Goal: Contribute content: Contribute content

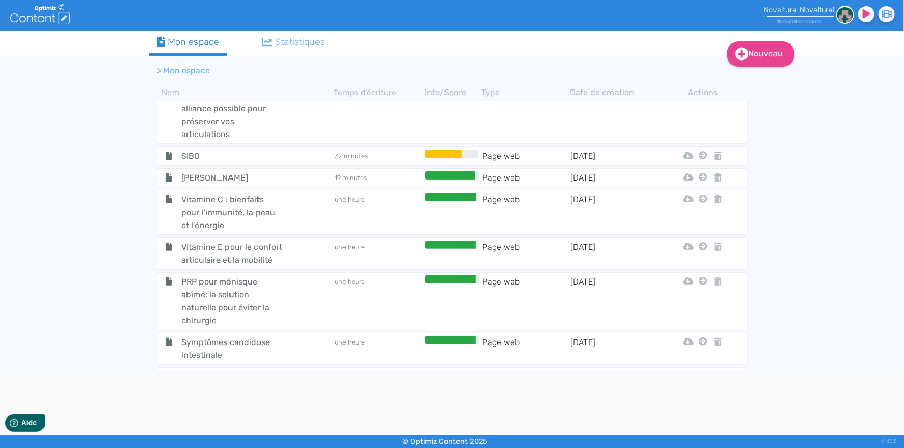
scroll to position [789, 0]
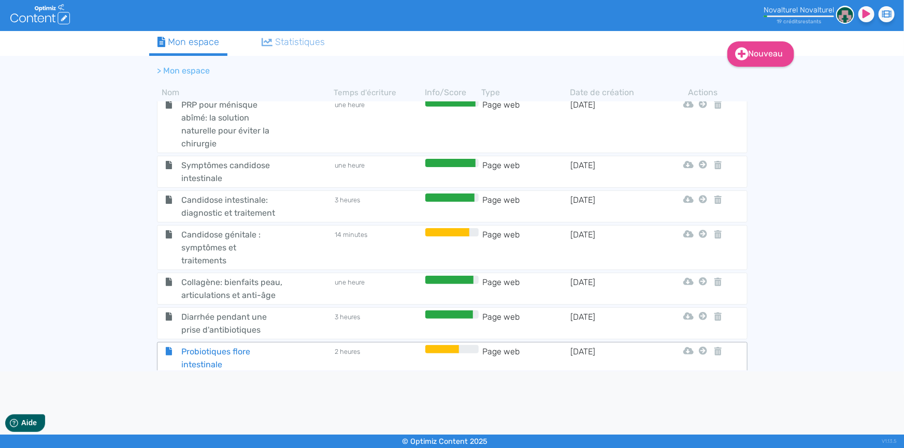
click at [236, 345] on span "Probiotiques flore intestinale" at bounding box center [231, 358] width 117 height 26
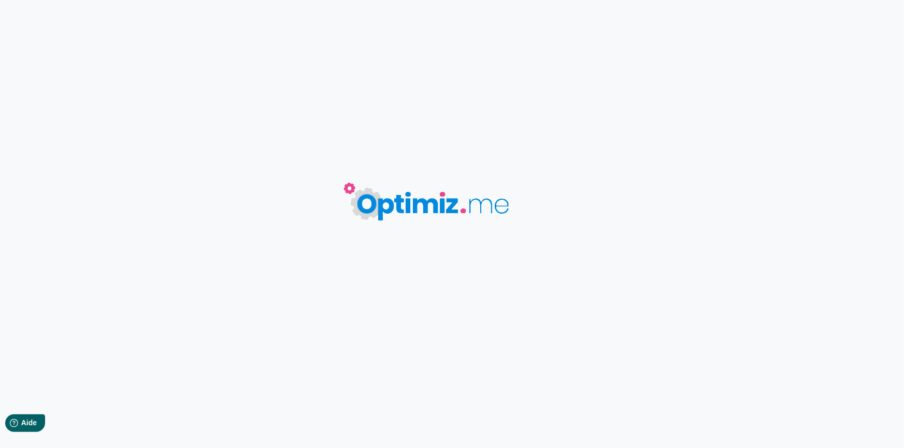
type input "Probiotiques flore intestinale"
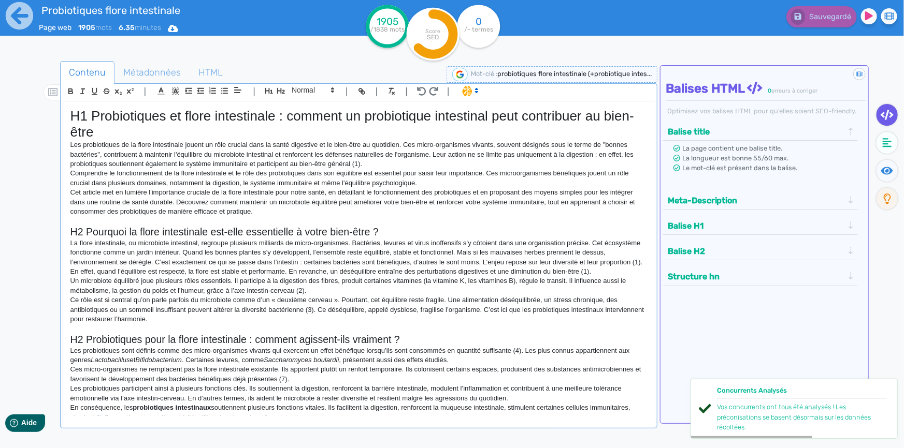
click at [400, 266] on p "La flore intestinale, ou microbiote intestinal, regroupe plusieurs milliards de…" at bounding box center [358, 258] width 576 height 38
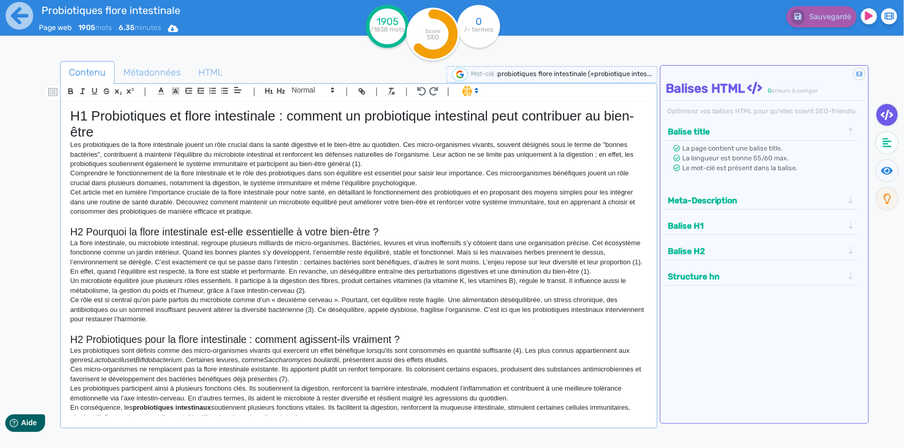
click at [465, 166] on p "Les probiotiques de la flore intestinale jouent un rôle crucial dans la santé d…" at bounding box center [358, 154] width 576 height 28
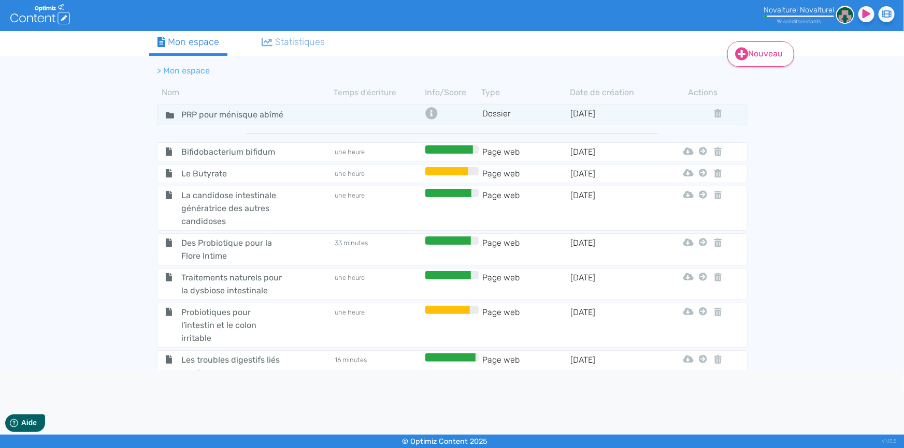
click at [758, 52] on link "Nouveau" at bounding box center [760, 53] width 67 height 25
click at [736, 81] on button "Contenu" at bounding box center [767, 79] width 83 height 17
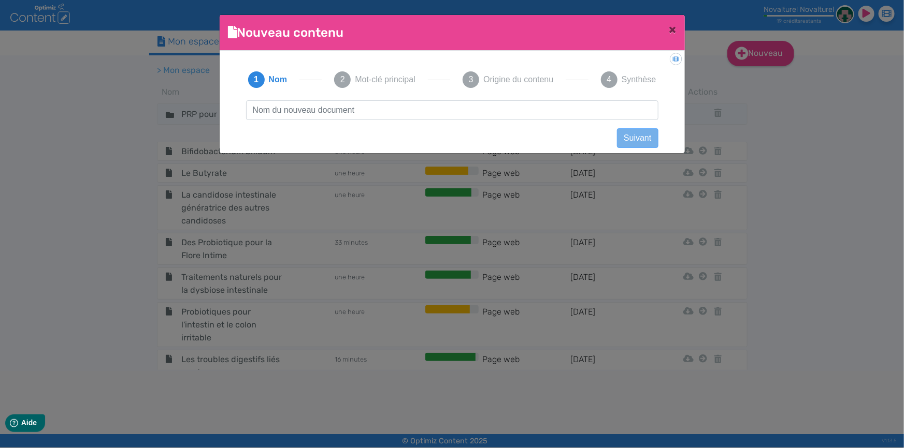
click at [404, 107] on input "text" at bounding box center [452, 110] width 412 height 20
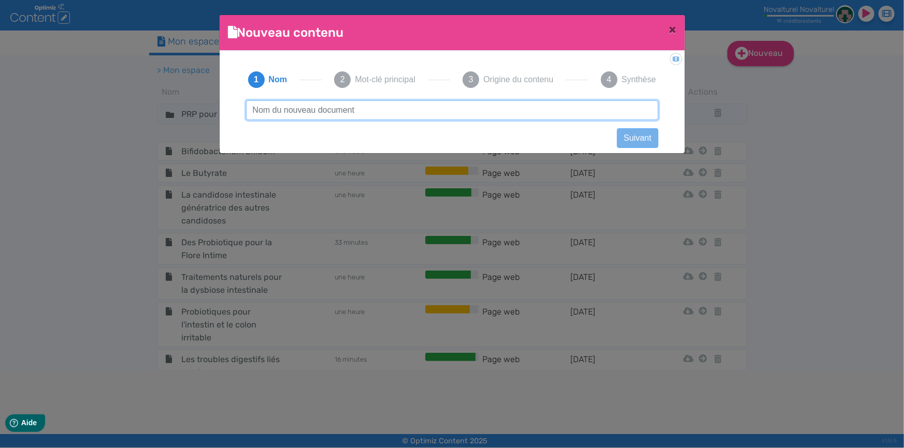
click at [326, 108] on input "text" at bounding box center [452, 110] width 412 height 20
paste input "Est-ce que jeûner fait vraiment maigrir ?"
drag, startPoint x: 332, startPoint y: 112, endPoint x: 366, endPoint y: 112, distance: 34.2
click at [366, 112] on input "Est-ce que jeûner fait vraiment maigrir ?" at bounding box center [452, 110] width 412 height 20
type input "Est-ce que jeûner fait maigrir ?"
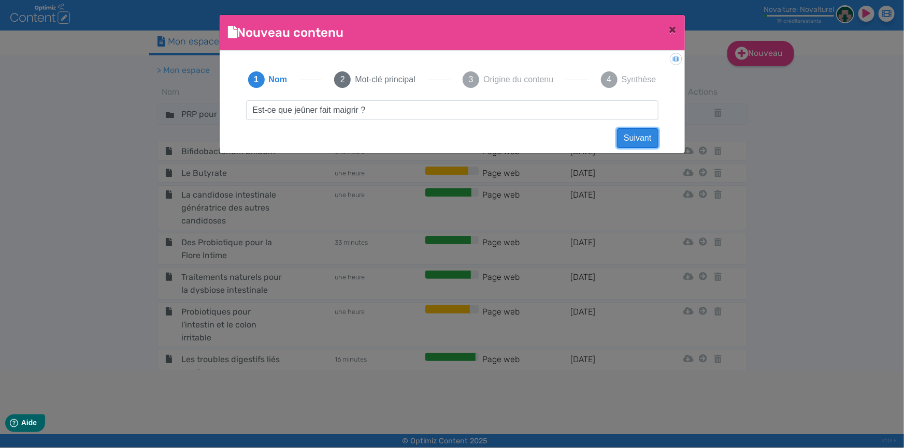
click at [645, 133] on button "Suivant" at bounding box center [637, 138] width 41 height 20
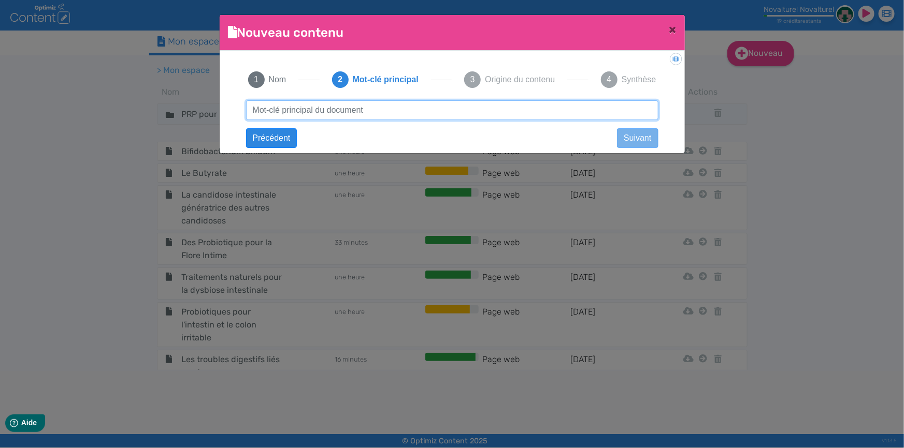
click at [486, 116] on input "text" at bounding box center [452, 110] width 412 height 20
paste input "Est-ce que jeûner fait vraiment maigrir ?"
drag, startPoint x: 331, startPoint y: 109, endPoint x: 366, endPoint y: 109, distance: 34.2
click at [366, 109] on input "Est-ce que jeûner fait vraiment maigrir ?" at bounding box center [452, 110] width 412 height 20
click at [403, 109] on input "Est-ce que jeûner fait maigrir ?" at bounding box center [452, 110] width 412 height 20
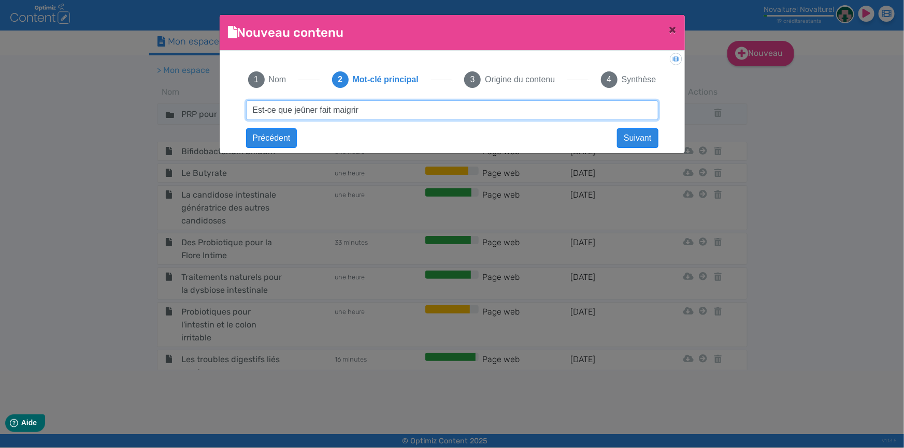
drag, startPoint x: 293, startPoint y: 109, endPoint x: 253, endPoint y: 109, distance: 40.4
click at [253, 109] on input "Est-ce que jeûner fait maigrir" at bounding box center [452, 110] width 412 height 20
type input "jeûner fait maigrir"
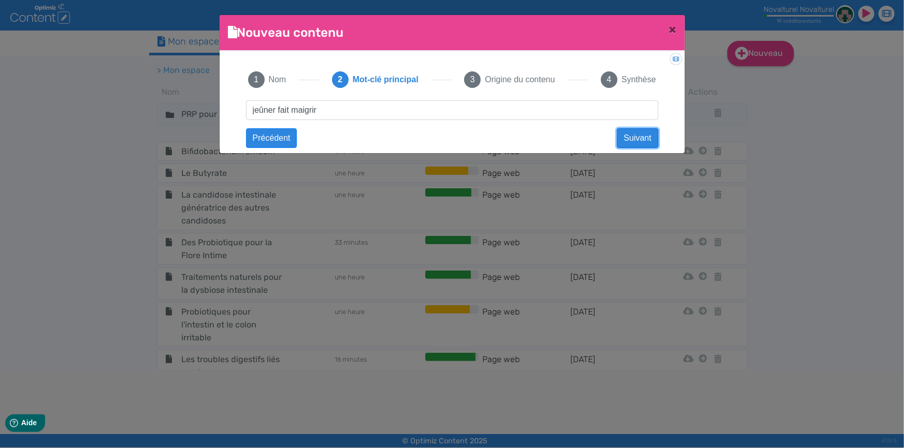
click at [635, 135] on button "Suivant" at bounding box center [637, 138] width 41 height 20
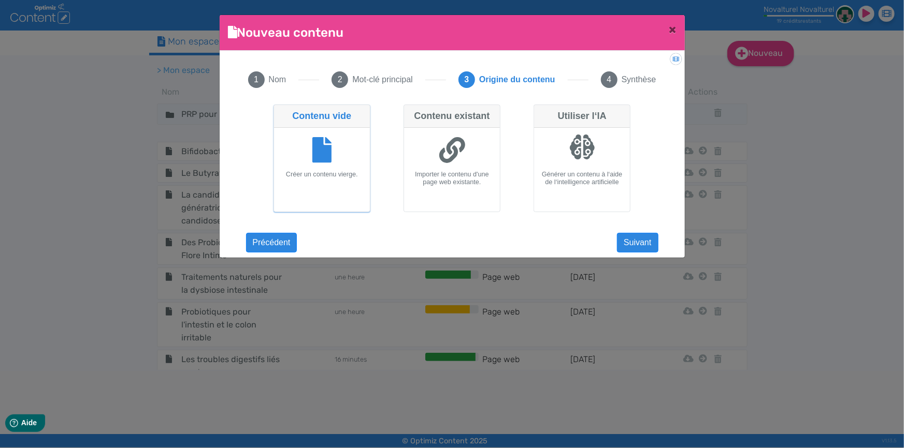
click at [330, 141] on icon at bounding box center [322, 150] width 20 height 26
click at [280, 111] on input "Contenu vide Créer un contenu vierge." at bounding box center [276, 108] width 7 height 7
click at [647, 237] on button "Suivant" at bounding box center [637, 243] width 41 height 20
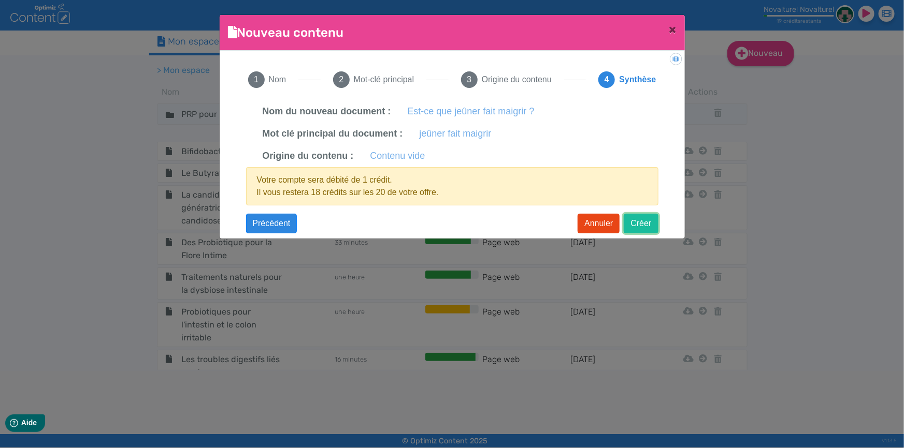
click at [639, 220] on button "Créer" at bounding box center [641, 224] width 34 height 20
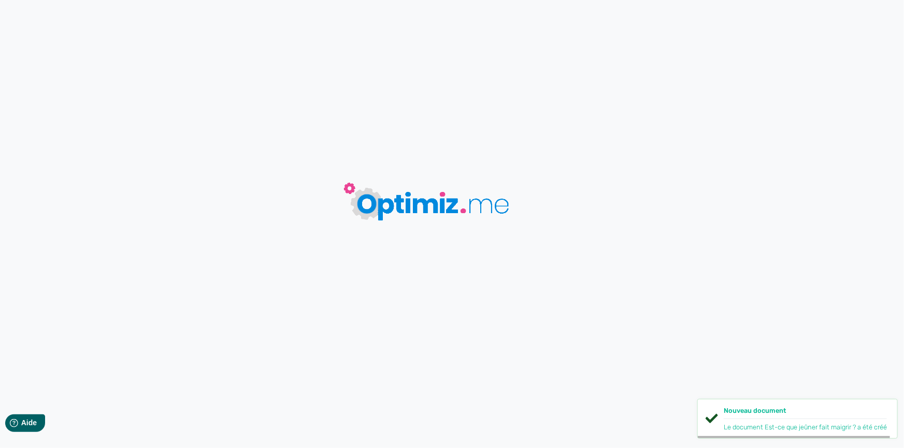
type input "Est-ce que jeûner fait maigrir ?"
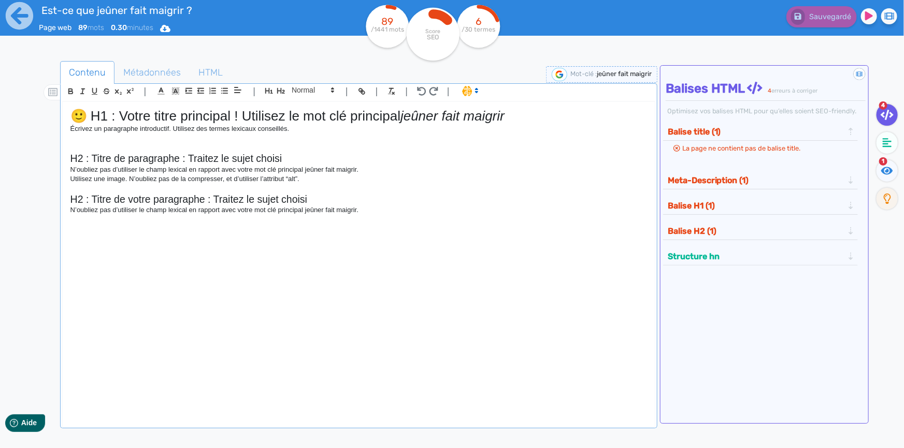
click at [355, 288] on div "🙂 H1 : Votre titre principal ! Utilisez le mot clé principal jeûner fait maigri…" at bounding box center [359, 259] width 592 height 314
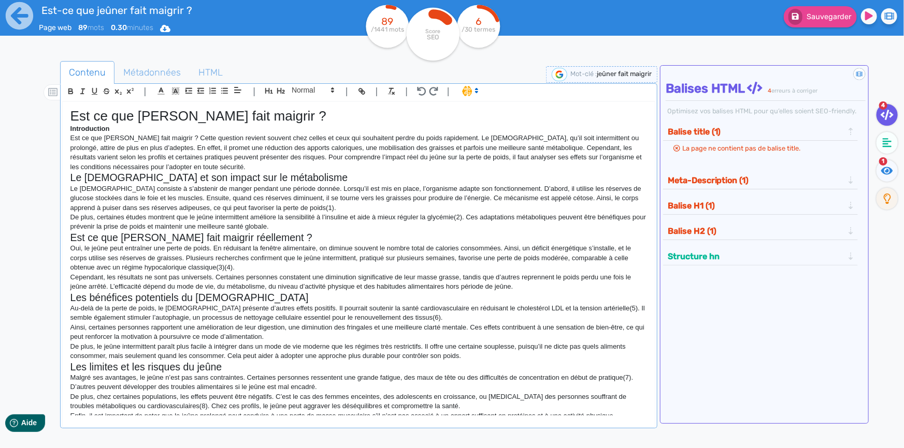
click at [70, 115] on h1 "Est ce que jeuner fait maigrir ?" at bounding box center [358, 116] width 576 height 16
drag, startPoint x: 113, startPoint y: 129, endPoint x: 63, endPoint y: 125, distance: 51.0
click at [63, 125] on div "H1 Est ce que jeuner fait maigrir ? Introduction Est ce que jeuner fait maigrir…" at bounding box center [359, 259] width 592 height 314
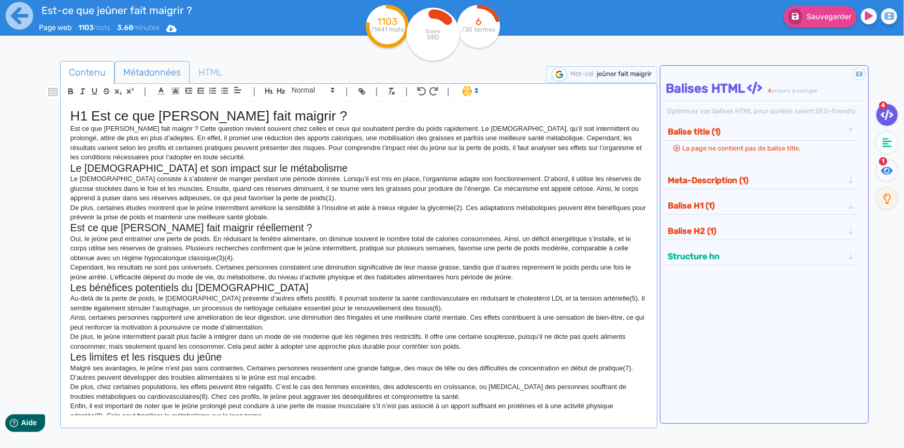
click at [169, 73] on span "Métadonnées" at bounding box center [152, 73] width 74 height 28
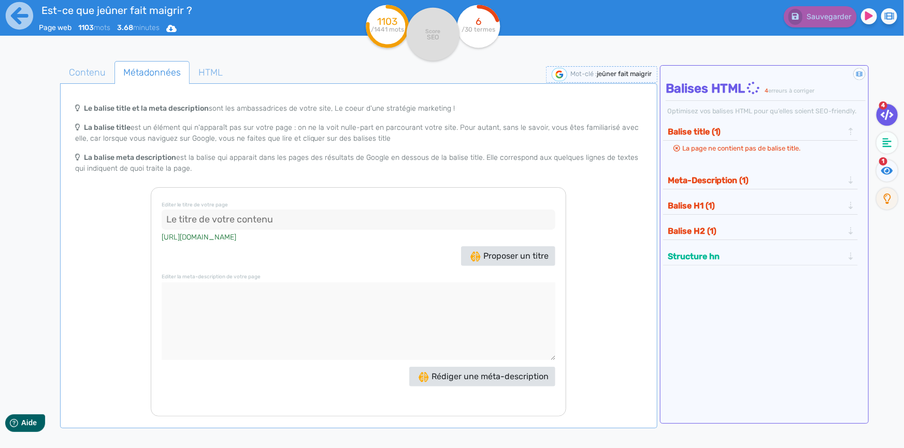
click at [344, 212] on input at bounding box center [359, 220] width 394 height 21
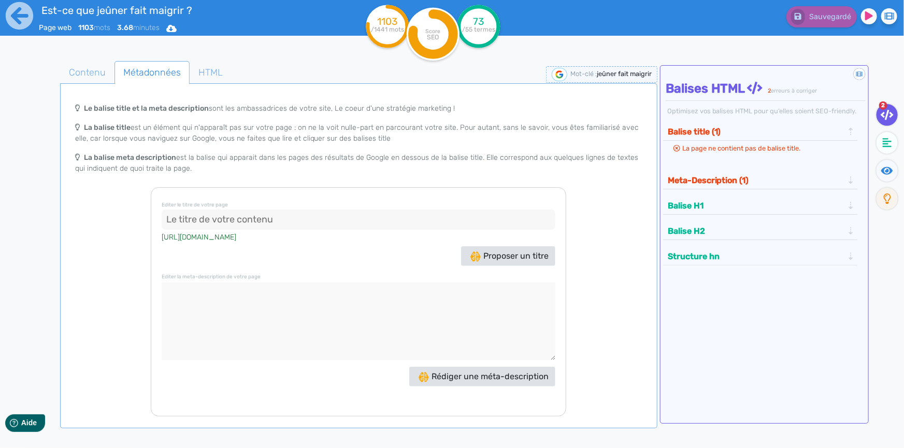
click at [322, 222] on input at bounding box center [359, 220] width 394 height 21
paste input "Est-ce que jeûner fait vraiment maigrir ?"
type input "Est-ce que jeûner fait vraiment maigrir ?"
click at [342, 308] on textarea at bounding box center [359, 322] width 394 height 78
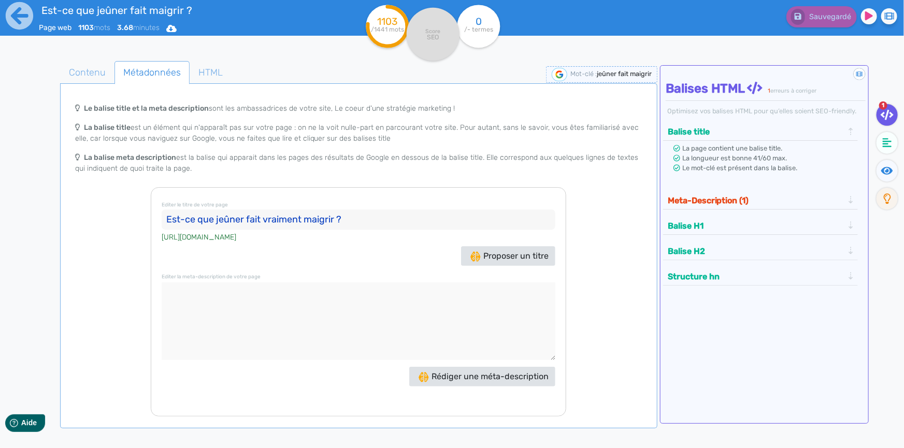
click at [356, 299] on textarea at bounding box center [359, 322] width 394 height 78
paste textarea "Découvrez si le jeûne aide vraiment à maigrir, ses effets sur le métabolisme, l…"
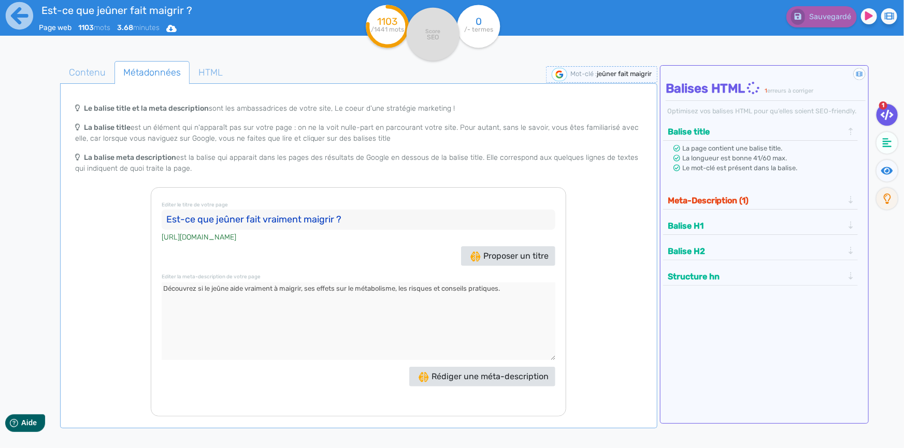
type textarea "Découvrez si le jeûne aide vraiment à maigrir, ses effets sur le métabolisme, l…"
click at [617, 306] on div "Le balise title et la meta description sont les ambassadrices de votre site, Le…" at bounding box center [358, 257] width 593 height 319
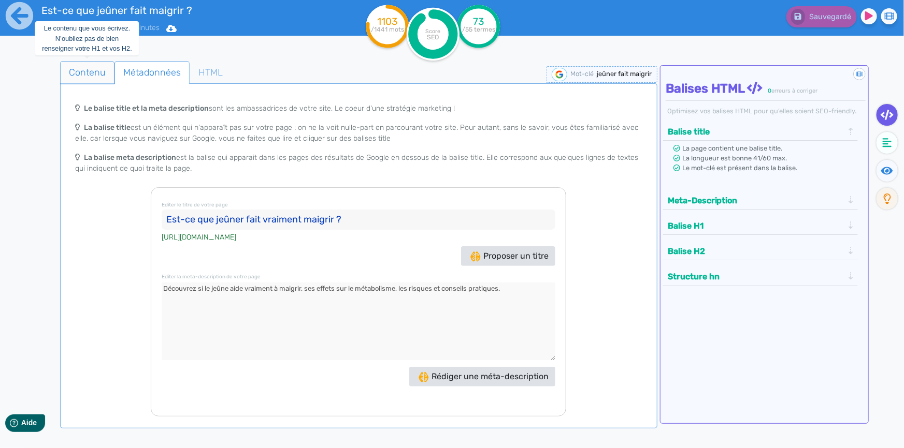
click at [88, 71] on span "Contenu" at bounding box center [87, 73] width 53 height 28
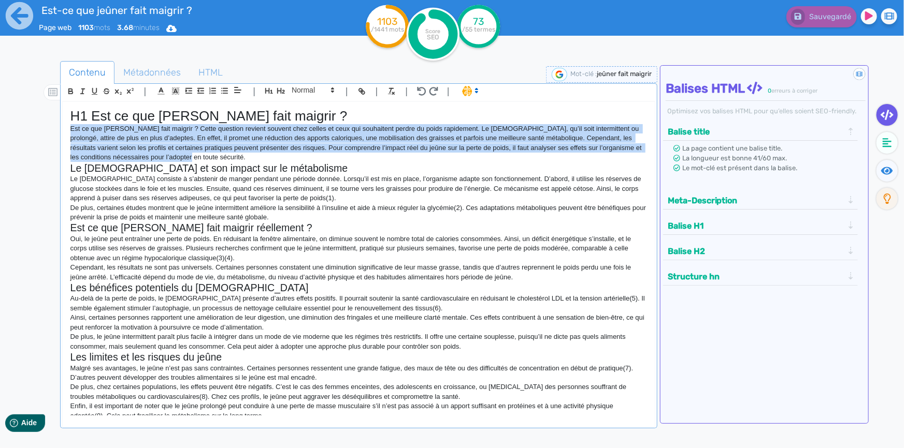
drag, startPoint x: 151, startPoint y: 158, endPoint x: 69, endPoint y: 129, distance: 86.8
click at [69, 129] on div "H1 Est ce que jeuner fait maigrir ? Est ce que jeuner fait maigrir ? Cette ques…" at bounding box center [359, 259] width 592 height 314
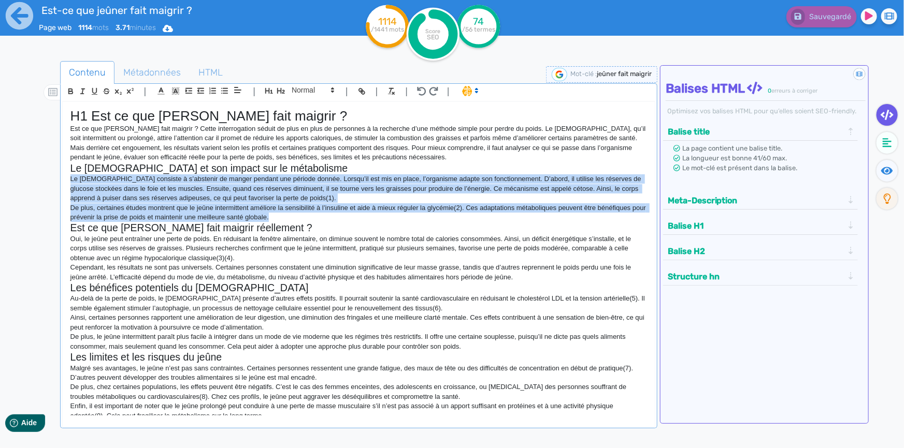
drag, startPoint x: 285, startPoint y: 218, endPoint x: 68, endPoint y: 182, distance: 219.9
click at [68, 182] on div "H1 Est ce que jeuner fait maigrir ? Est ce que jeuner fait maigrir ? Cette inte…" at bounding box center [359, 259] width 592 height 314
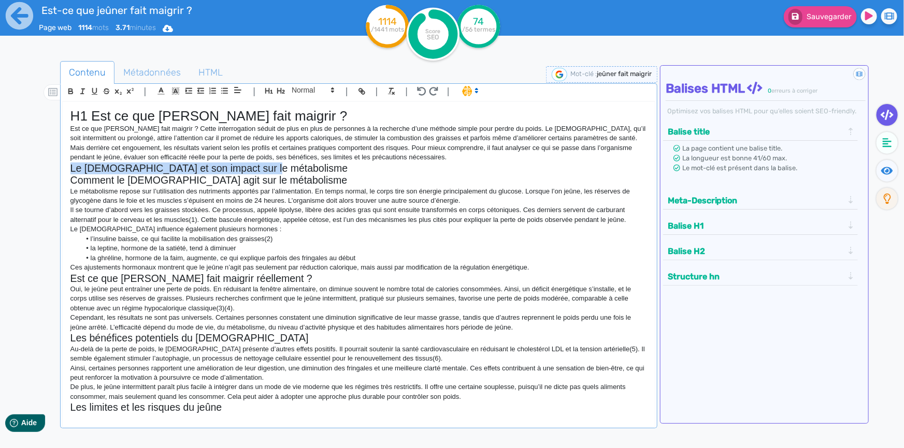
drag, startPoint x: 263, startPoint y: 169, endPoint x: 66, endPoint y: 169, distance: 196.8
click at [66, 169] on div "H1 Est ce que jeuner fait maigrir ? Est ce que jeuner fait maigrir ? Cette inte…" at bounding box center [359, 259] width 592 height 314
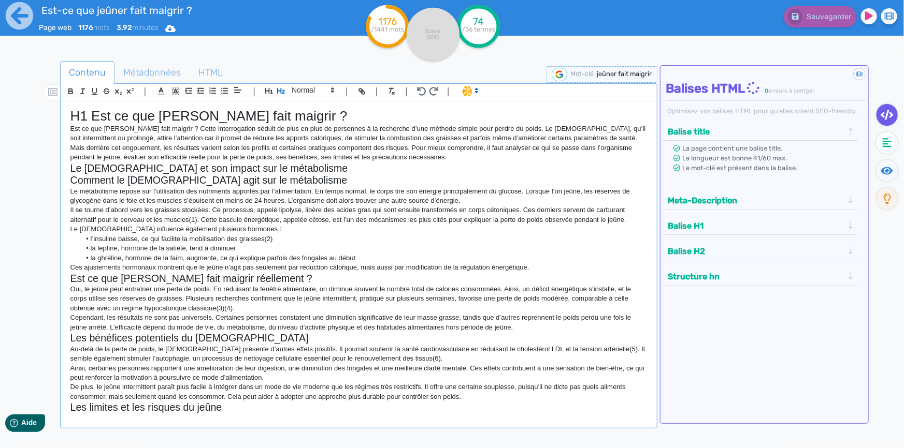
click at [71, 183] on h2 "Comment le jeûne agit sur le métabolisme" at bounding box center [358, 181] width 576 height 12
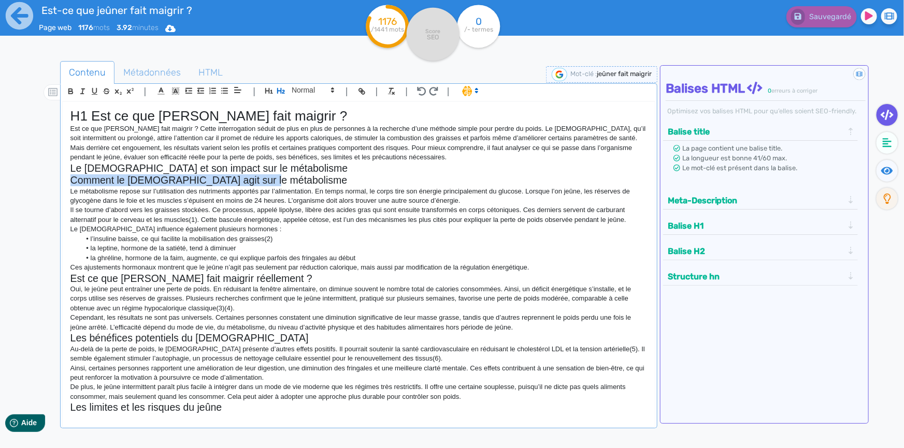
drag, startPoint x: 71, startPoint y: 183, endPoint x: 257, endPoint y: 181, distance: 186.4
click at [257, 181] on h2 "Comment le jeûne agit sur le métabolisme" at bounding box center [358, 181] width 576 height 12
click at [338, 212] on p "Il se tourne d’abord vers les graisses stockées. Ce processus, appelé lipolyse,…" at bounding box center [358, 215] width 576 height 19
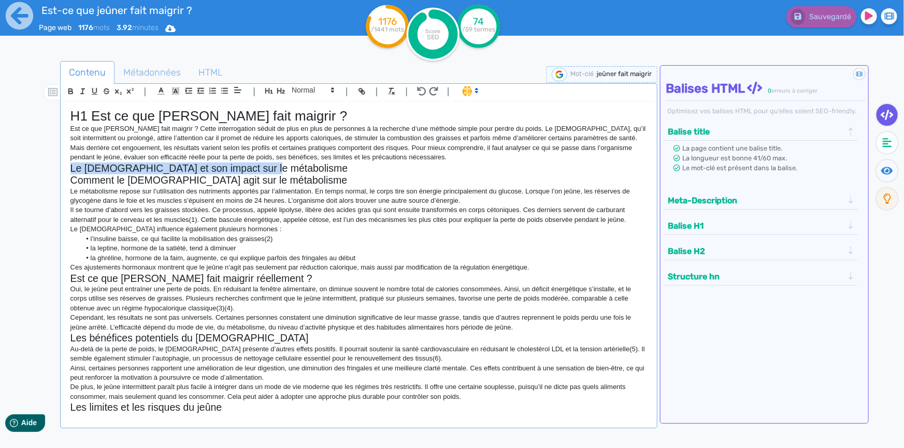
drag, startPoint x: 264, startPoint y: 170, endPoint x: 68, endPoint y: 166, distance: 195.8
click at [68, 166] on div "H1 Est ce que jeuner fait maigrir ? Est ce que jeuner fait maigrir ? Cette inte…" at bounding box center [359, 259] width 592 height 314
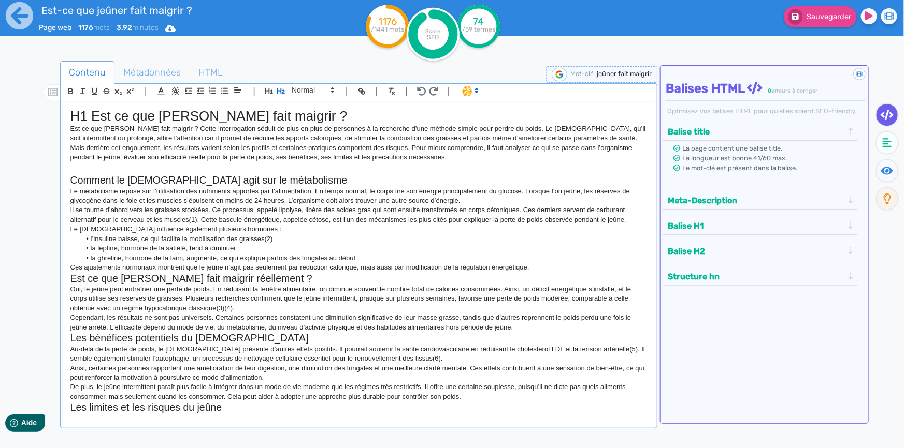
click at [67, 186] on div "H1 Est ce que jeuner fait maigrir ? Est ce que jeuner fait maigrir ? Cette inte…" at bounding box center [359, 259] width 592 height 314
click at [71, 280] on h2 "Est ce que jeuner fait maigrir réellement ?" at bounding box center [358, 279] width 576 height 12
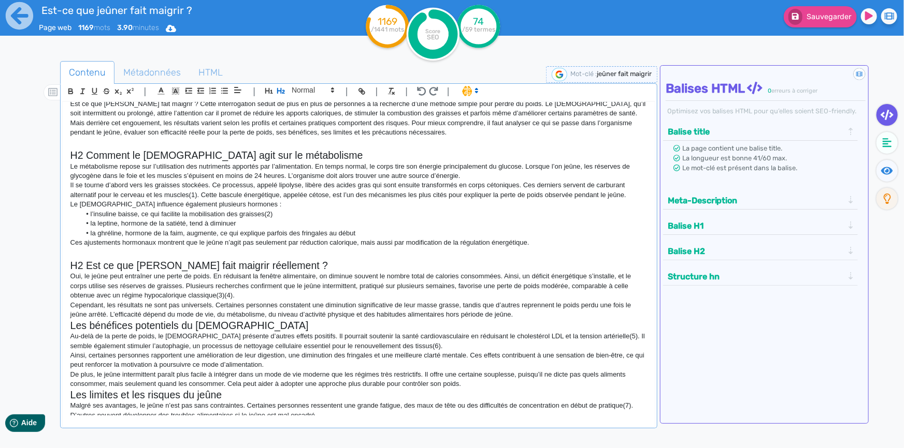
scroll to position [47, 0]
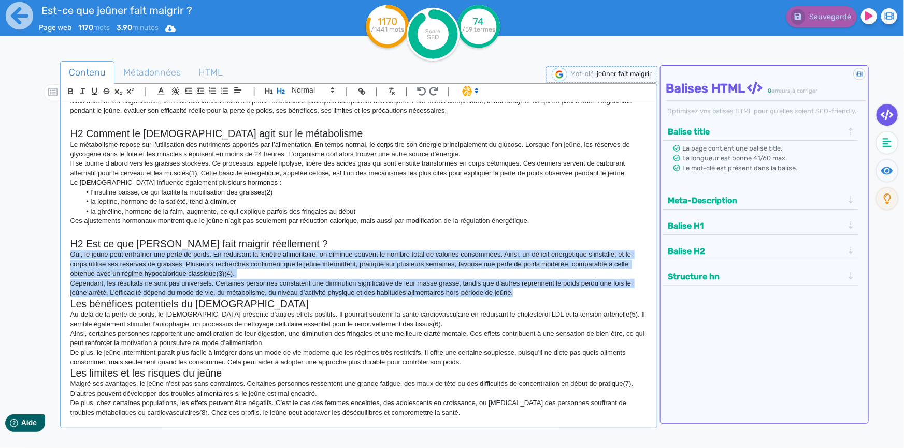
drag, startPoint x: 71, startPoint y: 253, endPoint x: 520, endPoint y: 296, distance: 451.0
click at [520, 296] on div "H1 Est ce que jeuner fait maigrir ? Est ce que jeuner fait maigrir ? Cette inte…" at bounding box center [359, 259] width 592 height 314
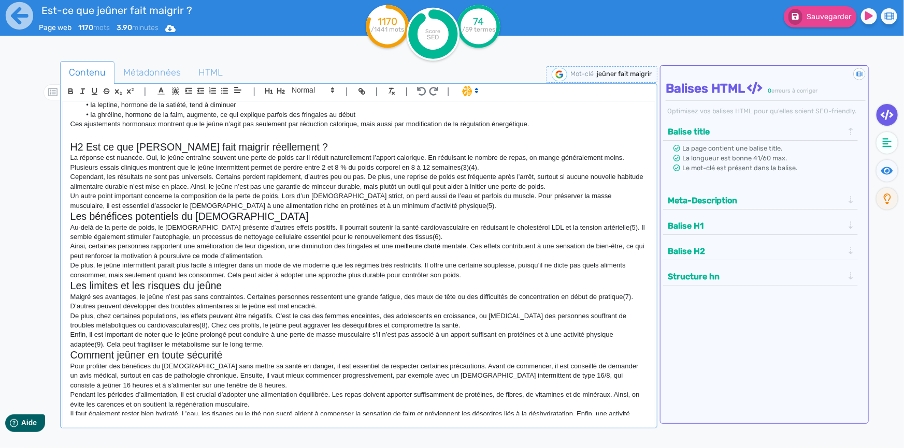
scroll to position [188, 0]
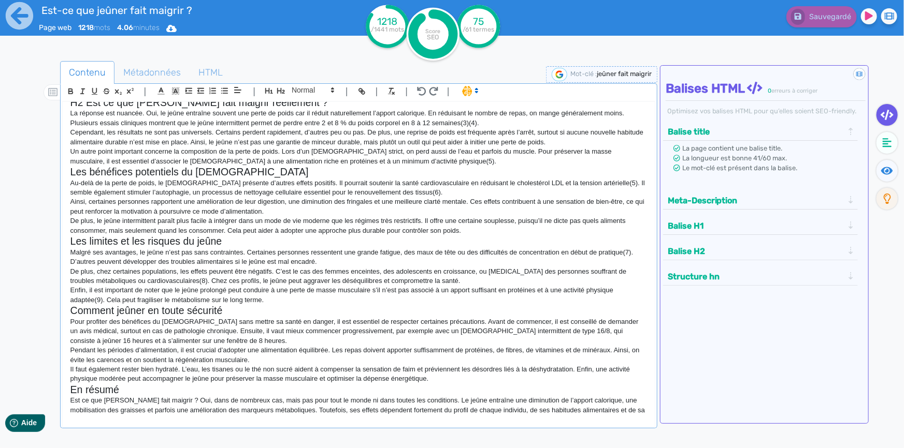
click at [67, 174] on div "H1 Est ce que jeuner fait maigrir ? Est ce que jeuner fait maigrir ? Cette inte…" at bounding box center [359, 259] width 592 height 314
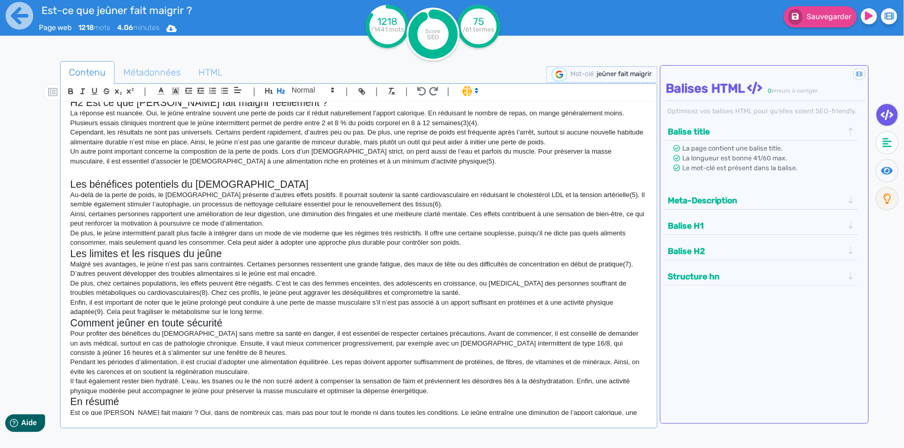
click at [78, 176] on h2 at bounding box center [358, 172] width 576 height 12
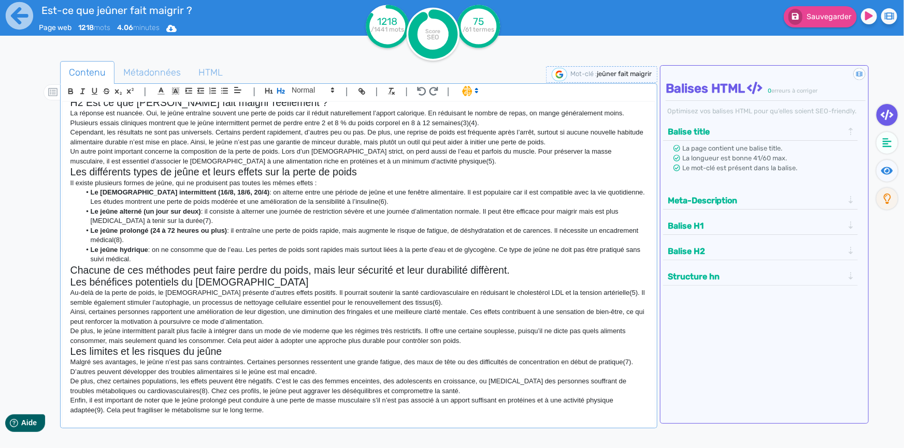
click at [71, 176] on h2 "Les différents types de jeûne et leurs effets sur la perte de poids" at bounding box center [358, 172] width 576 height 12
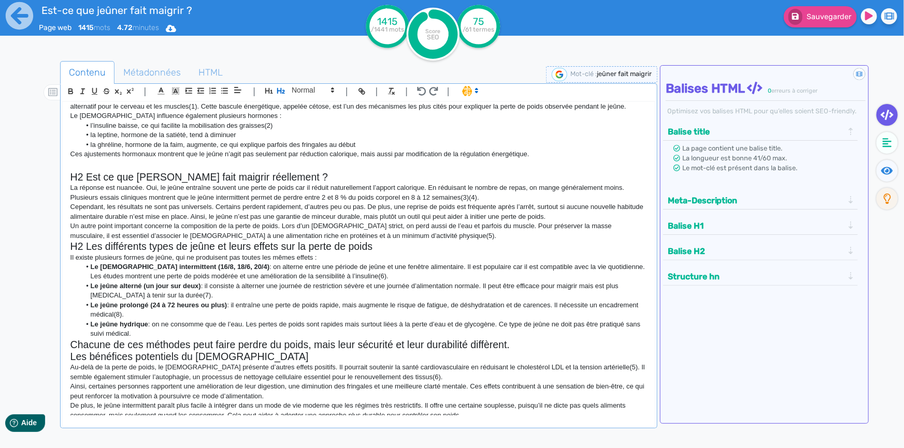
scroll to position [94, 0]
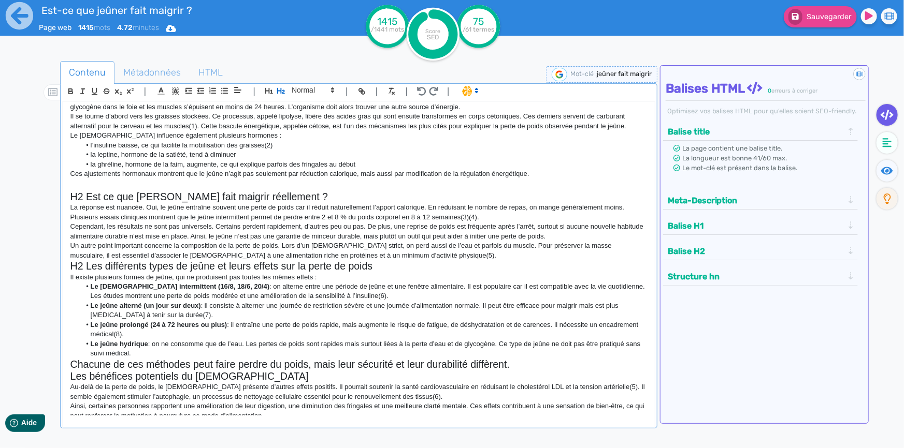
click at [409, 257] on p "Un autre point important concerne la composition de la perte de poids. Lors d’u…" at bounding box center [358, 250] width 576 height 19
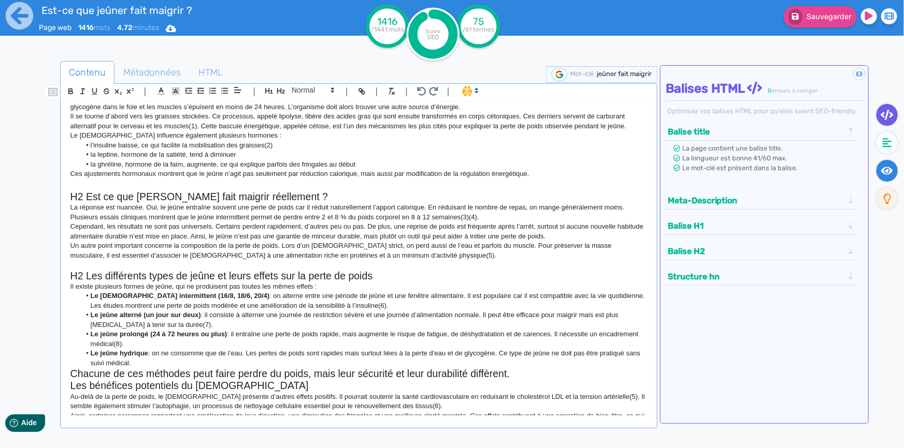
click at [889, 175] on icon at bounding box center [887, 171] width 12 height 10
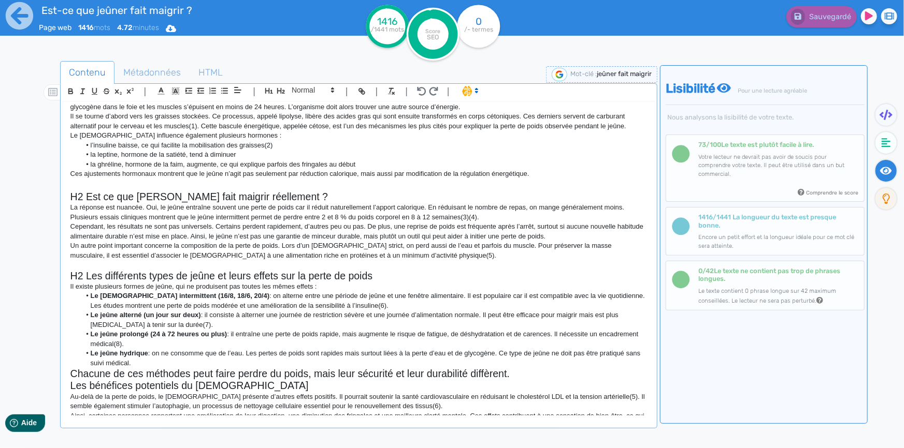
scroll to position [141, 0]
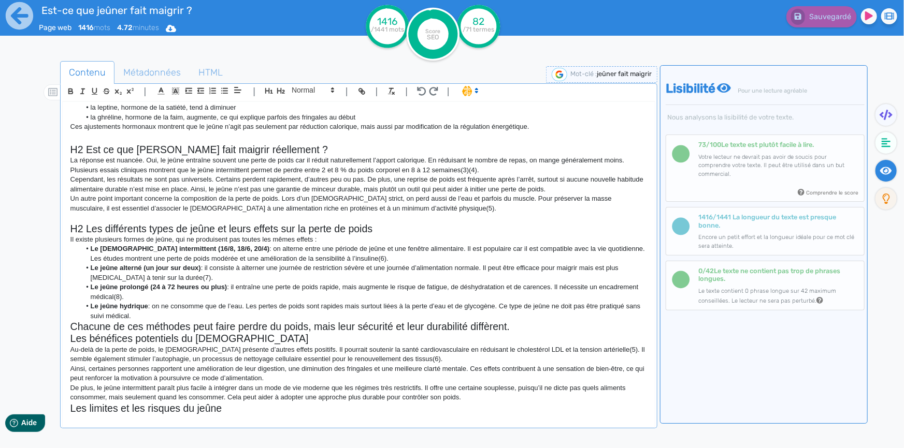
click at [525, 325] on h2 "Chacune de ces méthodes peut faire perdre du poids, mais leur sécurité et leur …" at bounding box center [358, 327] width 576 height 12
click at [305, 90] on span at bounding box center [312, 90] width 51 height 12
click at [315, 175] on span at bounding box center [312, 174] width 41 height 16
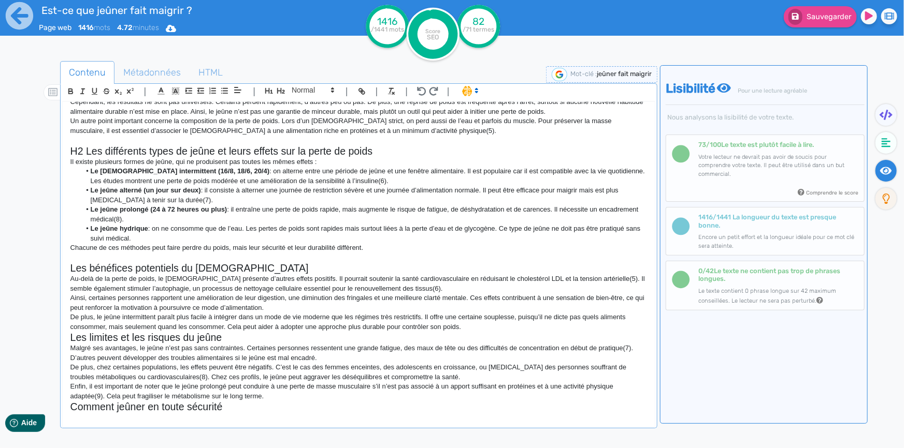
scroll to position [235, 0]
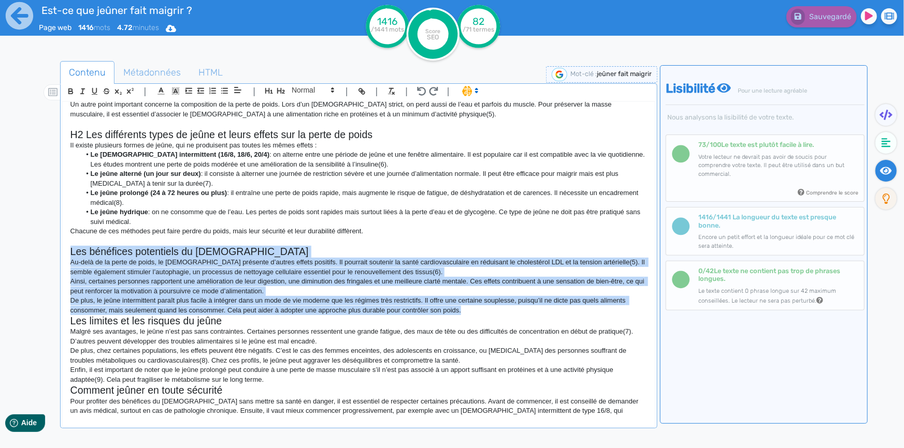
drag, startPoint x: 466, startPoint y: 310, endPoint x: 64, endPoint y: 257, distance: 405.3
click at [64, 257] on div "H1 Est ce que jeuner fait maigrir ? Est ce que jeuner fait maigrir ? Cette inte…" at bounding box center [359, 259] width 592 height 314
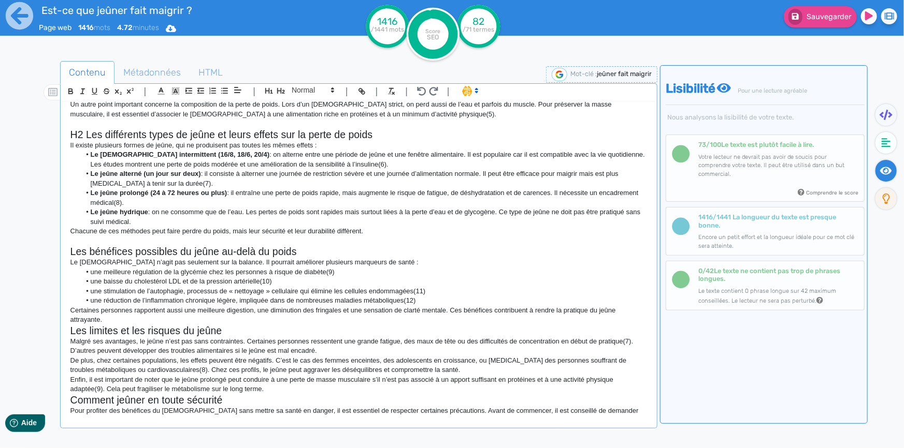
click at [73, 251] on h2 "Les bénéfices possibles du jeûne au-delà du poids" at bounding box center [358, 252] width 576 height 12
click at [144, 321] on p "Certaines personnes rapportent aussi une meilleure digestion, une diminution de…" at bounding box center [358, 315] width 576 height 19
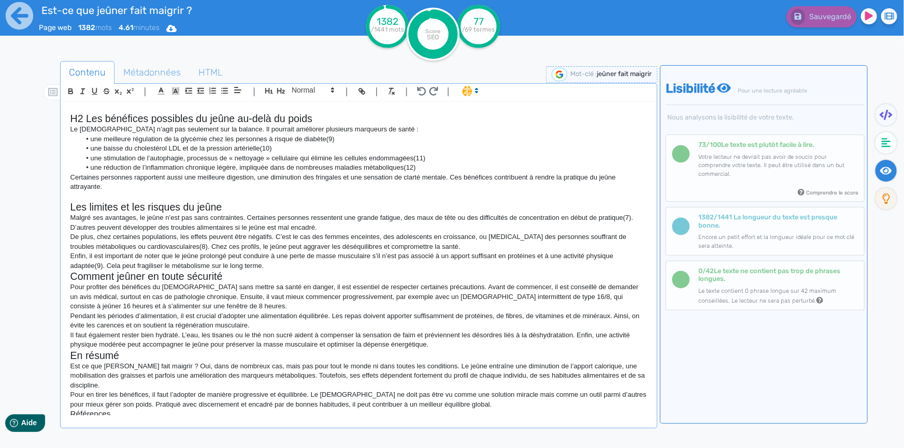
scroll to position [377, 0]
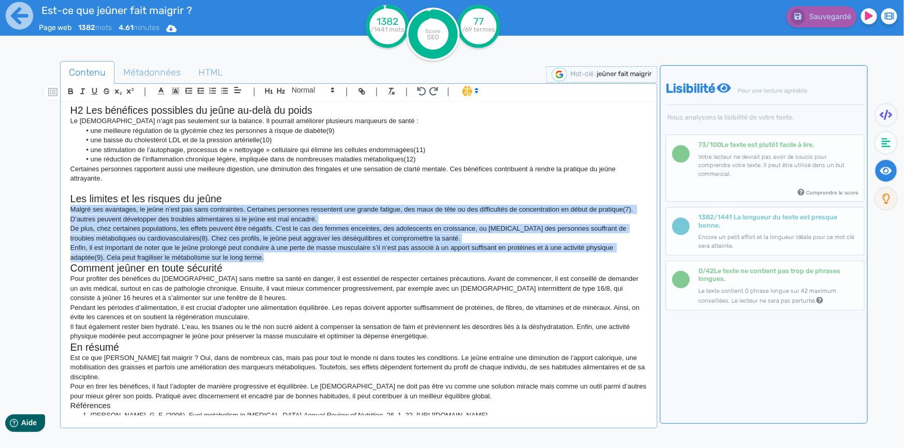
drag, startPoint x: 69, startPoint y: 211, endPoint x: 390, endPoint y: 254, distance: 324.5
click at [390, 254] on div "H1 Est ce que jeuner fait maigrir ? Est ce que jeuner fait maigrir ? Cette inte…" at bounding box center [359, 259] width 592 height 314
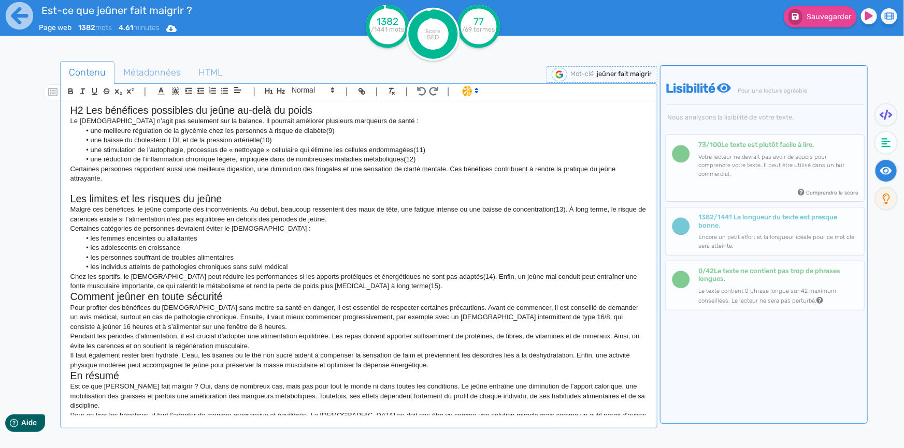
click at [67, 197] on div "H1 Est ce que jeuner fait maigrir ? Est ce que jeuner fait maigrir ? Cette inte…" at bounding box center [359, 259] width 592 height 314
click at [394, 285] on p "Chez les sportifs, le jeûne peut réduire les performances si les apports protéi…" at bounding box center [358, 281] width 576 height 19
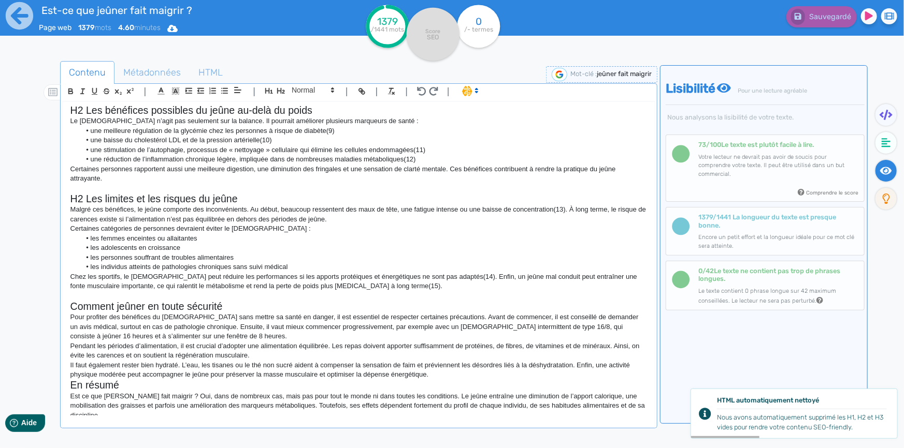
scroll to position [471, 0]
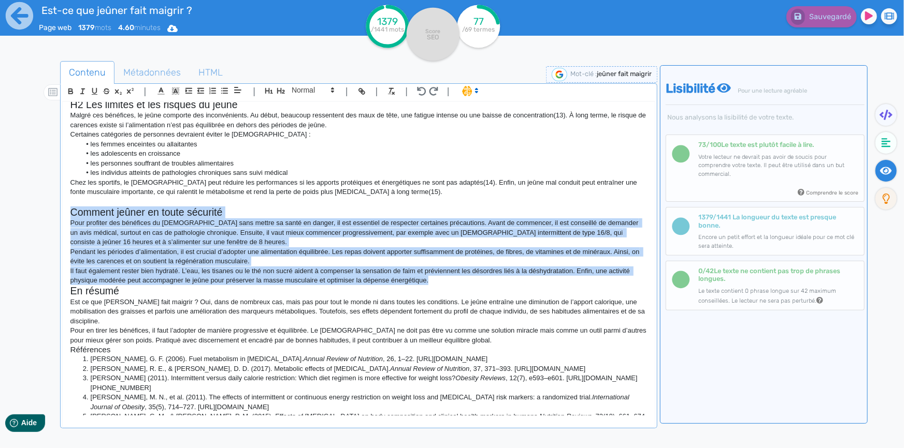
drag, startPoint x: 427, startPoint y: 278, endPoint x: 68, endPoint y: 214, distance: 365.1
click at [68, 214] on div "H1 Est ce que jeuner fait maigrir ? Est ce que jeuner fait maigrir ? Cette inte…" at bounding box center [359, 259] width 592 height 314
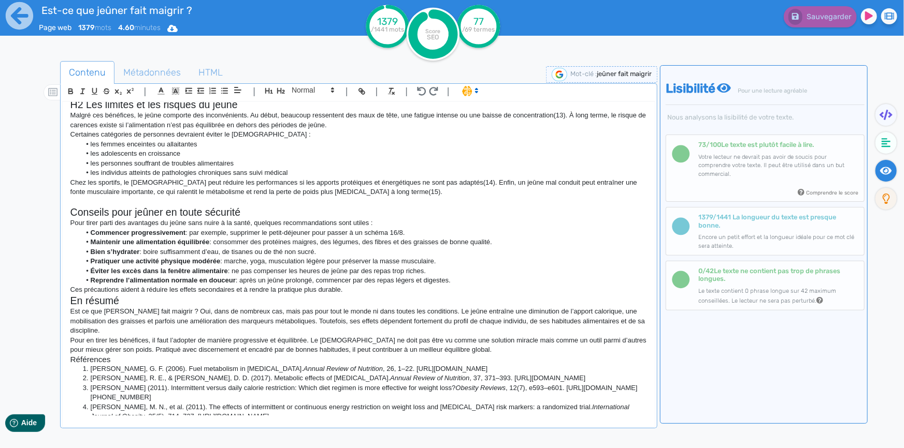
click at [73, 211] on h2 "Conseils pour jeûner en toute sécurité" at bounding box center [358, 213] width 576 height 12
click at [67, 297] on div "H1 Est ce que jeuner fait maigrir ? Est ce que jeuner fait maigrir ? Cette inte…" at bounding box center [359, 259] width 592 height 314
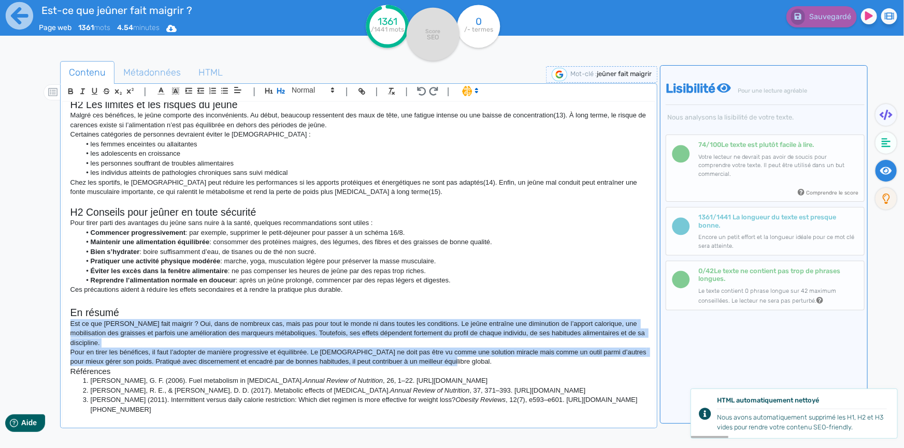
drag, startPoint x: 466, startPoint y: 352, endPoint x: 70, endPoint y: 326, distance: 397.0
click at [70, 326] on div "H1 Est ce que jeuner fait maigrir ? Est ce que jeuner fait maigrir ? Cette inte…" at bounding box center [359, 259] width 592 height 314
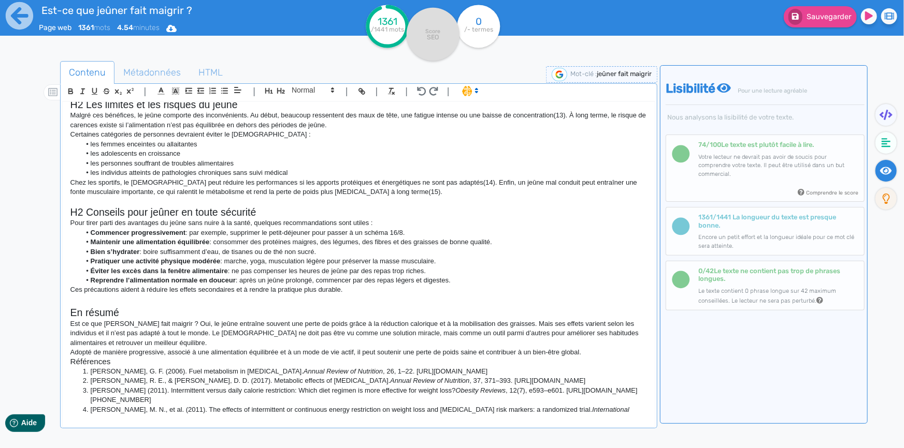
click at [595, 355] on p "Adopté de manière progressive, associé à une alimentation équilibrée et à un mo…" at bounding box center [358, 352] width 576 height 9
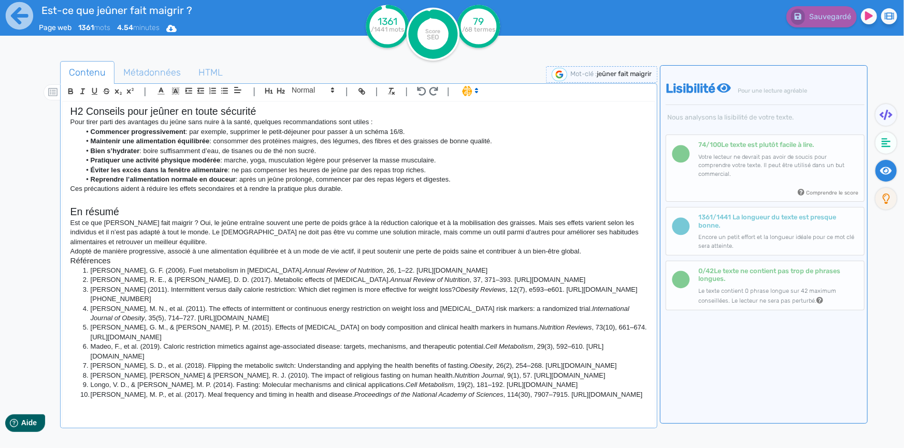
scroll to position [581, 0]
drag, startPoint x: 89, startPoint y: 258, endPoint x: 230, endPoint y: 391, distance: 193.8
click at [230, 391] on ol "Cahill, G. F. (2006). Fuel metabolism in starvation. Annual Review of Nutrition…" at bounding box center [358, 333] width 576 height 134
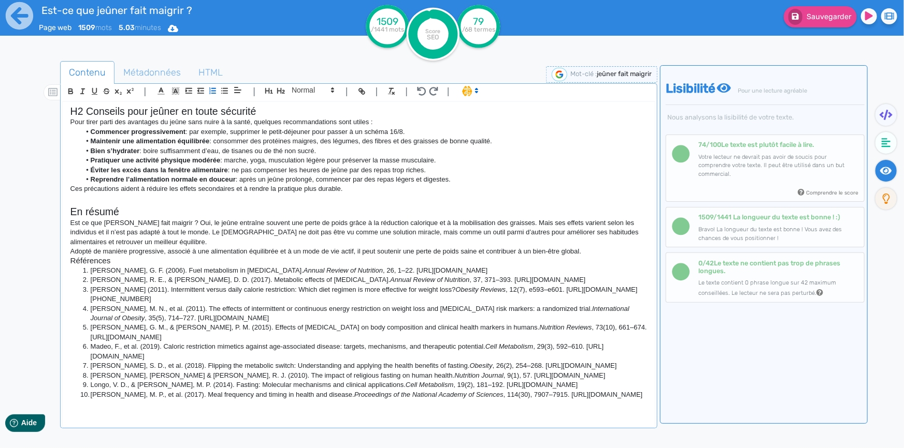
drag, startPoint x: 217, startPoint y: 394, endPoint x: 79, endPoint y: 263, distance: 190.1
click at [79, 266] on ol "Cahill, G. F. (2006). Fuel metabolism in starvation. Annual Review of Nutrition…" at bounding box center [358, 333] width 576 height 134
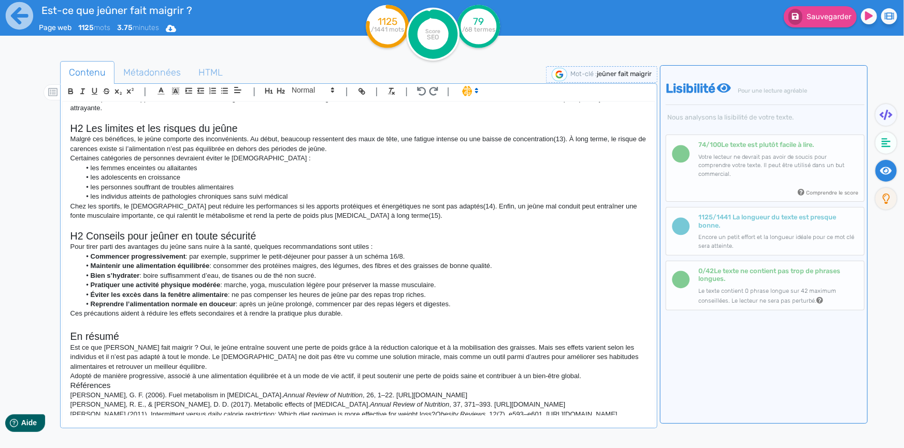
scroll to position [669, 0]
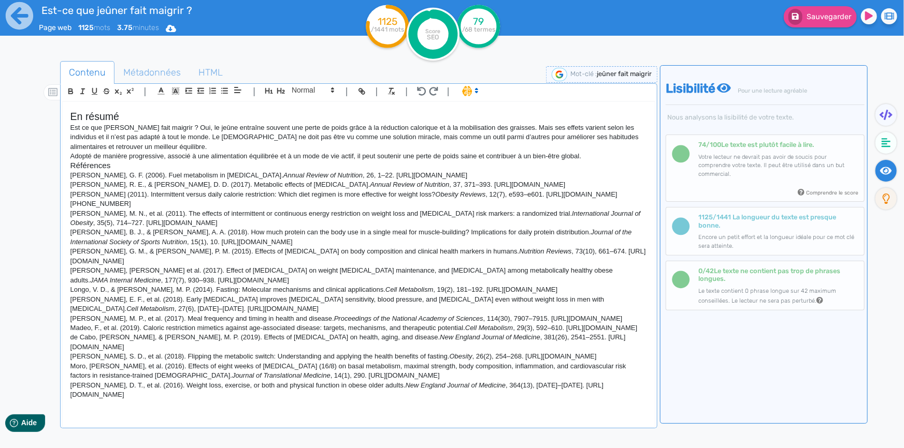
drag, startPoint x: 200, startPoint y: 410, endPoint x: 71, endPoint y: 177, distance: 266.6
click at [71, 177] on div "H1 Est ce que jeuner fait maigrir ? Est ce que jeuner fait maigrir ? Cette inte…" at bounding box center [359, 259] width 592 height 314
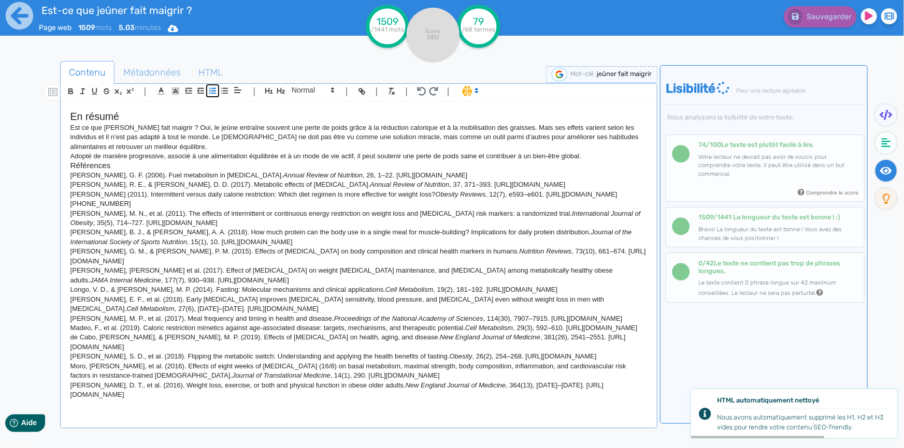
click at [215, 90] on icon "button" at bounding box center [212, 90] width 9 height 9
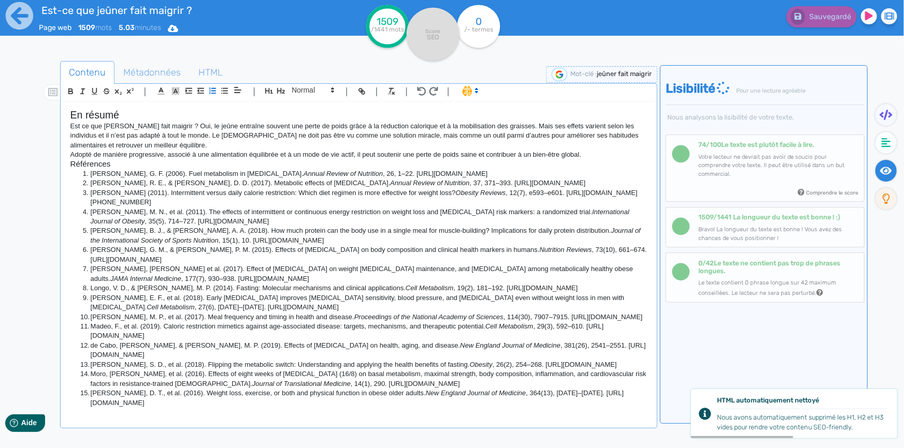
click at [295, 270] on li "Trepanowski, J. F., et al. (2017). Effect of alternate-day fasting on weight lo…" at bounding box center [363, 274] width 567 height 19
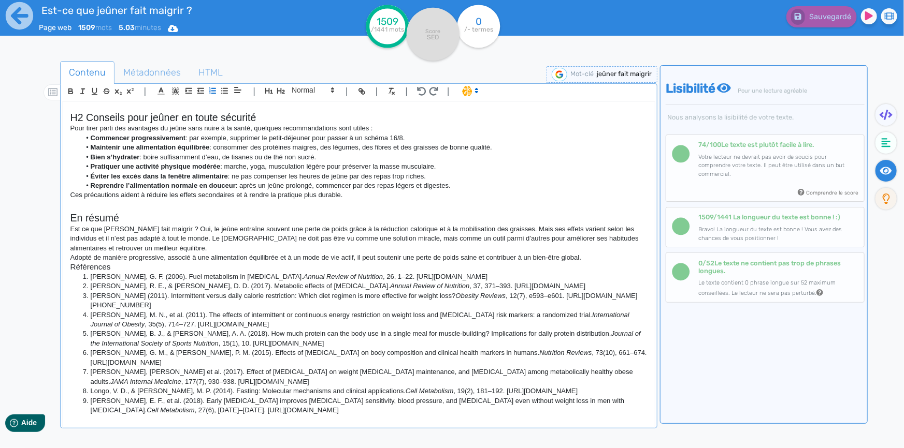
scroll to position [544, 0]
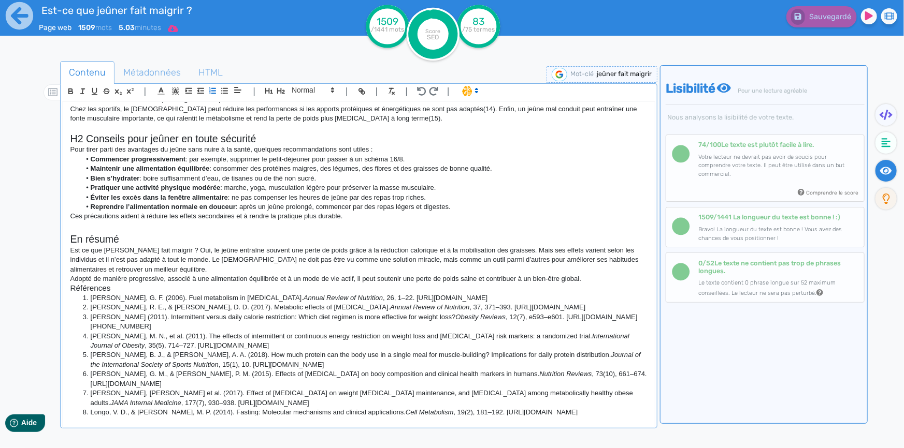
click at [178, 27] on icon at bounding box center [173, 28] width 10 height 7
click at [173, 88] on button "Word" at bounding box center [169, 87] width 83 height 17
click at [475, 222] on h2 at bounding box center [358, 228] width 576 height 12
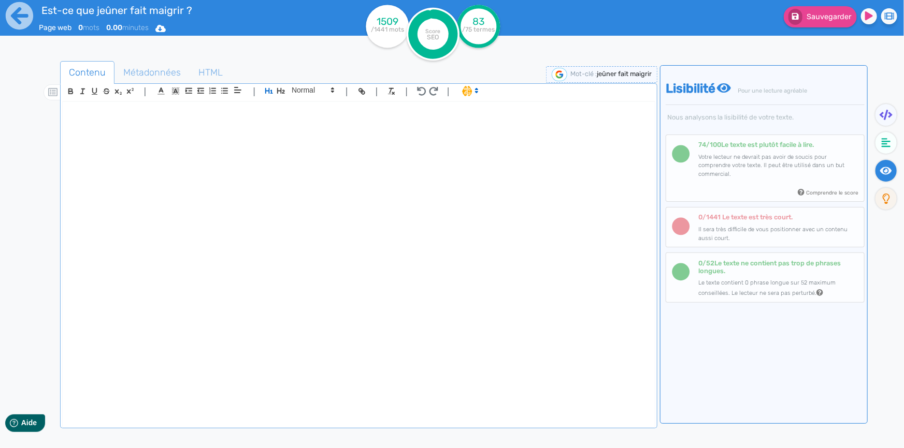
scroll to position [0, 0]
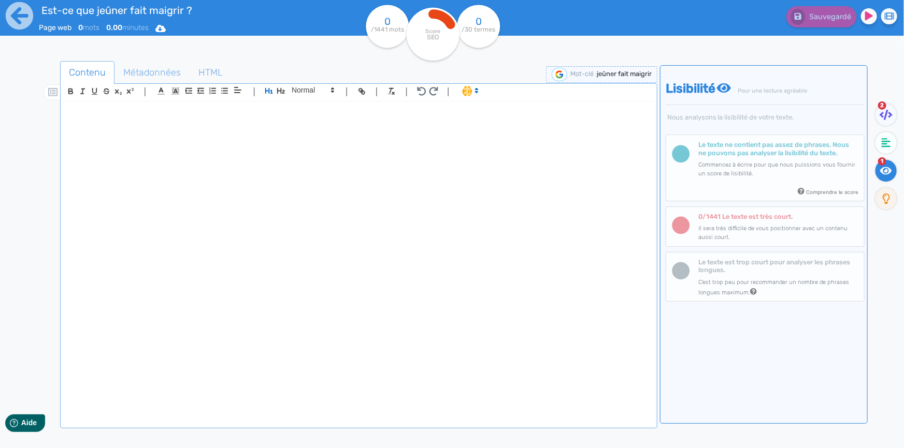
click at [197, 163] on div at bounding box center [359, 259] width 592 height 314
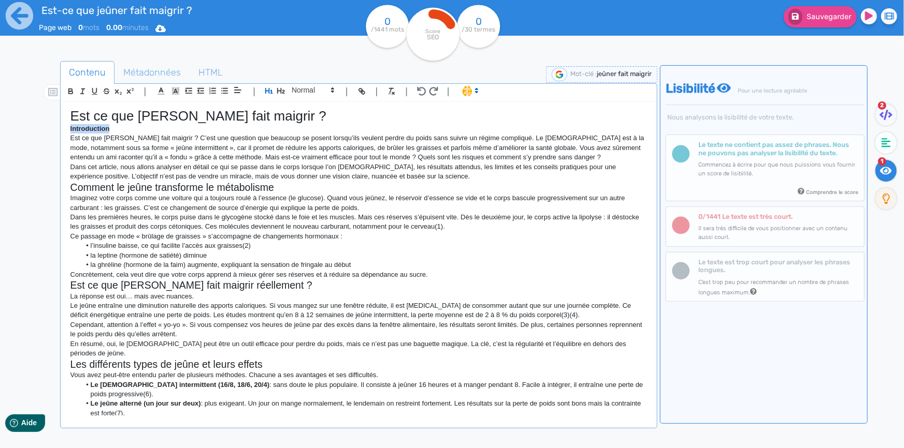
drag, startPoint x: 110, startPoint y: 129, endPoint x: 63, endPoint y: 128, distance: 46.6
click at [63, 128] on div "Est ce que jeuner fait maigrir ? Introduction Est ce que jeuner fait maigrir ? …" at bounding box center [359, 259] width 592 height 314
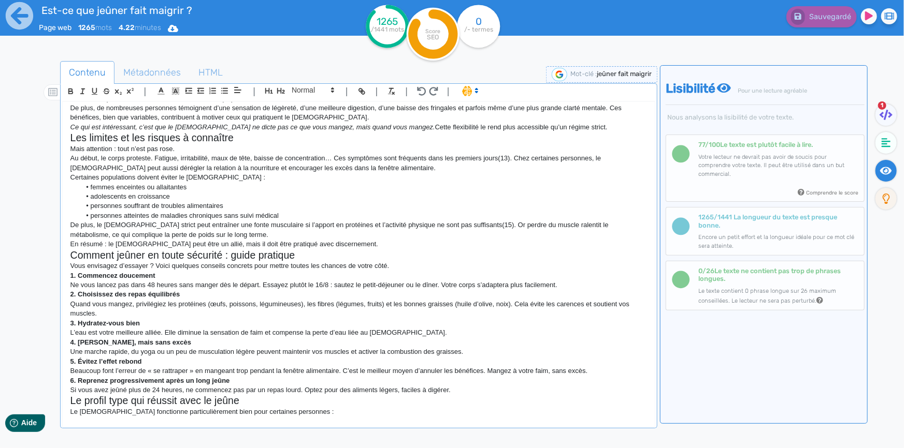
scroll to position [507, 0]
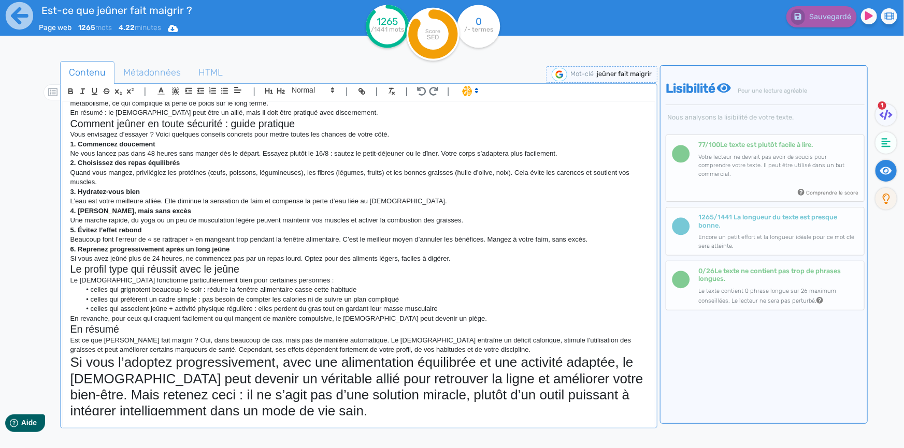
click at [327, 405] on h1 "Si vous l’adoptez progressivement, avec une alimentation équilibrée et une acti…" at bounding box center [358, 387] width 576 height 65
click at [302, 89] on span at bounding box center [312, 90] width 51 height 12
click at [323, 173] on span at bounding box center [312, 174] width 41 height 16
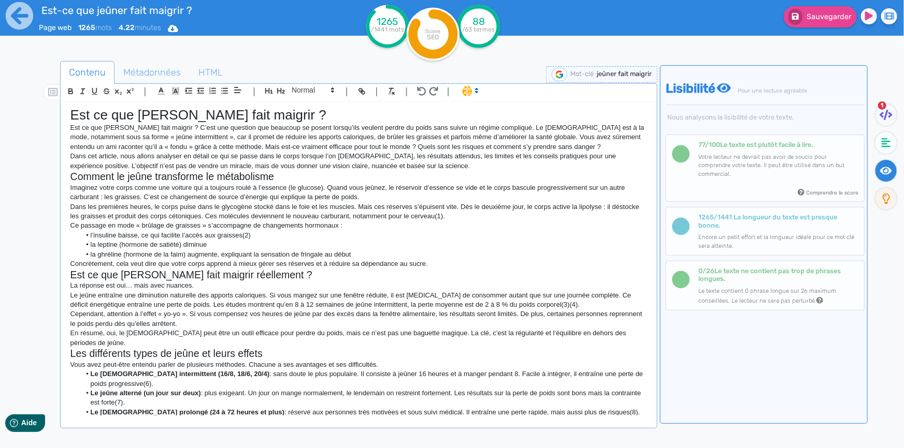
scroll to position [0, 0]
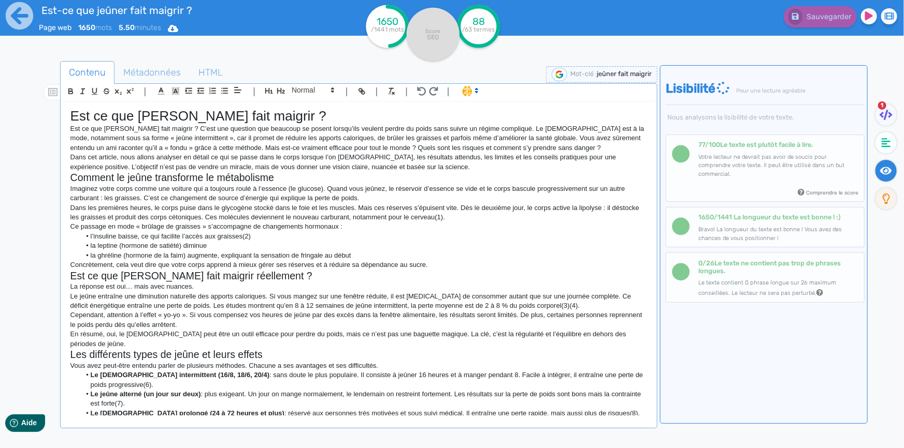
click at [71, 113] on h1 "Est ce que jeuner fait maigrir ?" at bounding box center [358, 116] width 576 height 16
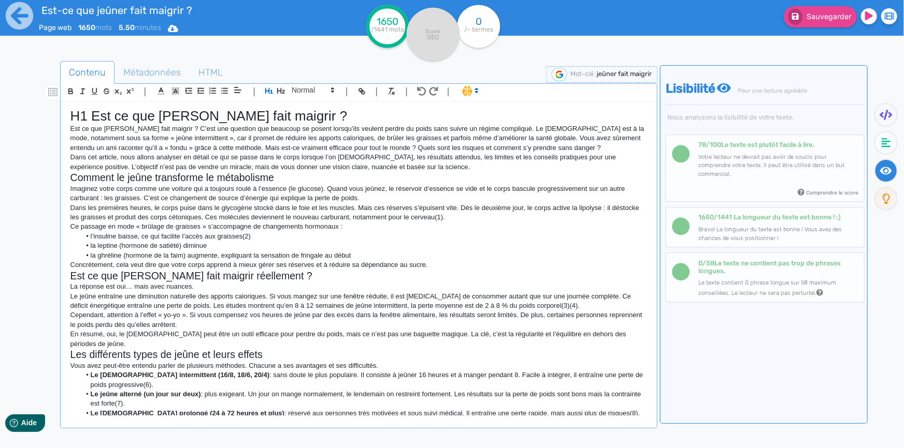
click at [73, 178] on h2 "Comment le jeûne transforme le métabolisme" at bounding box center [358, 178] width 576 height 12
click at [71, 274] on h2 "Est ce que jeuner fait maigrir réellement ?" at bounding box center [358, 276] width 576 height 12
click at [72, 349] on h2 "Les différents types de jeûne et leurs effets" at bounding box center [358, 355] width 576 height 12
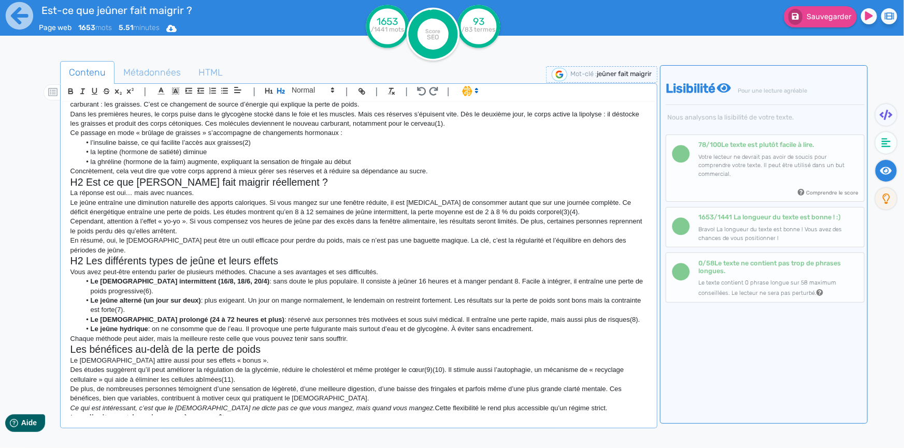
scroll to position [141, 0]
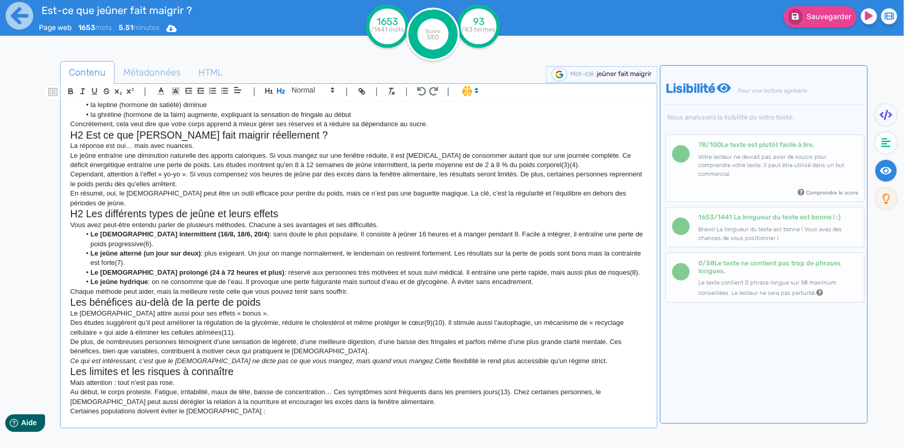
click at [68, 294] on div "H1 Est ce que jeuner fait maigrir ? Est ce que jeuner fait maigrir ? C’est une …" at bounding box center [359, 259] width 592 height 314
click at [71, 366] on h2 "Les limites et les risques à connaître" at bounding box center [358, 372] width 576 height 12
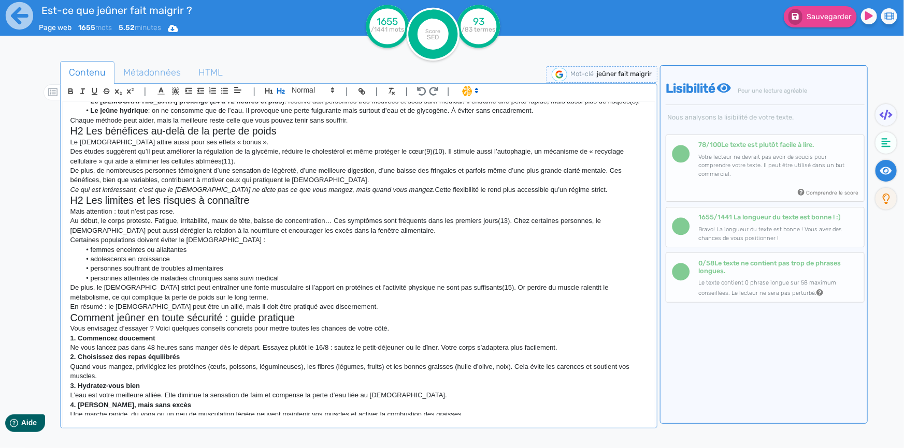
scroll to position [329, 0]
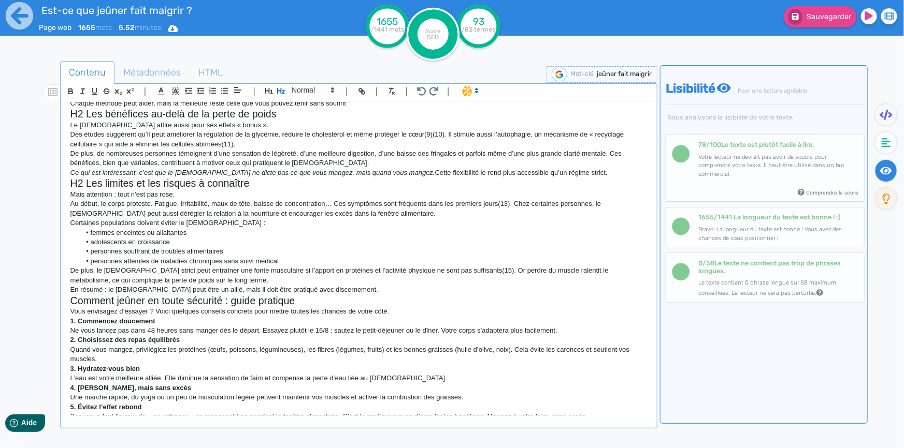
click at [69, 294] on div "H1 Est ce que jeuner fait maigrir ? Est ce que jeuner fait maigrir ? C’est une …" at bounding box center [359, 259] width 592 height 314
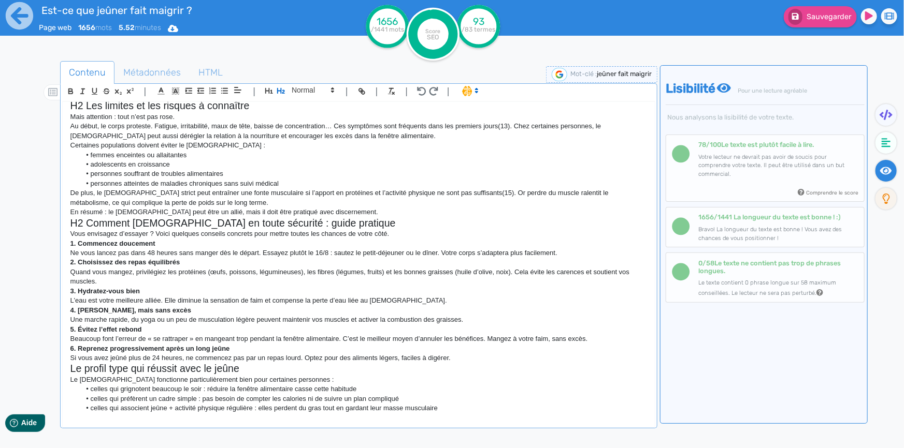
scroll to position [424, 0]
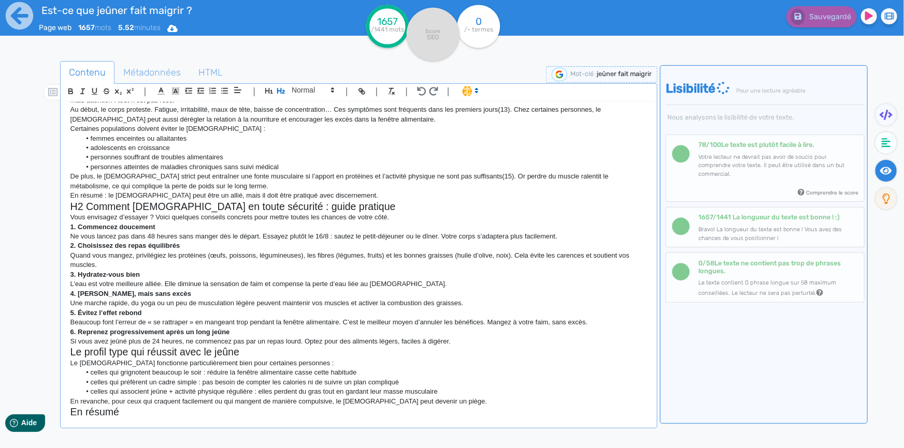
click at [68, 342] on div "H1 Est ce que jeuner fait maigrir ? Est ce que jeuner fait maigrir ? C’est une …" at bounding box center [359, 259] width 592 height 314
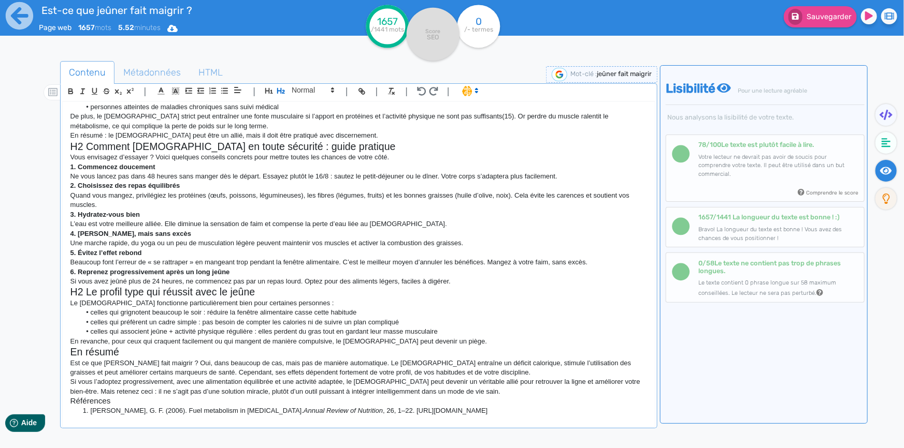
scroll to position [518, 0]
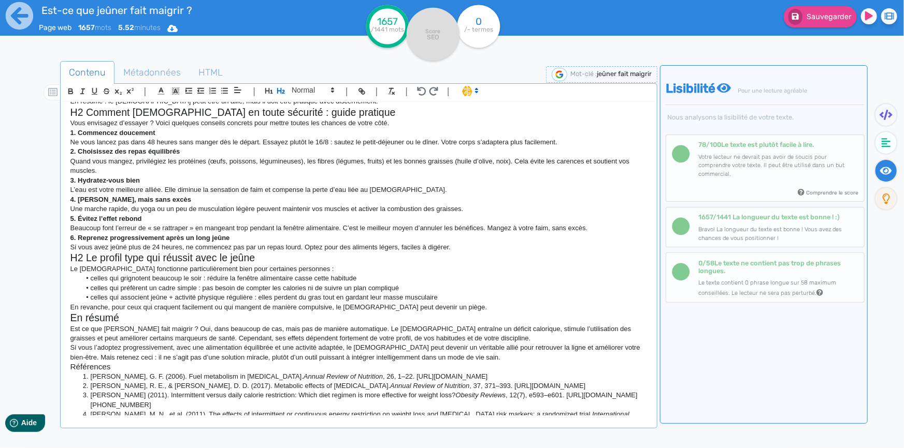
click at [108, 312] on h2 "En résumé" at bounding box center [358, 318] width 576 height 12
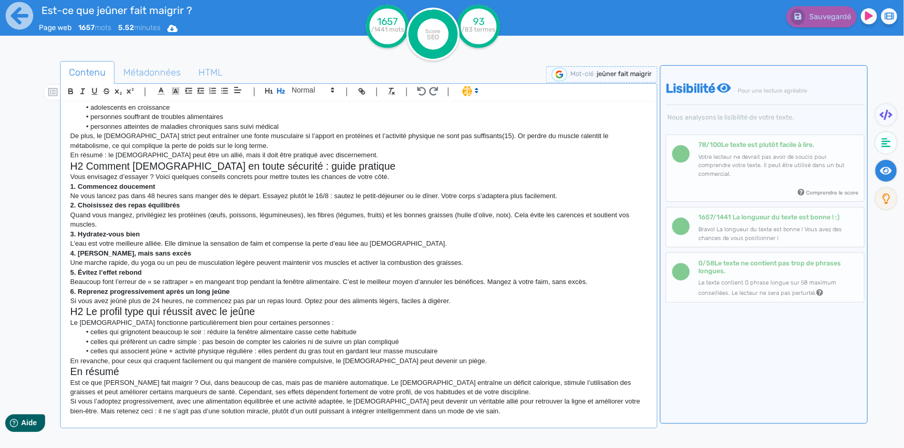
scroll to position [282, 0]
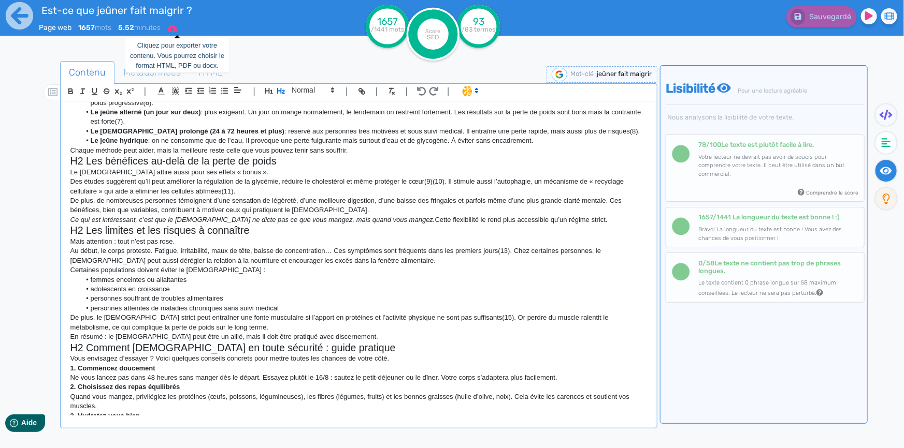
click at [174, 29] on icon at bounding box center [172, 28] width 10 height 7
click at [172, 86] on button "Word" at bounding box center [168, 87] width 83 height 17
click at [15, 16] on icon at bounding box center [19, 16] width 28 height 28
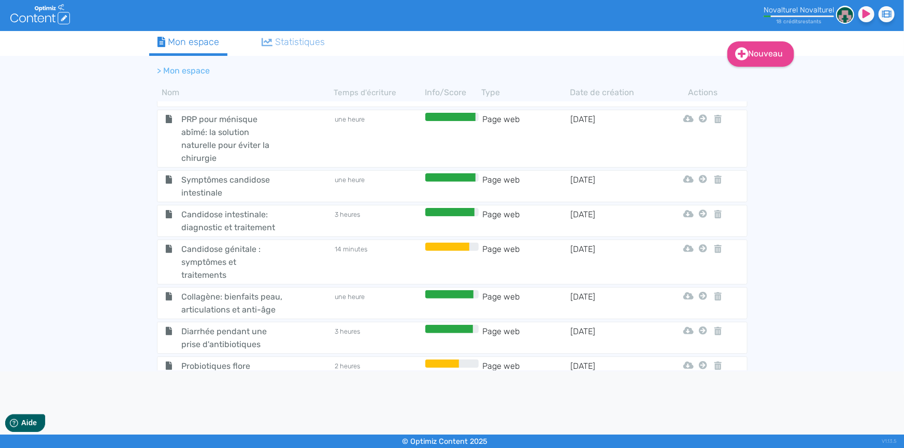
scroll to position [823, 0]
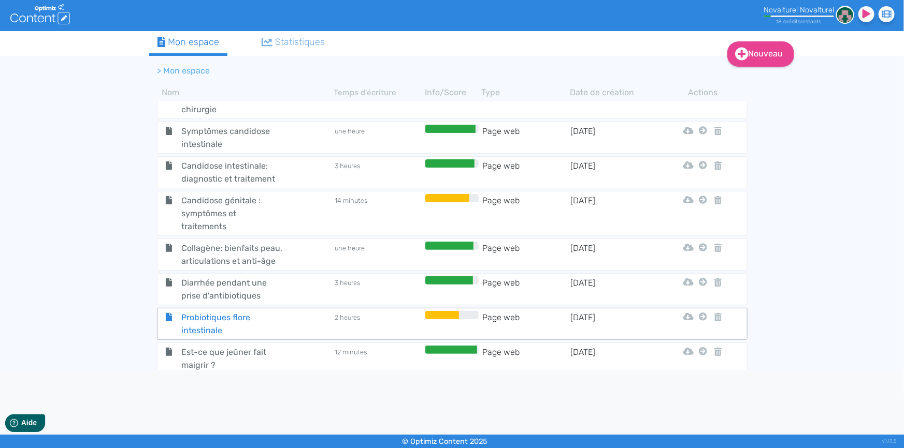
click at [255, 312] on span "Probiotiques flore intestinale" at bounding box center [231, 324] width 117 height 26
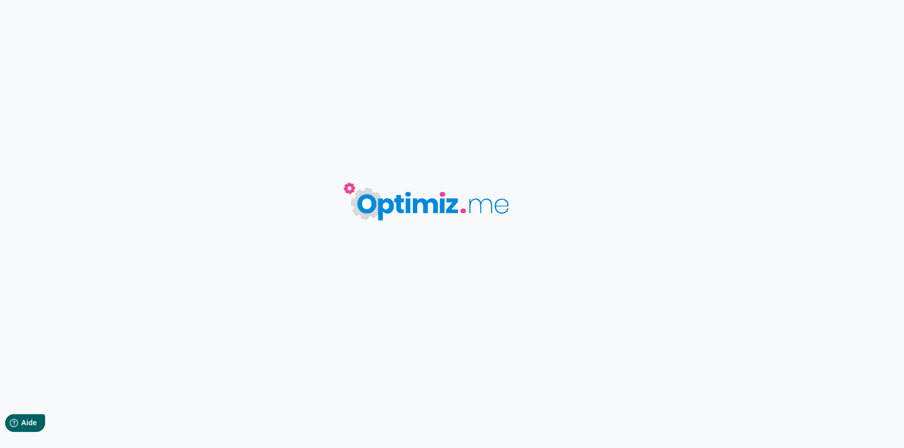
type input "Probiotiques flore intestinale"
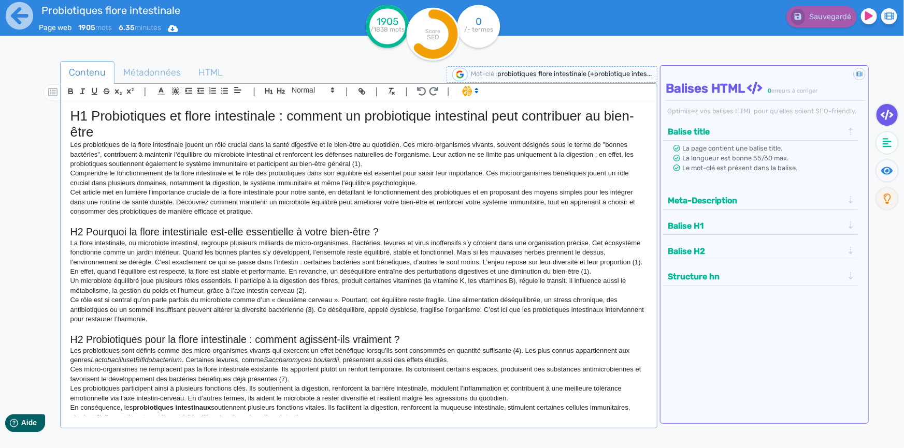
click at [170, 172] on p "Comprendre le fonctionnement de la flore intestinale et le rôle des probiotique…" at bounding box center [358, 178] width 576 height 19
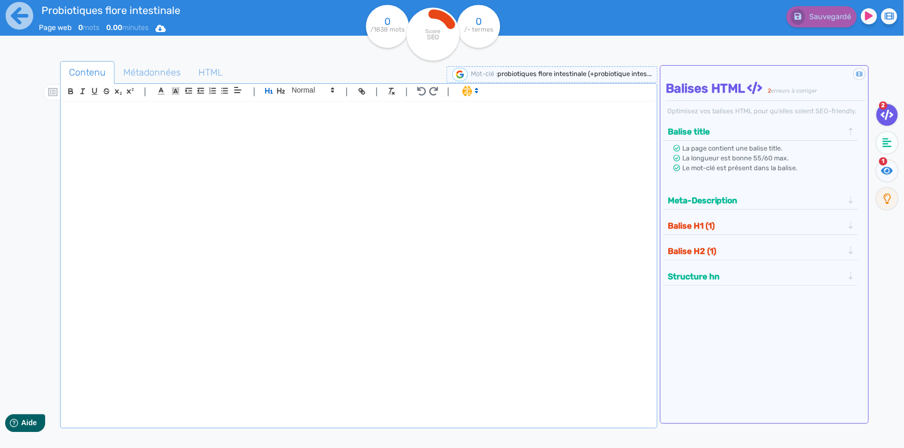
click at [159, 133] on div at bounding box center [359, 259] width 592 height 314
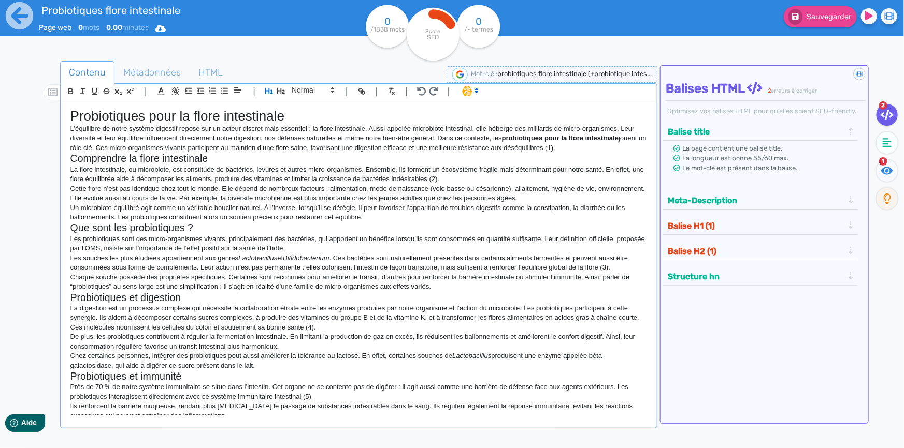
click at [233, 115] on h1 "Probiotiques pour la flore intestinale" at bounding box center [358, 116] width 576 height 16
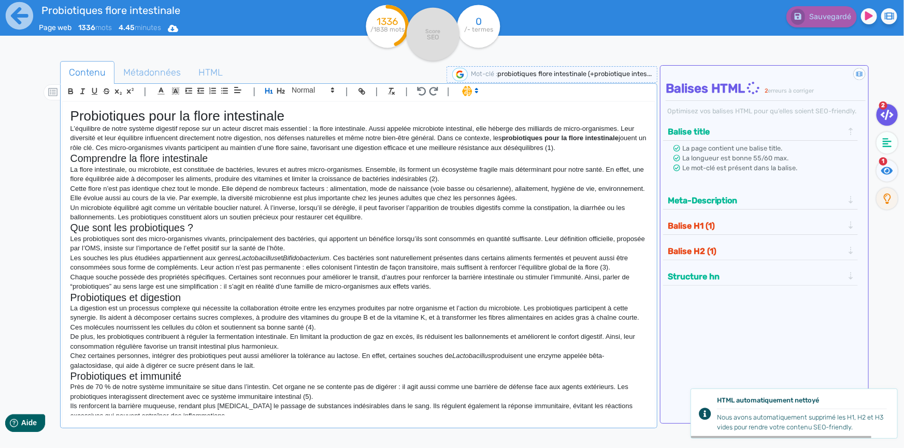
click at [73, 117] on h1 "Probiotiques pour la flore intestinale" at bounding box center [358, 116] width 576 height 16
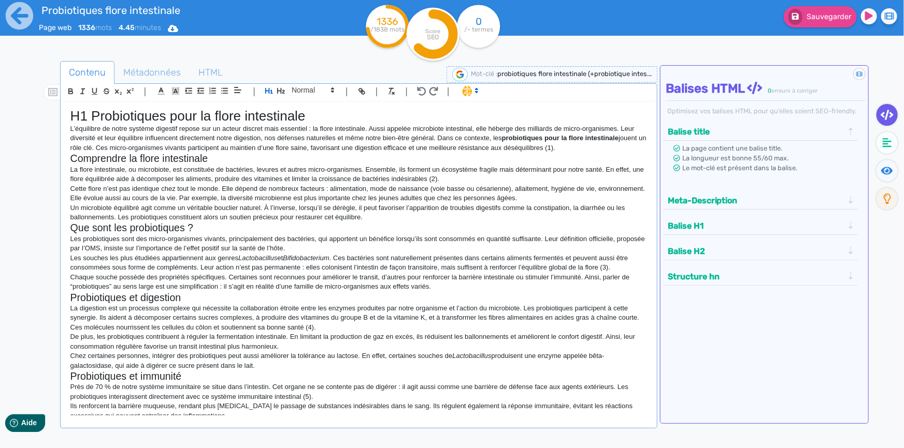
click at [73, 156] on h2 "Comprendre la flore intestinale" at bounding box center [358, 159] width 576 height 12
click at [70, 225] on h2 "Que sont les probiotiques ?" at bounding box center [358, 228] width 576 height 12
click at [71, 296] on h2 "Probiotiques et digestion" at bounding box center [358, 298] width 576 height 12
click at [431, 337] on p "De plus, les probiotiques contribuent à réguler la fermentation intestinale. En…" at bounding box center [358, 341] width 576 height 19
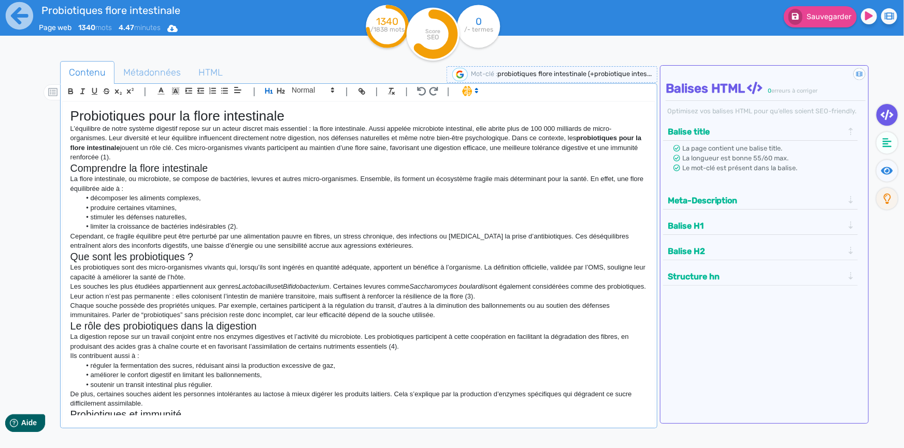
scroll to position [592, 0]
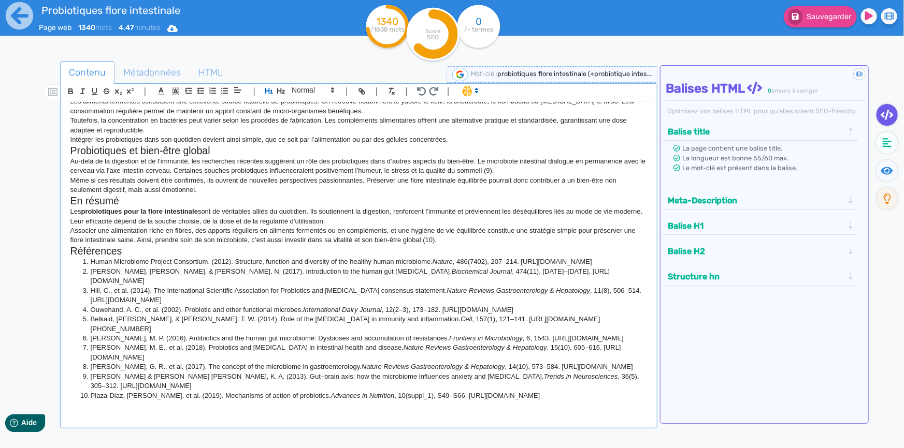
click at [451, 204] on h2 "En résumé" at bounding box center [358, 201] width 576 height 12
click at [305, 177] on p "Même si ces résultats doivent être confirmés, ils ouvrent de nouvelles perspect…" at bounding box center [358, 185] width 576 height 19
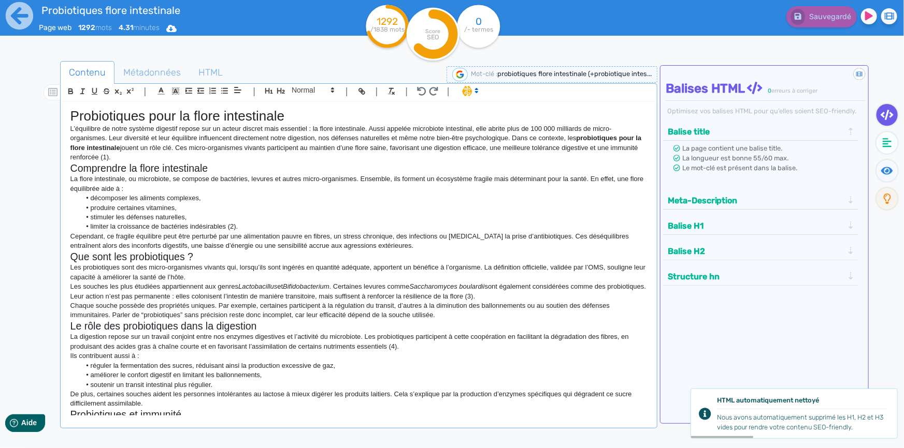
scroll to position [0, 0]
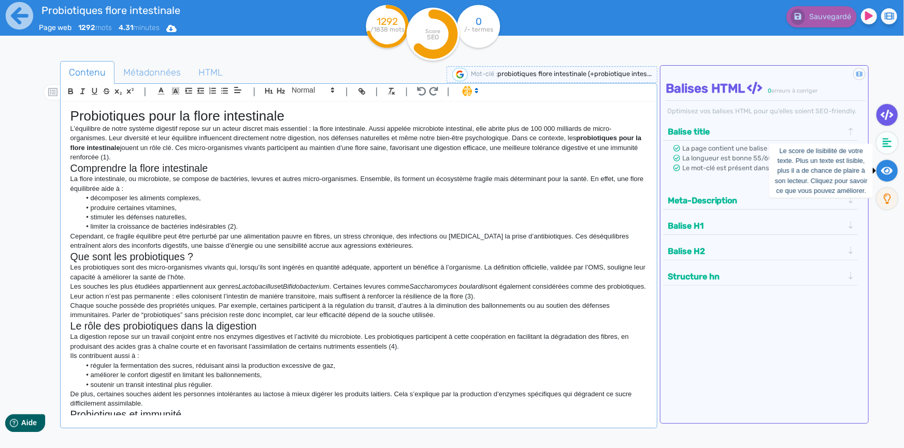
click at [888, 167] on icon at bounding box center [887, 171] width 12 height 8
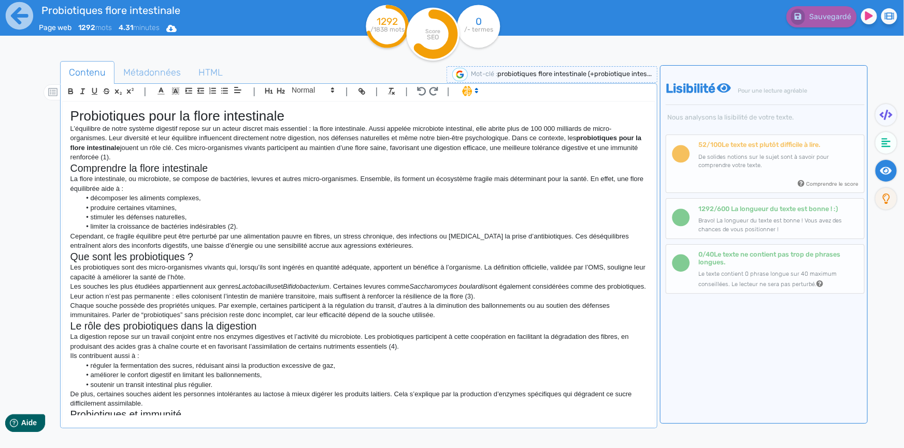
click at [429, 187] on p "La flore intestinale, ou microbiote, se compose de bactéries, levures et autres…" at bounding box center [358, 184] width 576 height 19
click at [314, 272] on p "Les probiotiques sont des micro-organismes vivants qui, lorsqu’ils sont ingérés…" at bounding box center [358, 272] width 576 height 19
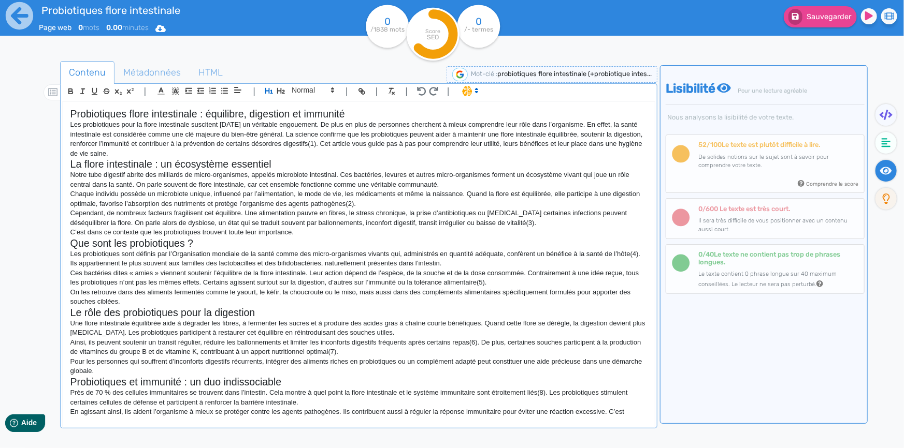
click at [129, 113] on h2 "Probiotiques flore intestinale : équilibre, digestion et immunité" at bounding box center [358, 114] width 576 height 12
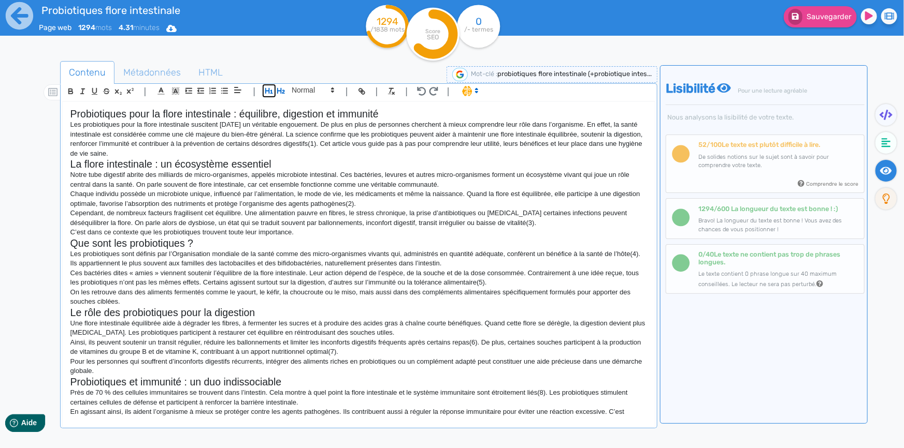
click at [269, 90] on icon "button" at bounding box center [269, 91] width 8 height 6
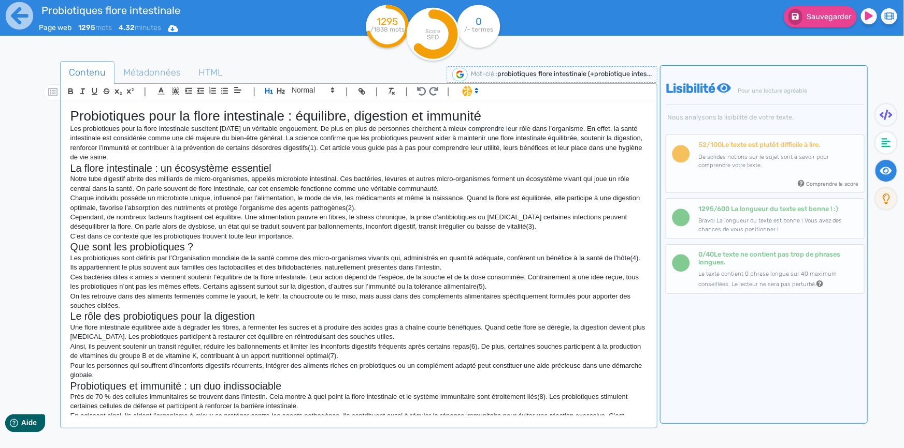
click at [263, 119] on h1 "Probiotiques pour la flore intestinale : équilibre, digestion et immunité" at bounding box center [358, 116] width 576 height 16
click at [68, 118] on div "Probiotiques pour la flore intestinale : équilibre, digestion et immunité Les p…" at bounding box center [359, 259] width 592 height 314
click at [118, 182] on p "Notre tube digestif abrite des milliards de micro-organismes, appelés microbiot…" at bounding box center [358, 184] width 576 height 19
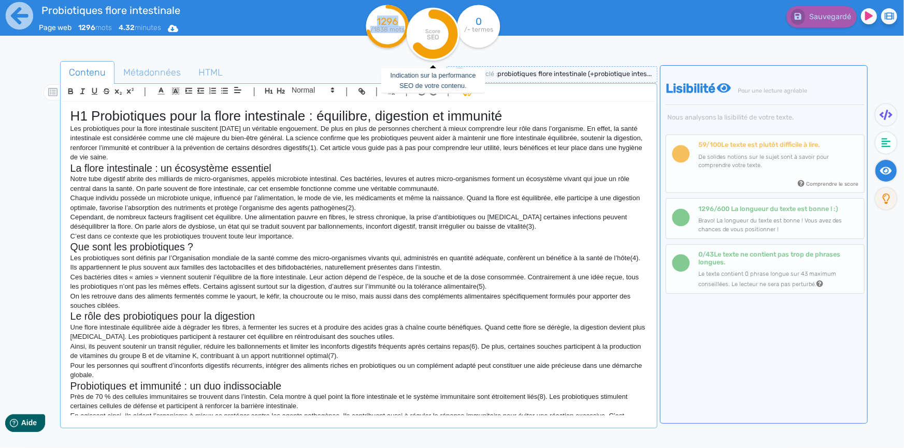
drag, startPoint x: 378, startPoint y: 17, endPoint x: 404, endPoint y: 27, distance: 27.9
click at [404, 27] on div "1296 /1838 mots Score SEO Indication sur la performance SEO de votre contenu. 0…" at bounding box center [451, 34] width 181 height 62
copy div "1296 /1838 mots"
click at [126, 167] on h2 "La flore intestinale : un écosystème essentiel" at bounding box center [358, 169] width 576 height 12
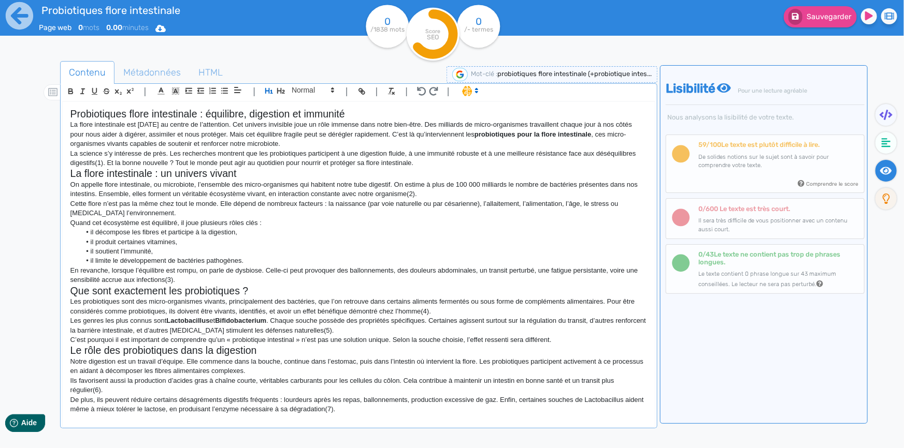
scroll to position [585, 0]
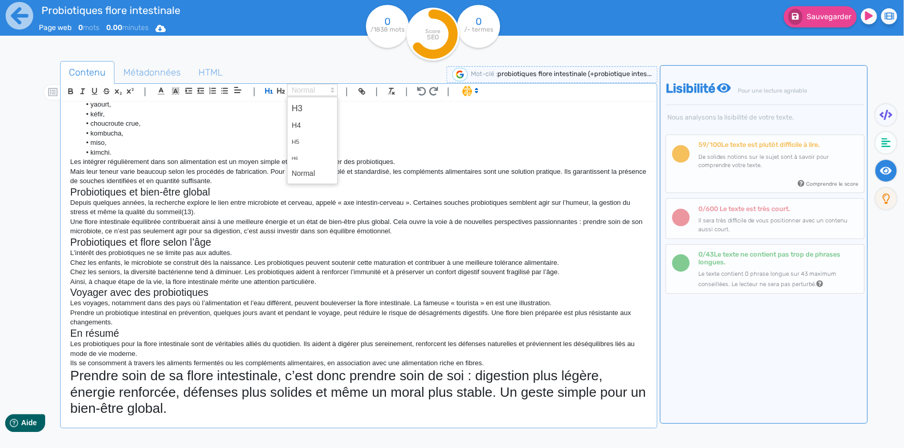
click at [301, 88] on span at bounding box center [312, 90] width 51 height 12
click at [311, 175] on span at bounding box center [312, 174] width 41 height 16
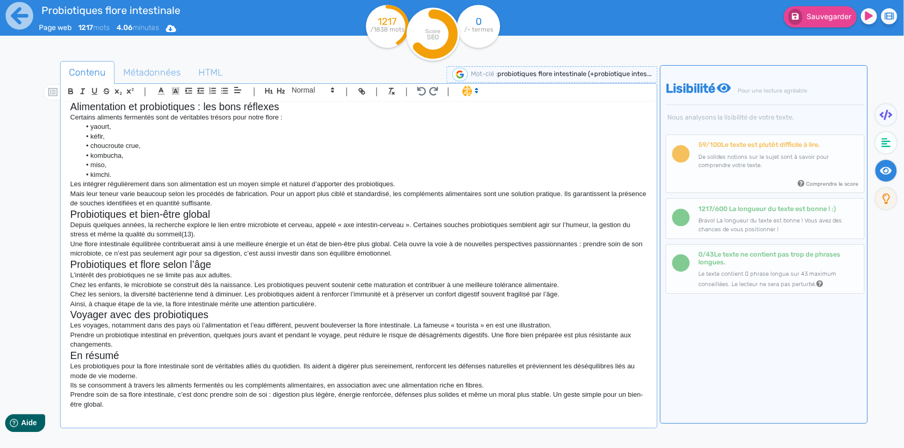
click at [307, 248] on p "Une flore intestinale équilibrée contribuerait ainsi à une meilleure énergie et…" at bounding box center [358, 249] width 576 height 19
click at [887, 105] on fa-icon at bounding box center [885, 115] width 21 height 22
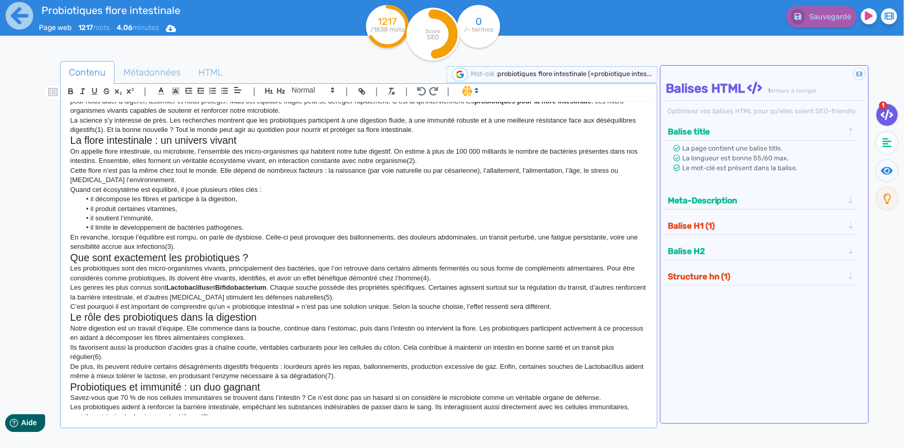
scroll to position [0, 0]
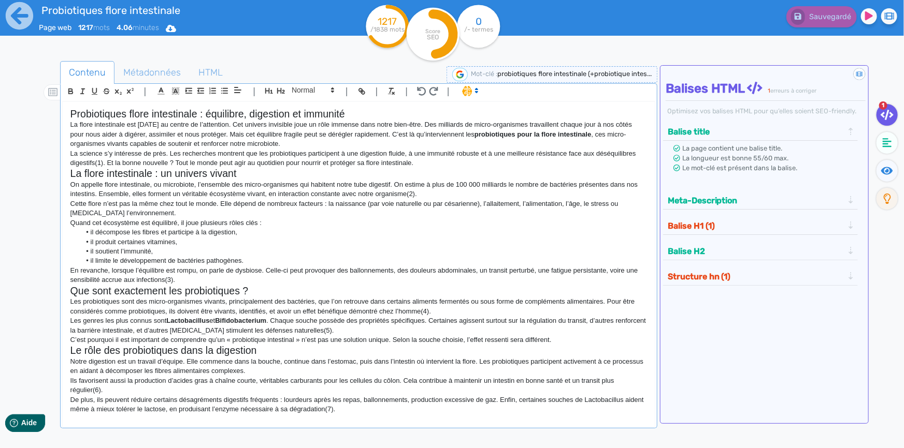
click at [92, 114] on h2 "Probiotiques flore intestinale : équilibre, digestion et immunité" at bounding box center [358, 114] width 576 height 12
click at [269, 89] on icon "button" at bounding box center [269, 90] width 9 height 9
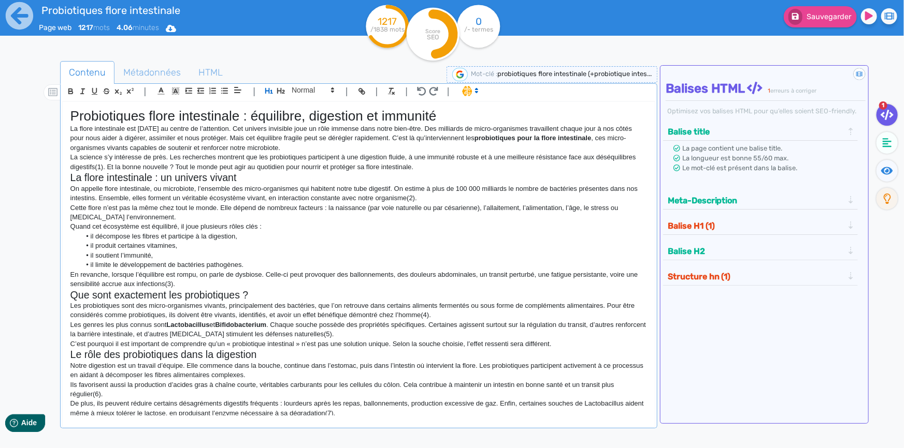
click at [70, 119] on h1 "Probiotiques flore intestinale : équilibre, digestion et immunité" at bounding box center [358, 116] width 576 height 16
click at [169, 114] on h1 "H1 Probiotiques flore intestinale : équilibre, digestion et immunité" at bounding box center [358, 116] width 576 height 16
click at [70, 177] on h2 "La flore intestinale : un univers vivant" at bounding box center [358, 178] width 576 height 12
click at [69, 300] on div "H1 Probiotiques pour la flore intestinale : équilibre, digestion et immunité La…" at bounding box center [359, 259] width 592 height 314
click at [70, 359] on h2 "Le rôle des probiotiques dans la digestion" at bounding box center [358, 355] width 576 height 12
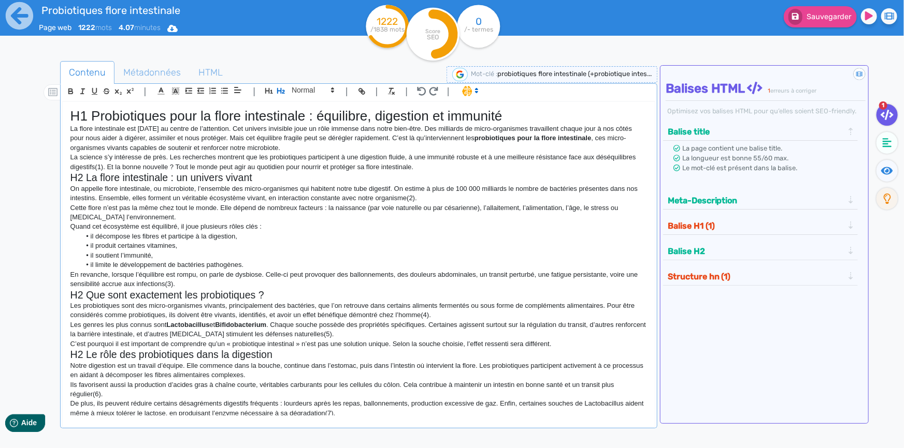
scroll to position [94, 0]
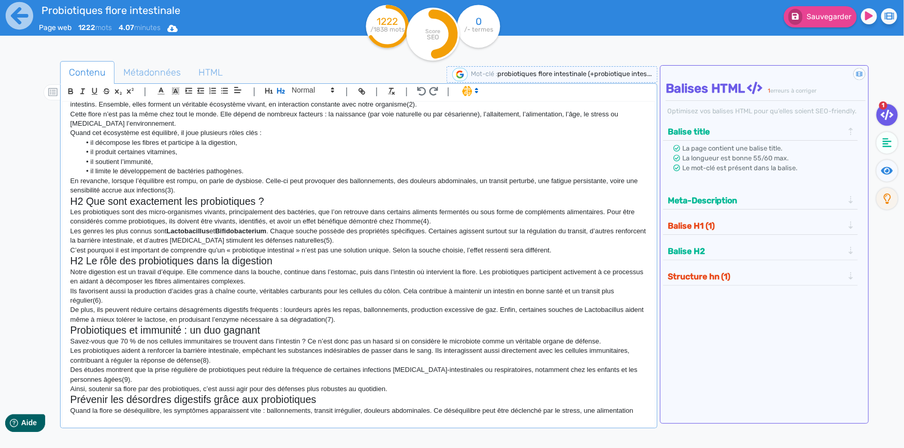
click at [68, 332] on div "H1 Probiotiques pour la flore intestinale : équilibre, digestion et immunité La…" at bounding box center [359, 259] width 592 height 314
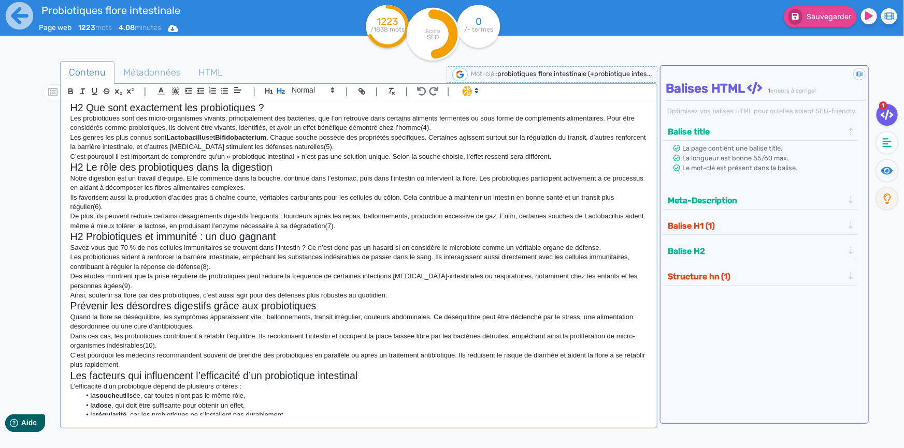
scroll to position [188, 0]
click at [70, 305] on h2 "Prévenir les désordres digestifs grâce aux probiotiques" at bounding box center [358, 306] width 576 height 12
click at [70, 367] on p "C’est pourquoi les médecins recommandent souvent de prendre des probiotiques en…" at bounding box center [358, 360] width 576 height 19
click at [70, 373] on h2 "Les facteurs qui influencent l’efficacité d’un probiotique intestinal" at bounding box center [358, 376] width 576 height 12
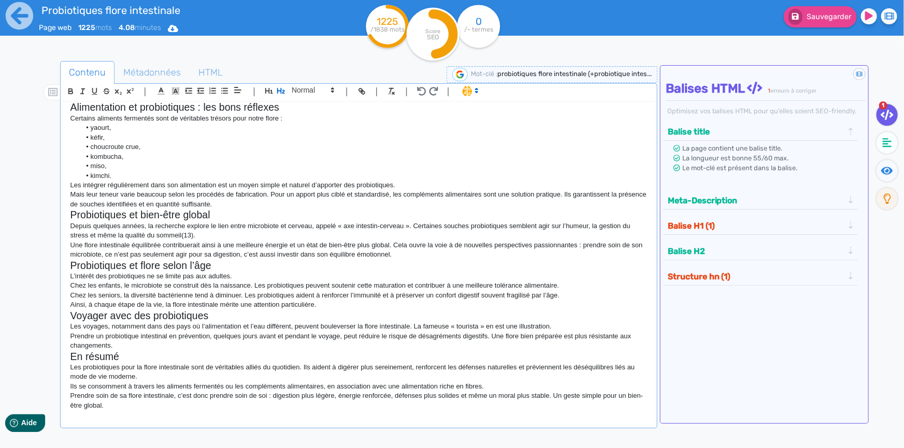
scroll to position [567, 0]
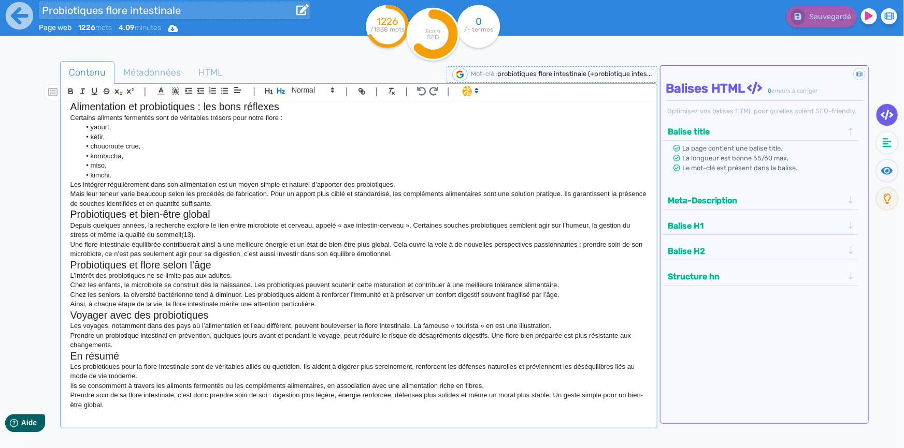
click at [106, 6] on input "Probiotiques flore intestinale" at bounding box center [174, 11] width 271 height 18
type input "Probiotiques pour la flore intestinale"
click at [342, 187] on p "Les intégrer régulièrement dans son alimentation est un moyen simple et naturel…" at bounding box center [358, 184] width 576 height 9
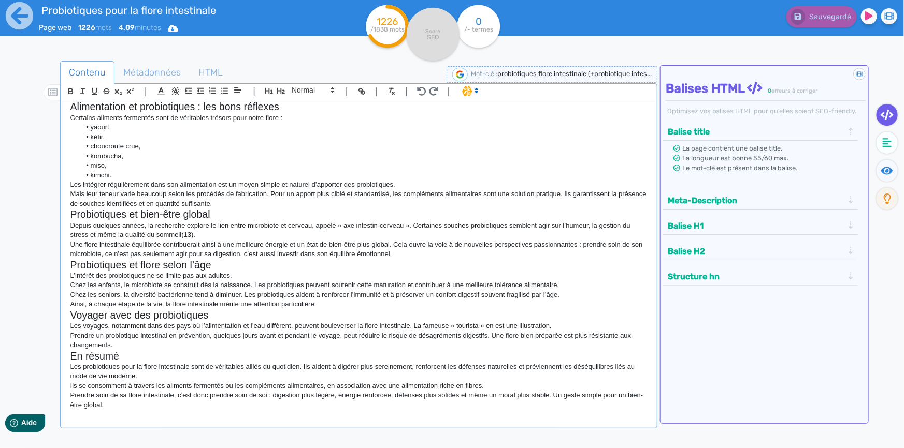
click at [271, 210] on h2 "Probiotiques et bien-être global" at bounding box center [358, 215] width 576 height 12
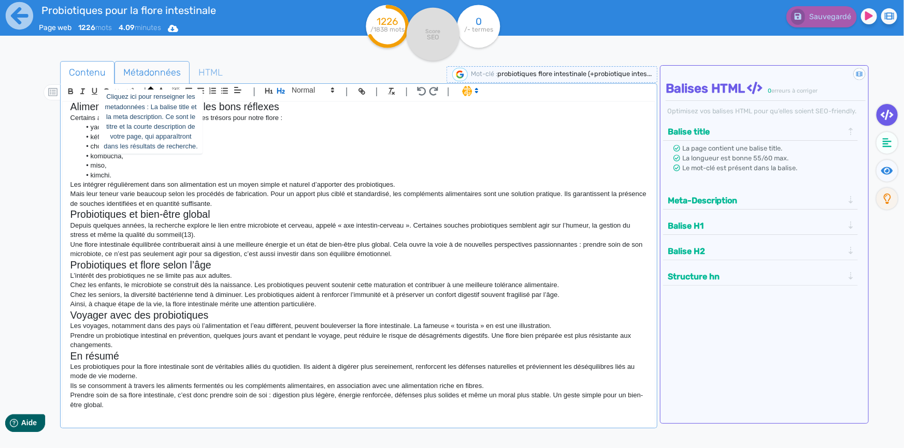
click at [175, 75] on span "Métadonnées" at bounding box center [152, 73] width 74 height 28
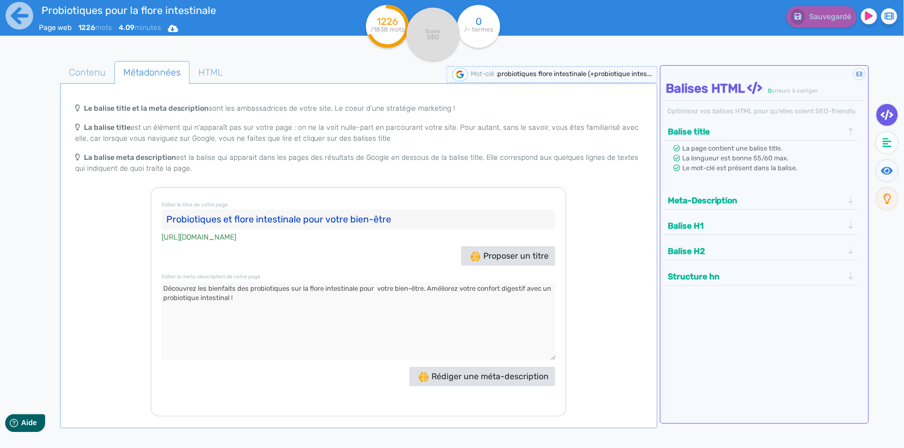
drag, startPoint x: 232, startPoint y: 219, endPoint x: 224, endPoint y: 219, distance: 7.8
click at [224, 219] on input "Probiotiques et flore intestinale pour votre bien-être" at bounding box center [359, 220] width 394 height 21
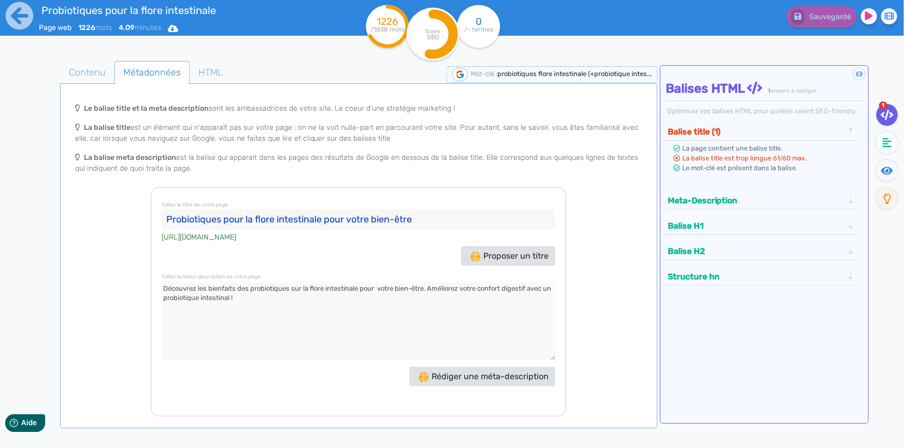
drag, startPoint x: 418, startPoint y: 220, endPoint x: 325, endPoint y: 218, distance: 93.2
click at [325, 218] on input "Probiotiques pour la flore intestinale pour votre bien-être" at bounding box center [359, 220] width 394 height 21
type input "Probiotiques pour la flore intestinale"
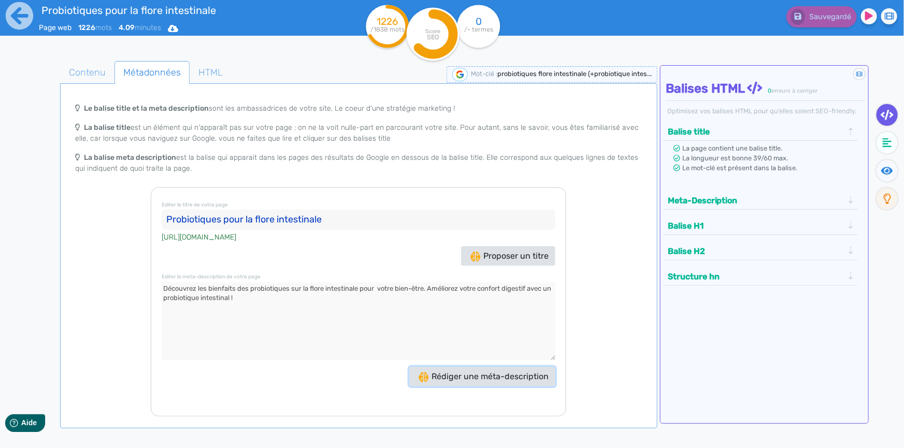
click at [499, 379] on span "Rédiger une méta-description" at bounding box center [483, 377] width 130 height 10
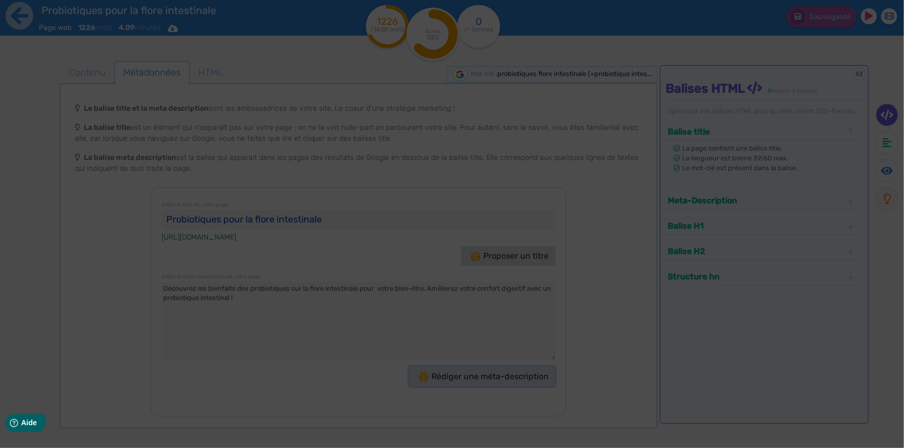
type textarea "Découvrez les bienfaits des probiotiques pour la flore intestinale : digestion …"
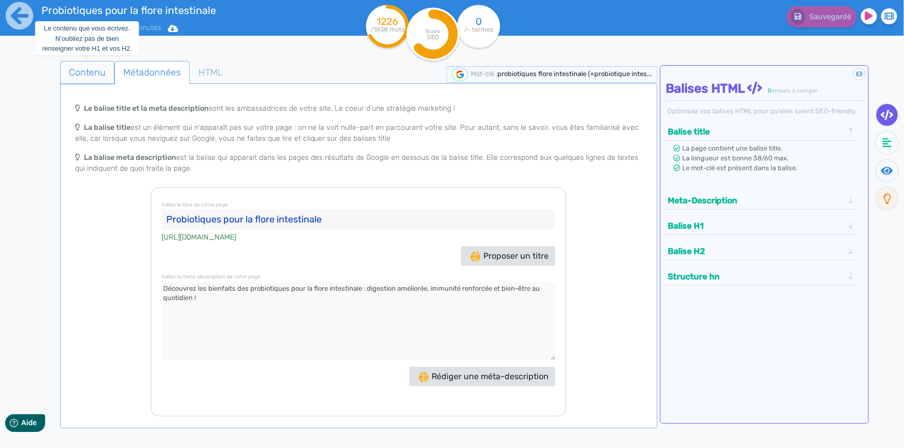
click at [94, 71] on span "Contenu" at bounding box center [87, 73] width 53 height 28
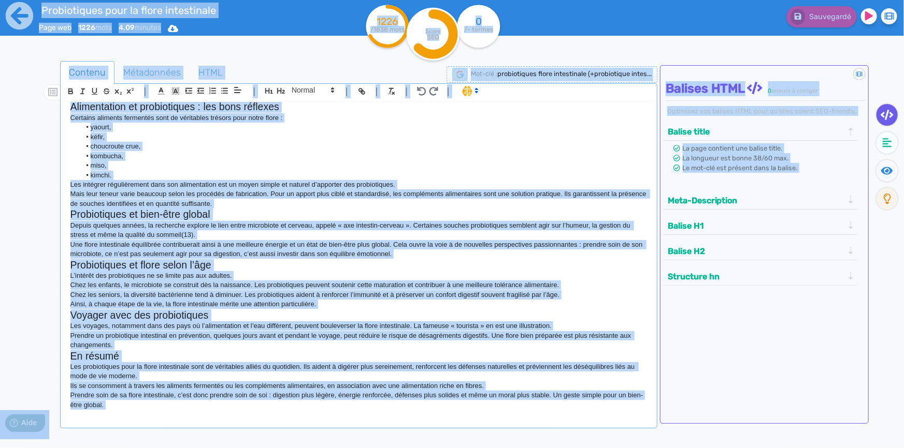
click at [319, 263] on h2 "Probiotiques et flore selon l’âge" at bounding box center [358, 265] width 576 height 12
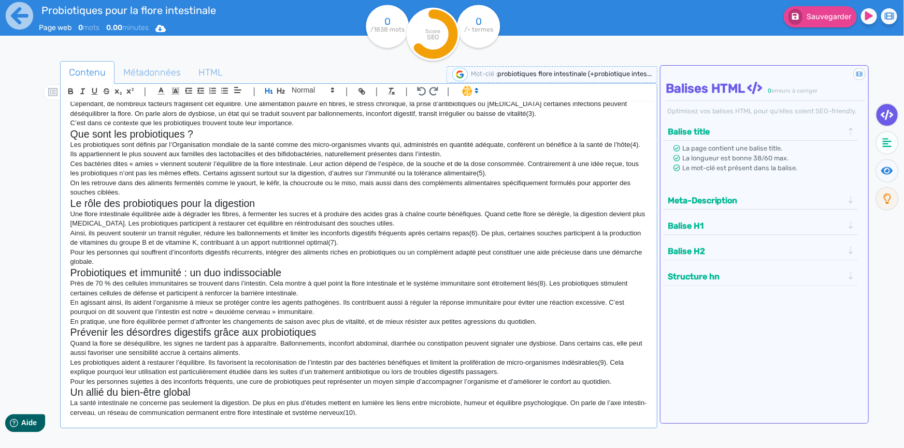
scroll to position [0, 0]
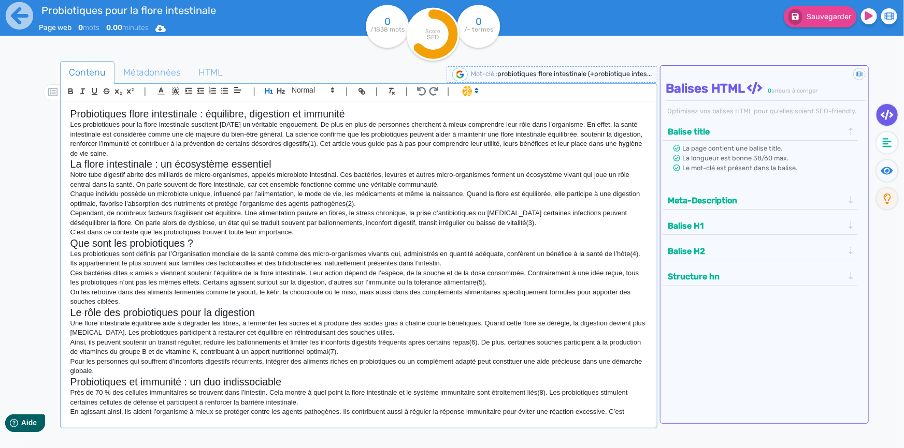
click at [129, 113] on h2 "Probiotiques flore intestinale : équilibre, digestion et immunité" at bounding box center [358, 114] width 576 height 12
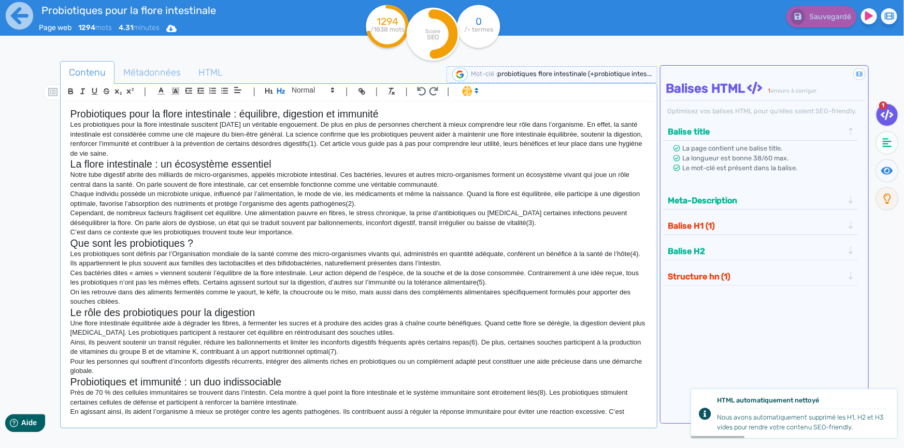
click at [70, 112] on h2 "Probiotiques pour la flore intestinale : équilibre, digestion et immunité" at bounding box center [358, 114] width 576 height 12
click at [264, 90] on button "button" at bounding box center [269, 91] width 12 height 12
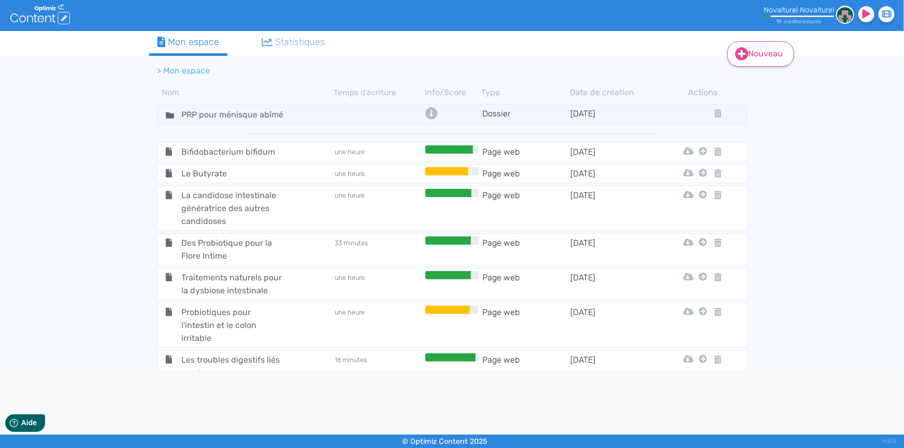
click at [749, 54] on link "Nouveau" at bounding box center [760, 53] width 67 height 25
click at [753, 78] on button "Contenu" at bounding box center [767, 79] width 83 height 17
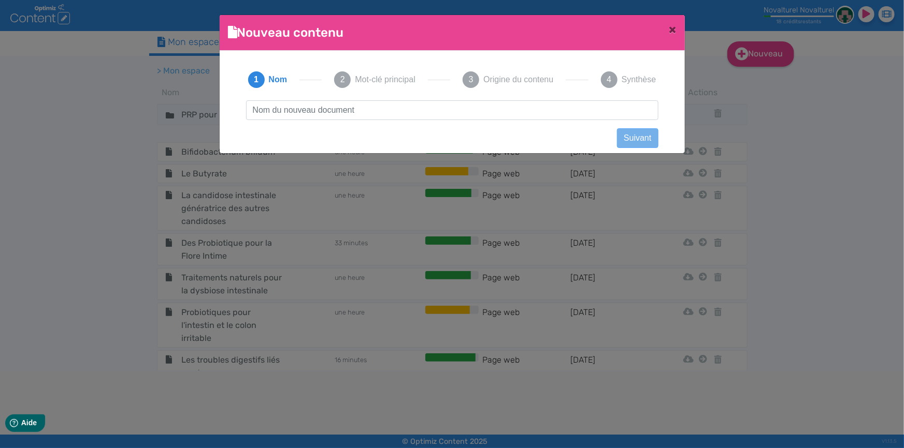
scroll to position [1, 0]
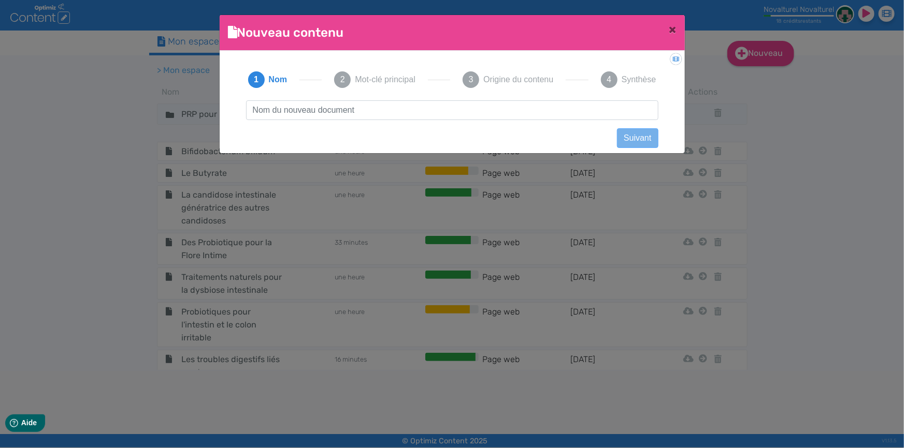
click at [399, 111] on input "text" at bounding box center [452, 110] width 412 height 20
type input "Probiotiques pour la flore intesti"
click at [3, 311] on ngb-modal-window "Nouveau contenu × Didacticiel: Créer un document 1 Nom 2 Mot-clé principal 3 Or…" at bounding box center [452, 224] width 904 height 448
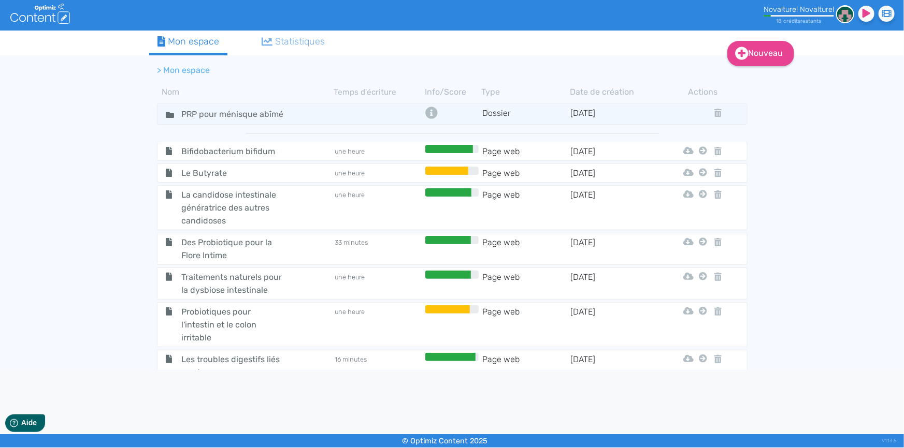
click at [810, 179] on div "Nouveau Contenu Dossier Mon espace Statistiques > Mon espace Nom Temps d'écritu…" at bounding box center [452, 201] width 904 height 341
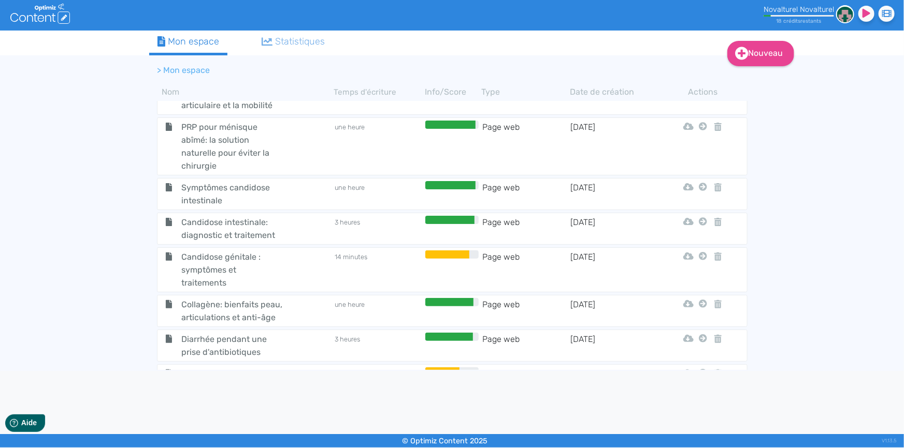
scroll to position [823, 0]
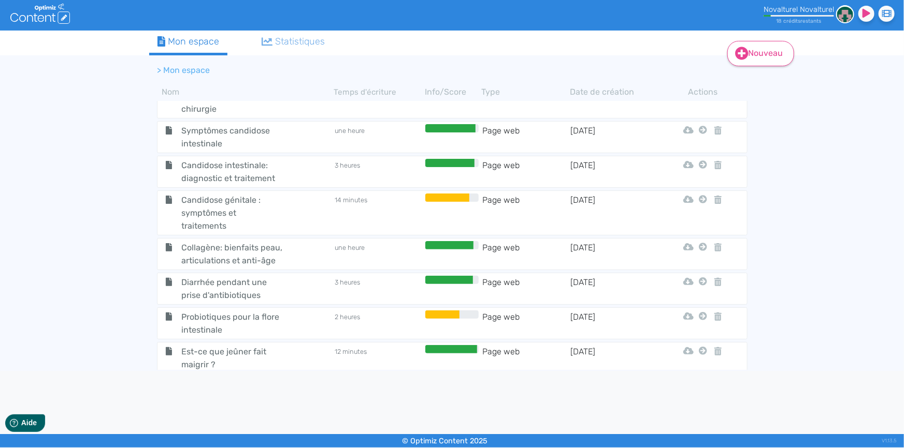
click at [756, 56] on link "Nouveau" at bounding box center [760, 53] width 67 height 25
click at [793, 78] on button "Contenu" at bounding box center [767, 79] width 83 height 17
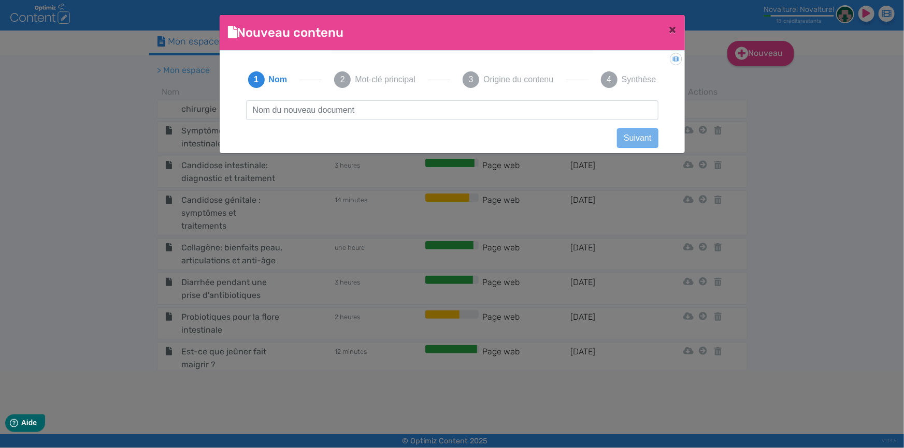
click at [392, 105] on input "text" at bounding box center [452, 110] width 412 height 20
type input "Probiotiques"
click at [645, 139] on button "Suivant" at bounding box center [637, 138] width 41 height 20
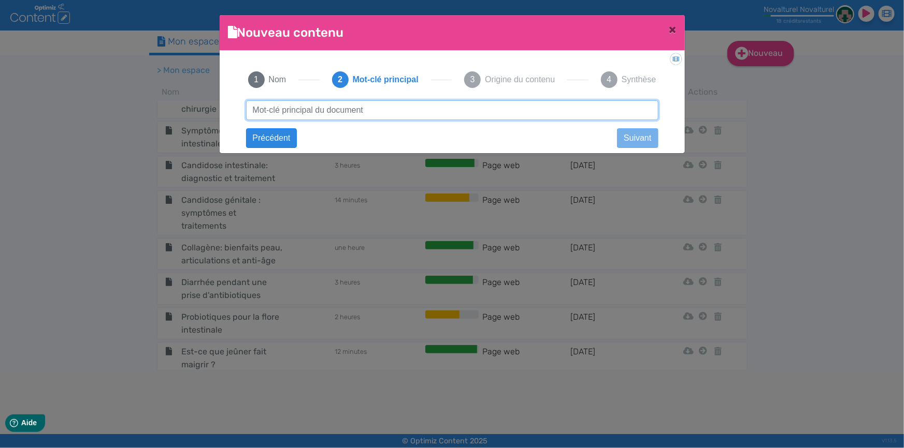
click at [425, 112] on input "text" at bounding box center [452, 110] width 412 height 20
type input "probiotiques flore intestinal"
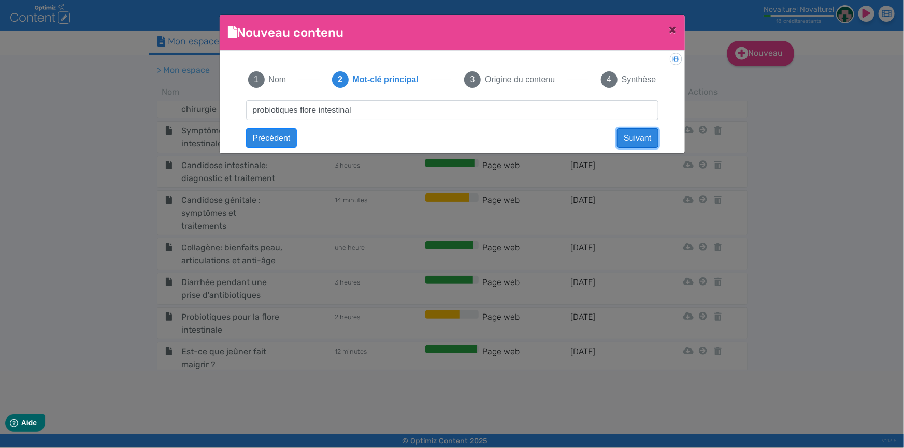
click at [628, 139] on button "Suivant" at bounding box center [637, 138] width 41 height 20
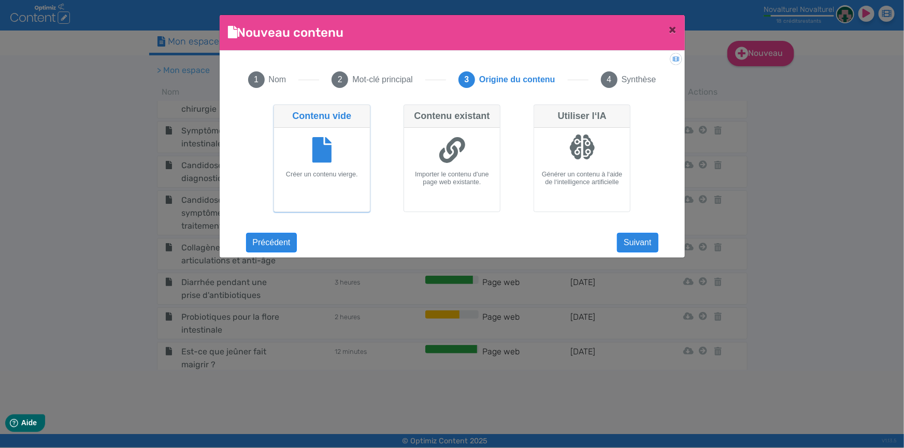
click at [337, 165] on div at bounding box center [322, 151] width 88 height 39
click at [280, 111] on input "Contenu vide Créer un contenu vierge." at bounding box center [276, 108] width 7 height 7
click at [629, 243] on button "Suivant" at bounding box center [637, 243] width 41 height 20
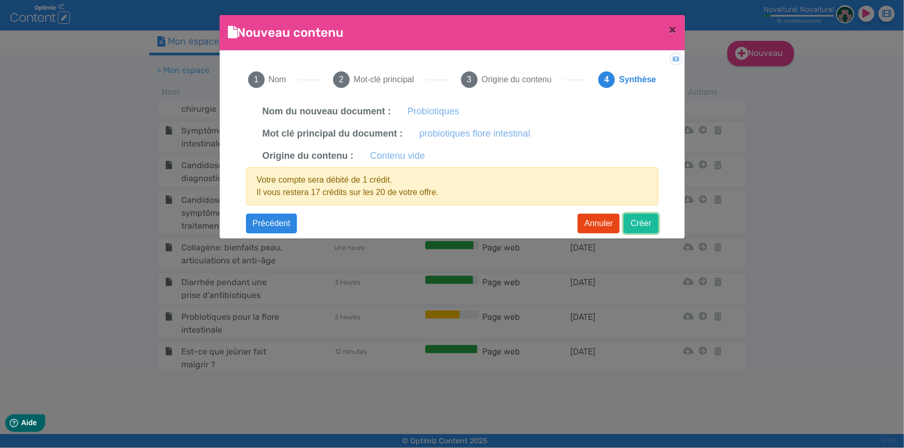
click at [639, 222] on button "Créer" at bounding box center [641, 224] width 34 height 20
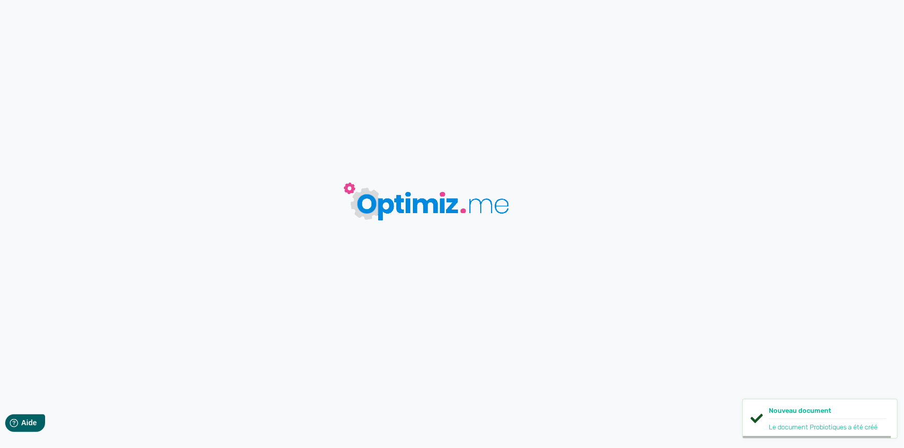
type input "Probiotiques"
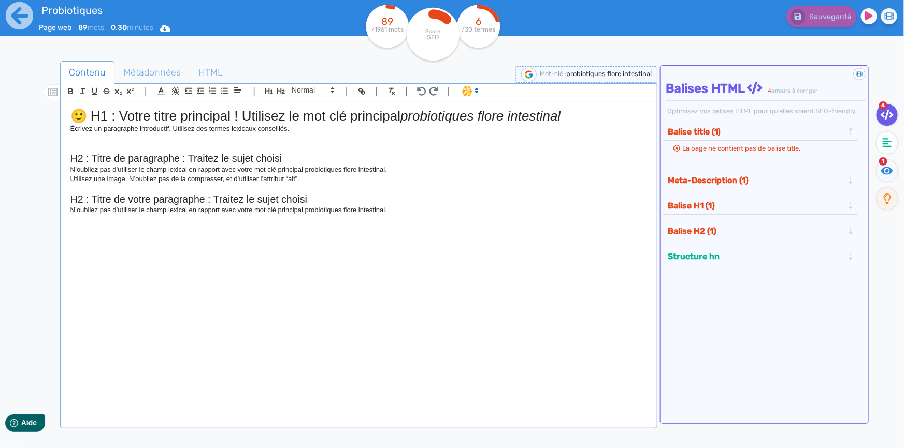
click at [477, 151] on p at bounding box center [358, 147] width 576 height 9
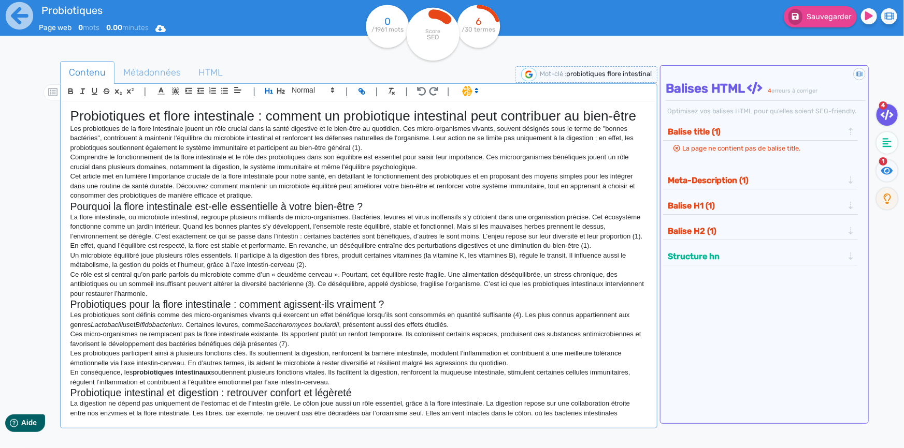
scroll to position [703, 0]
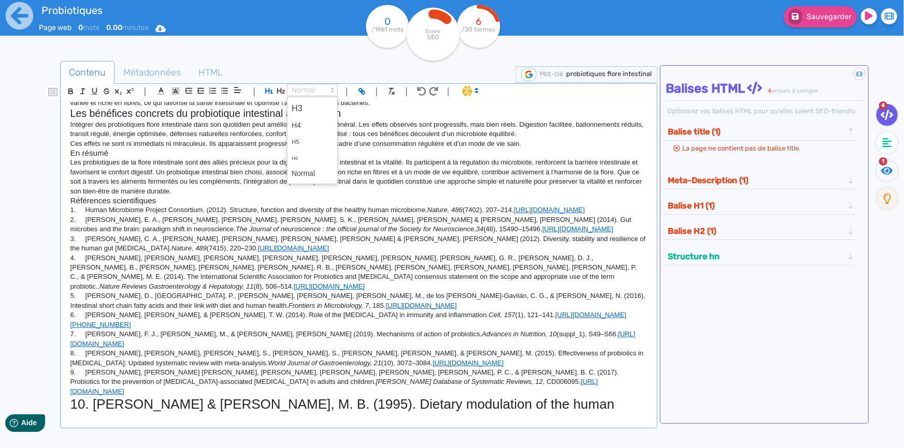
click at [299, 88] on span at bounding box center [312, 90] width 51 height 12
click at [314, 174] on span at bounding box center [312, 174] width 41 height 16
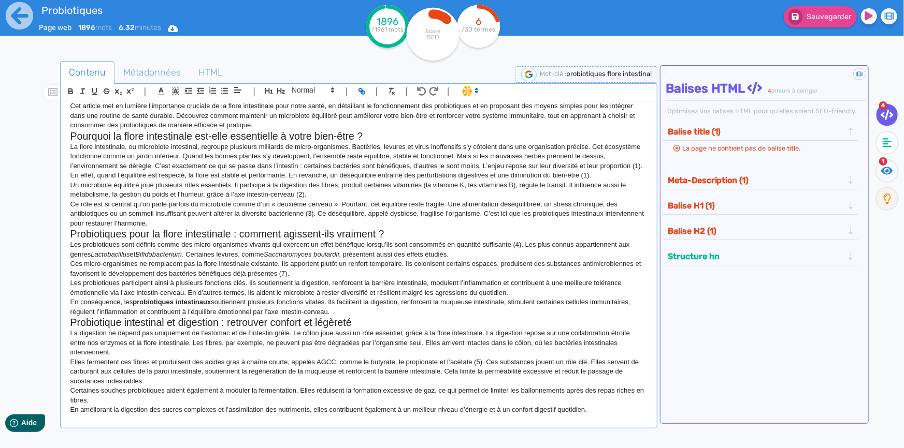
scroll to position [0, 0]
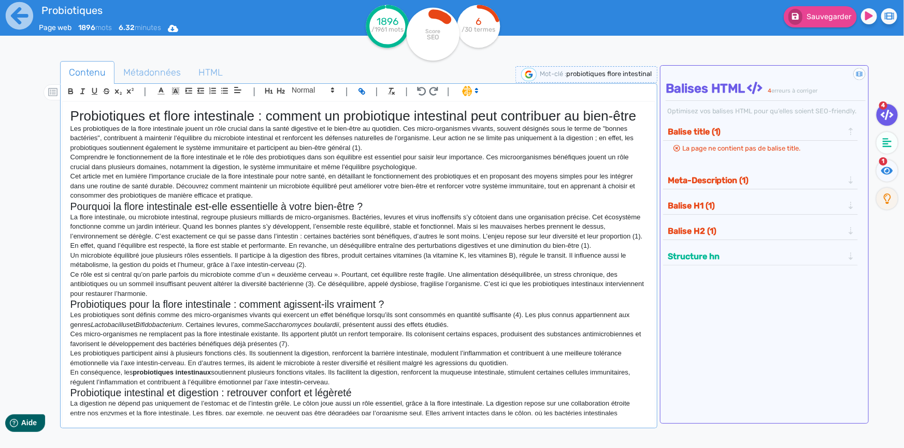
click at [206, 118] on h1 "Probiotiques et flore intestinale : comment un probiotique intestinal peut cont…" at bounding box center [358, 116] width 576 height 16
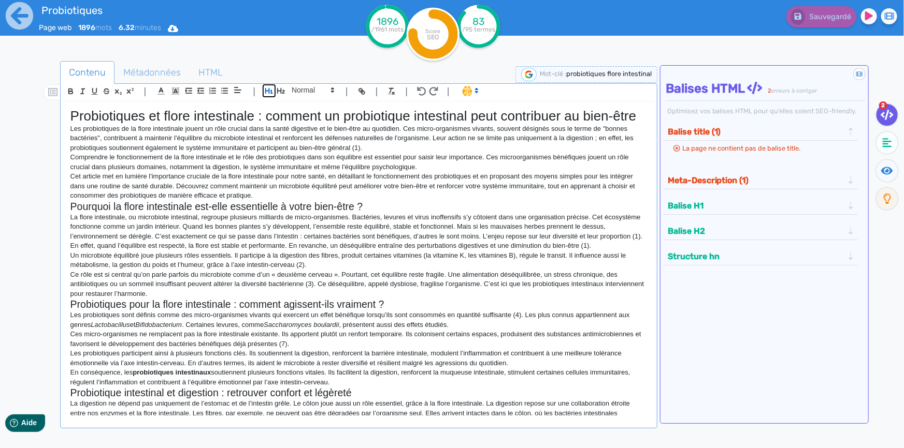
click at [267, 88] on icon "button" at bounding box center [269, 90] width 9 height 9
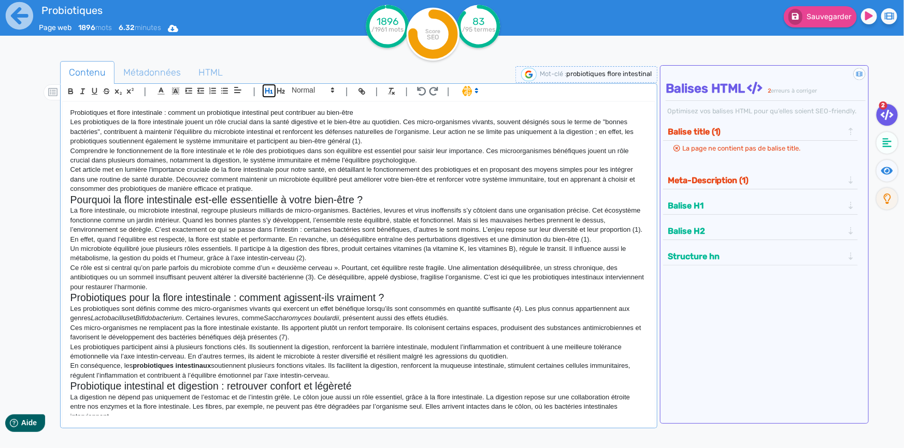
click at [267, 88] on icon "button" at bounding box center [269, 90] width 9 height 9
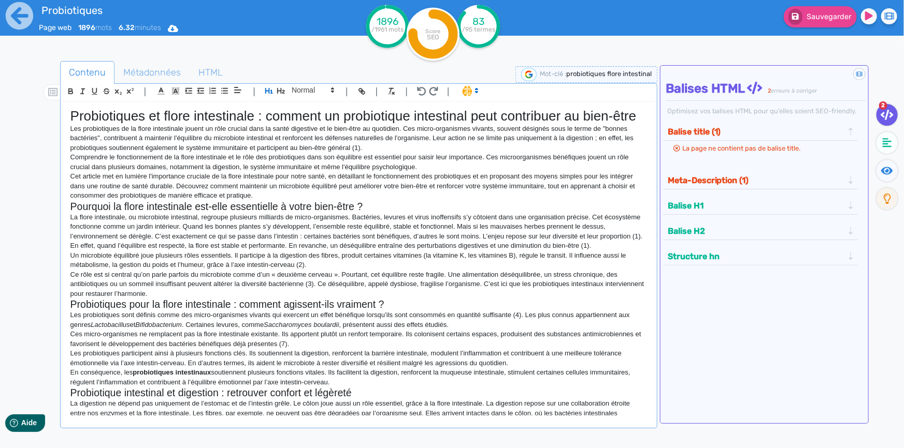
click at [67, 113] on div "Probiotiques et flore intestinale : comment un probiotique intestinal peut cont…" at bounding box center [359, 259] width 592 height 314
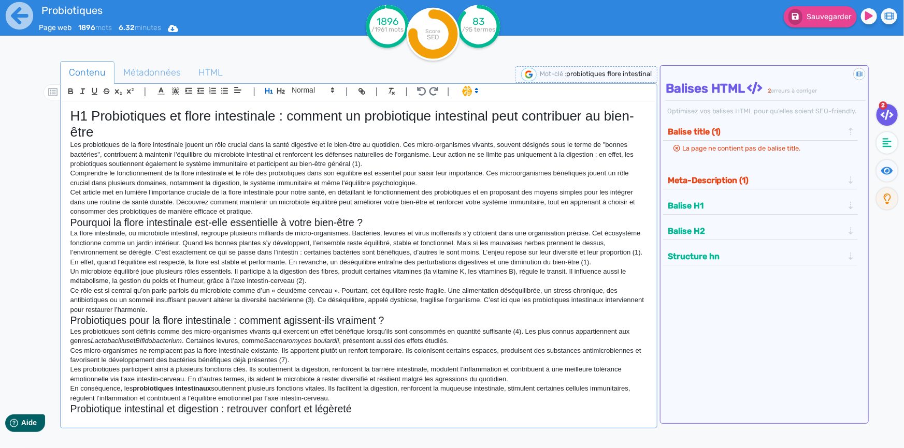
click at [314, 175] on p "Comprendre le fonctionnement de la flore intestinale et le rôle des probiotique…" at bounding box center [358, 178] width 576 height 19
click at [168, 68] on span "Métadonnées" at bounding box center [152, 73] width 74 height 28
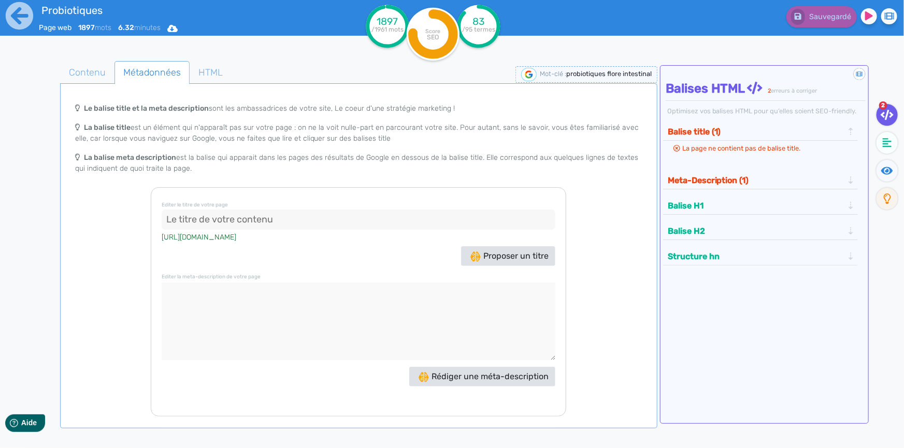
click at [270, 214] on input at bounding box center [359, 220] width 394 height 21
paste input "Probiotiques flore intestinale : équilibre, digestion et immunité"
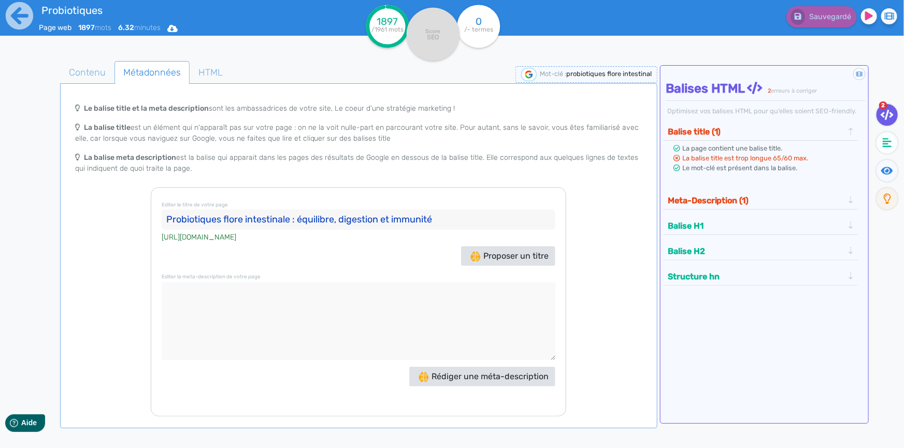
click at [226, 223] on input "Probiotiques flore intestinale : équilibre, digestion et immunité" at bounding box center [359, 220] width 394 height 21
click at [224, 221] on input "Probiotiques flore intestinale : équilibre, digestion et immunité" at bounding box center [359, 220] width 394 height 21
type input "Probiotiques et flore intestinale : équilibre, digestion et immunité"
click at [341, 265] on div "Proposer un titre" at bounding box center [358, 257] width 399 height 20
drag, startPoint x: 293, startPoint y: 290, endPoint x: 223, endPoint y: 290, distance: 69.9
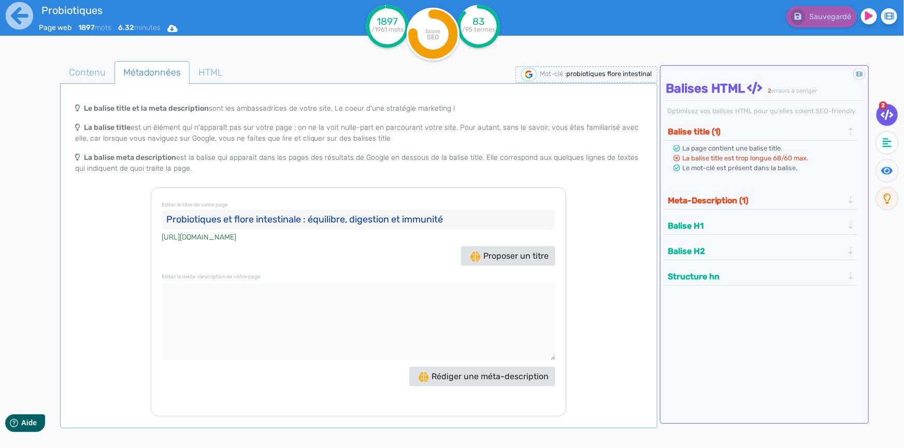
click at [223, 290] on textarea at bounding box center [359, 322] width 394 height 78
paste textarea "Découvrez comment les probiotiques soutiennent la flore intestinale, la digesti…"
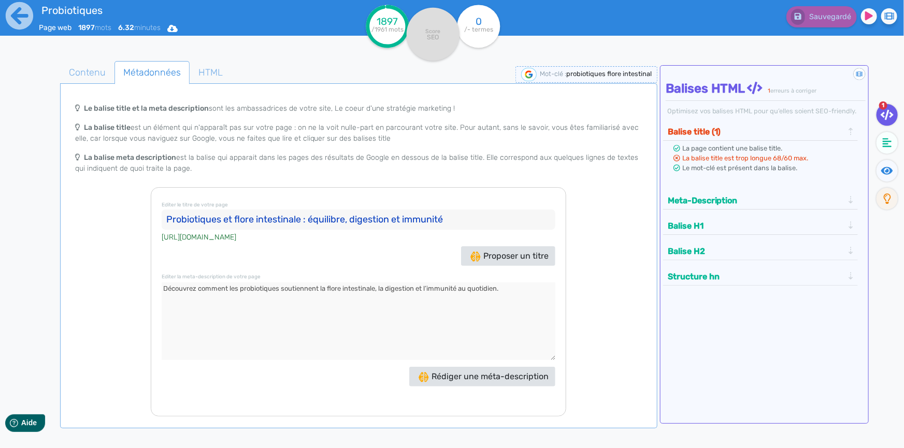
type textarea "Découvrez comment les probiotiques soutiennent la flore intestinale, la digesti…"
click at [588, 301] on div "Le balise title et la meta description sont les ambassadrices de votre site, Le…" at bounding box center [358, 257] width 593 height 319
click at [476, 218] on input "Probiotiques et flore intestinale : équilibre, digestion et immunité" at bounding box center [359, 220] width 394 height 21
drag, startPoint x: 459, startPoint y: 218, endPoint x: 306, endPoint y: 218, distance: 153.3
click at [306, 218] on input "Probiotiques et flore intestinale : équilibre, digestion et immunité" at bounding box center [359, 220] width 394 height 21
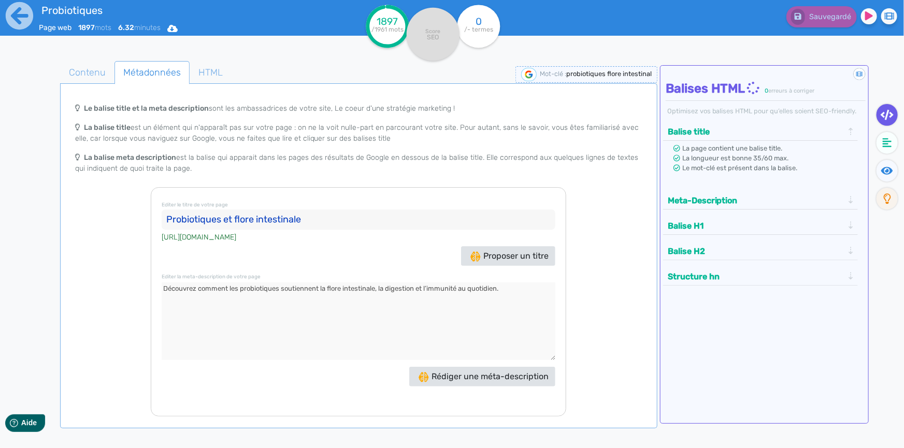
type input "Probiotiques et flore intestinale"
click at [627, 274] on div "Le balise title et la meta description sont les ambassadrices de votre site, Le…" at bounding box center [358, 257] width 593 height 319
click at [104, 71] on span "Contenu" at bounding box center [87, 73] width 53 height 28
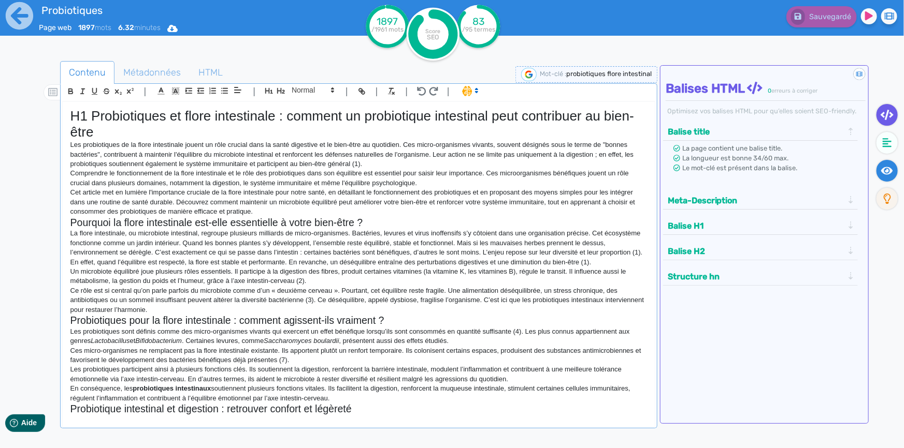
click at [888, 171] on icon at bounding box center [887, 171] width 12 height 8
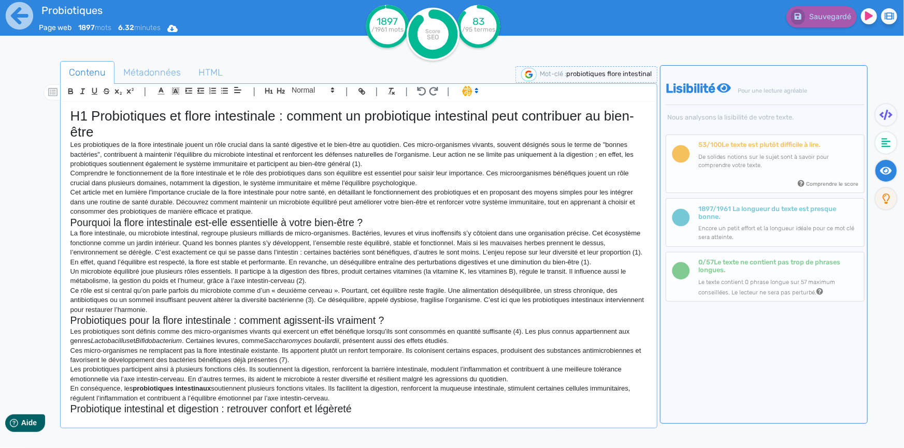
click at [71, 217] on h2 "Pourquoi la flore intestinale est-elle essentielle à votre bien-être ?" at bounding box center [358, 223] width 576 height 12
click at [87, 118] on h1 "H1 Probiotiques et flore intestinale : comment un probiotique intestinal peut c…" at bounding box center [358, 124] width 576 height 32
click at [326, 365] on p "Les probiotiques participent ainsi à plusieurs fonctions clés. Ils soutiennent …" at bounding box center [358, 374] width 576 height 19
click at [236, 289] on p "Ce rôle est si central qu’on parle parfois du microbiote comme d’un « deuxième …" at bounding box center [358, 300] width 576 height 28
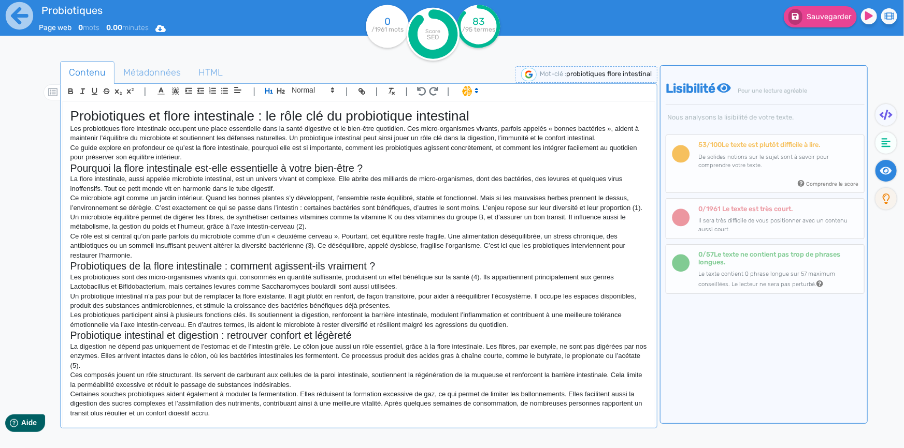
scroll to position [579, 0]
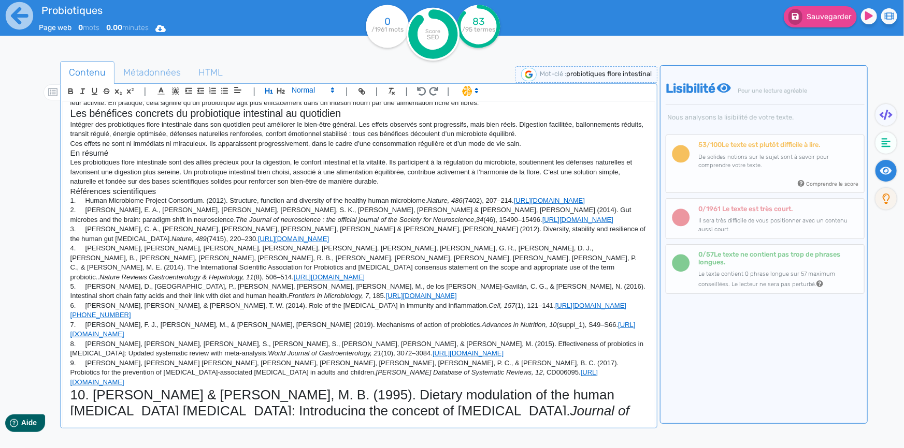
click at [304, 89] on span at bounding box center [312, 90] width 51 height 12
click at [310, 171] on span at bounding box center [312, 174] width 41 height 16
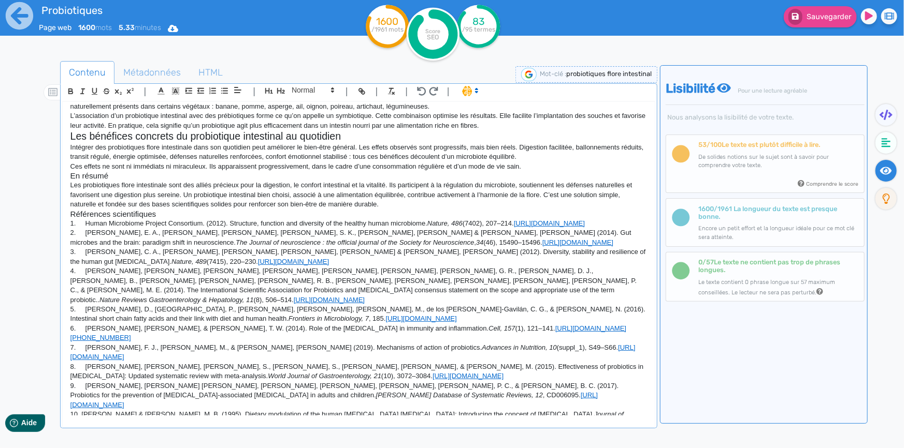
click at [314, 305] on p "5. [PERSON_NAME], D., [GEOGRAPHIC_DATA], P., [PERSON_NAME], [PERSON_NAME], [PER…" at bounding box center [358, 314] width 576 height 19
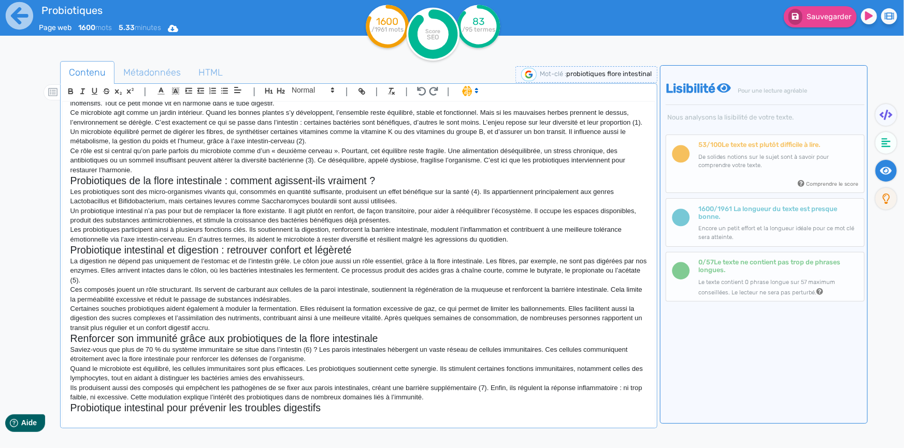
scroll to position [0, 0]
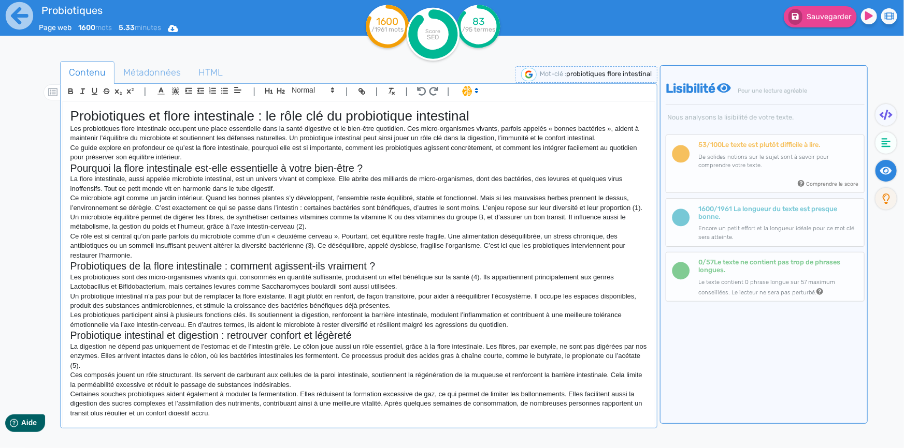
click at [369, 118] on h1 "Probiotiques et flore intestinale : le rôle clé du probiotique intestinal" at bounding box center [358, 116] width 576 height 16
click at [370, 147] on p "Ce guide explore en profondeur ce qu’est la flore intestinale, pourquoi elle es…" at bounding box center [358, 152] width 576 height 19
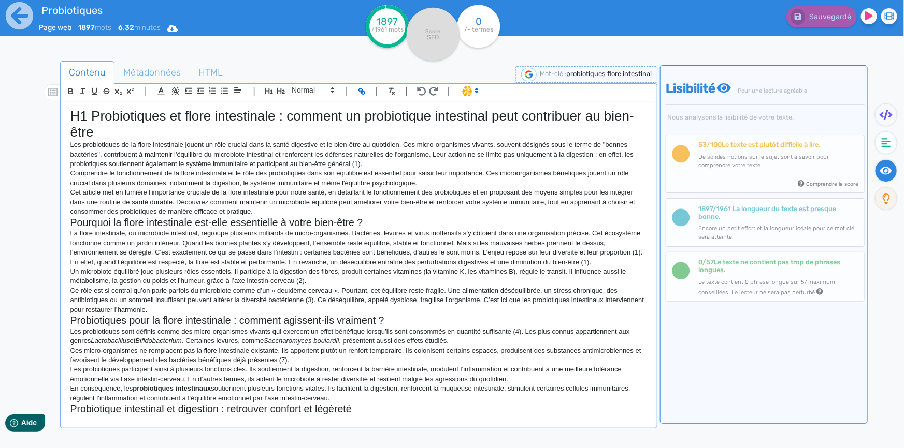
click at [432, 171] on p "Comprendre le fonctionnement de la flore intestinale et le rôle des probiotique…" at bounding box center [358, 178] width 576 height 19
drag, startPoint x: 184, startPoint y: 143, endPoint x: 121, endPoint y: 143, distance: 62.7
click at [121, 143] on p "Les probiotiques de la flore intestinale jouent un rôle crucial dans la santé d…" at bounding box center [358, 154] width 576 height 28
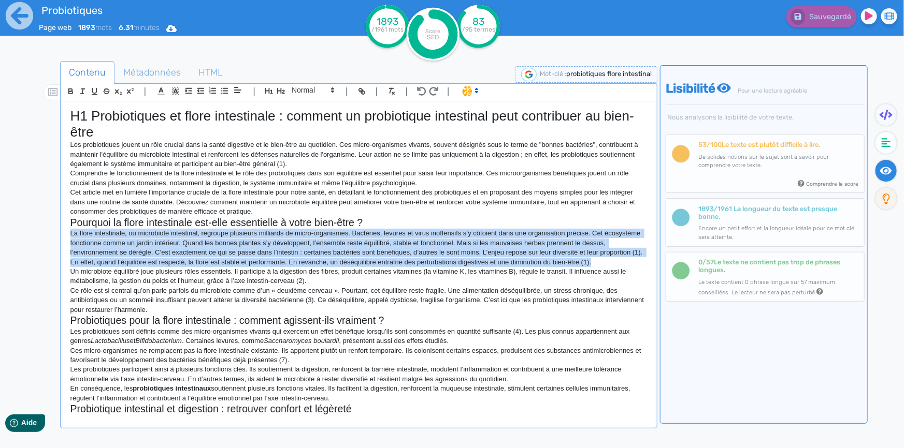
drag, startPoint x: 635, startPoint y: 262, endPoint x: 65, endPoint y: 237, distance: 570.7
click at [65, 237] on div "H1 Probiotiques et flore intestinale : comment un probiotique intestinal peut c…" at bounding box center [359, 259] width 592 height 314
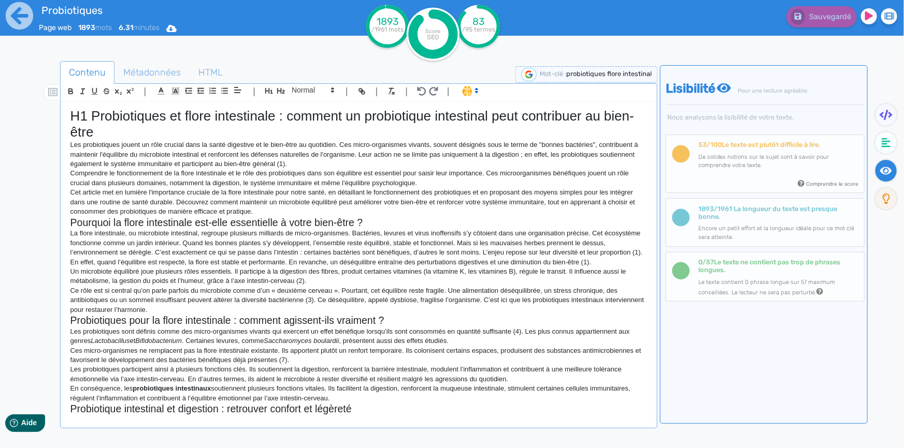
click at [476, 89] on polygon at bounding box center [476, 89] width 2 height 1
click at [481, 127] on span at bounding box center [480, 129] width 37 height 16
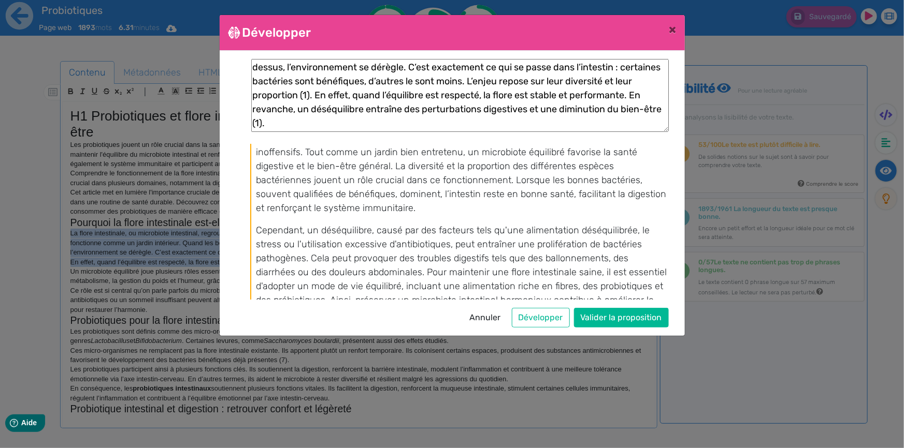
scroll to position [48, 0]
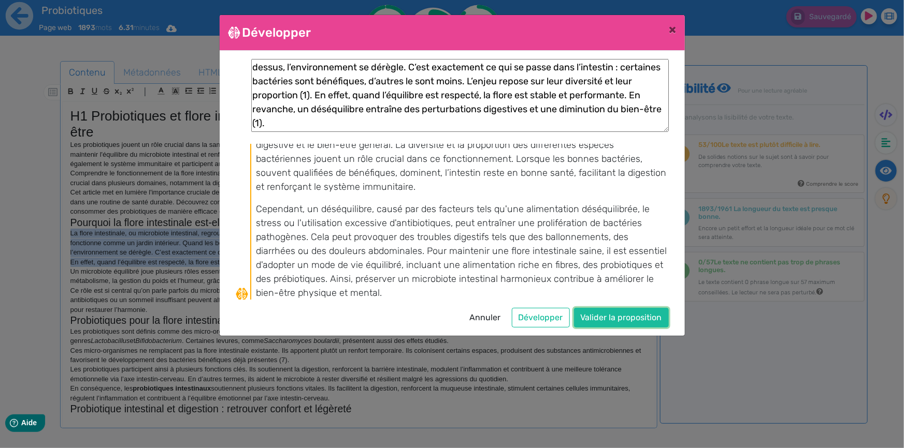
click at [623, 316] on button "Valider la proposition" at bounding box center [621, 318] width 95 height 20
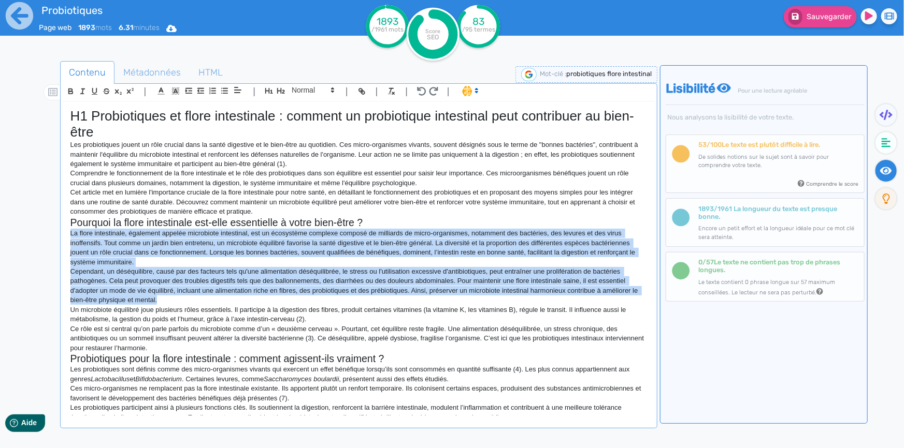
click at [357, 280] on p "Cependant, un déséquilibre, causé par des facteurs tels qu'une alimentation dés…" at bounding box center [358, 286] width 576 height 38
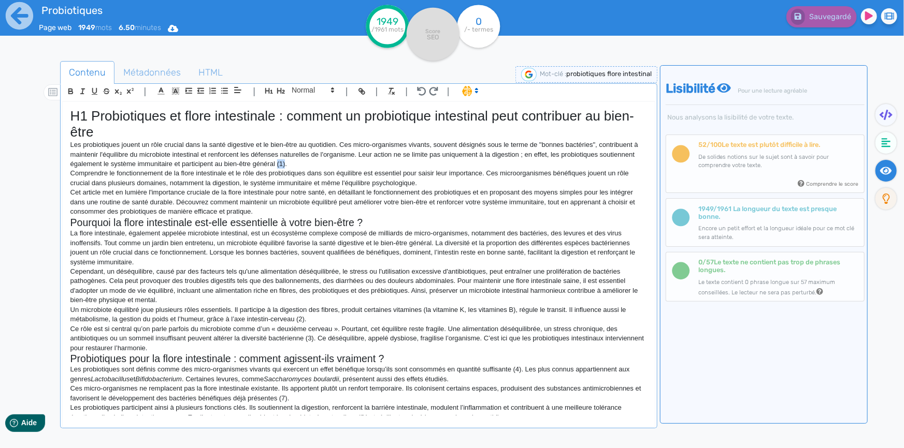
drag, startPoint x: 284, startPoint y: 163, endPoint x: 276, endPoint y: 163, distance: 8.8
click at [276, 163] on p "Les probiotiques jouent un rôle crucial dans la santé digestive et le bien-être…" at bounding box center [358, 154] width 576 height 28
copy p "(1)"
click at [131, 264] on p "La flore intestinale, également appelée microbiote intestinal, est un écosystèm…" at bounding box center [358, 248] width 576 height 38
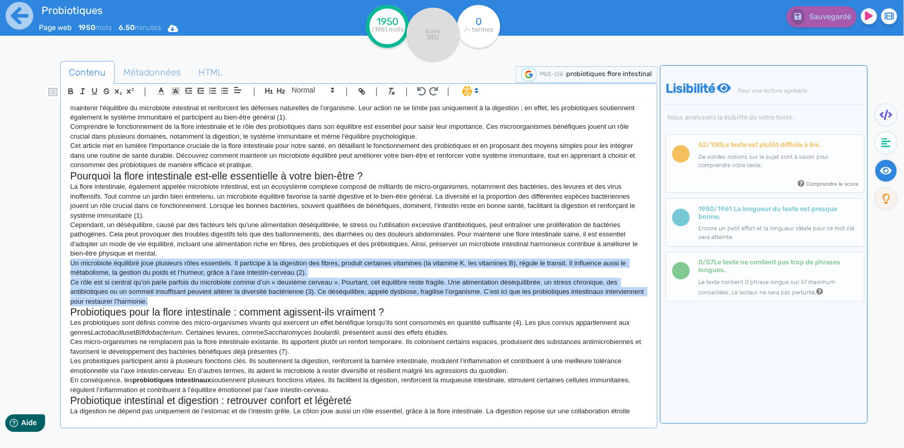
drag, startPoint x: 193, startPoint y: 300, endPoint x: 70, endPoint y: 267, distance: 127.6
click at [70, 267] on div "H1 Probiotiques et flore intestinale : comment un probiotique intestinal peut c…" at bounding box center [359, 259] width 592 height 314
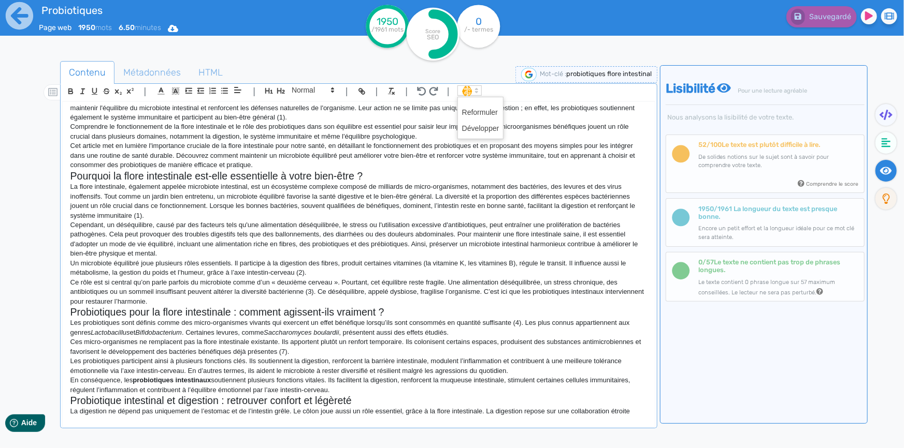
click at [476, 92] on polygon at bounding box center [476, 92] width 2 height 1
click at [483, 131] on span at bounding box center [480, 129] width 37 height 16
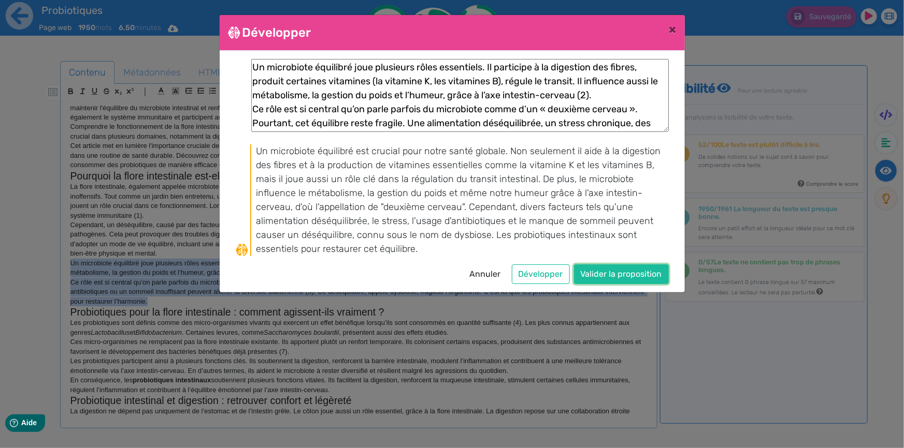
click at [621, 276] on button "Valider la proposition" at bounding box center [621, 275] width 95 height 20
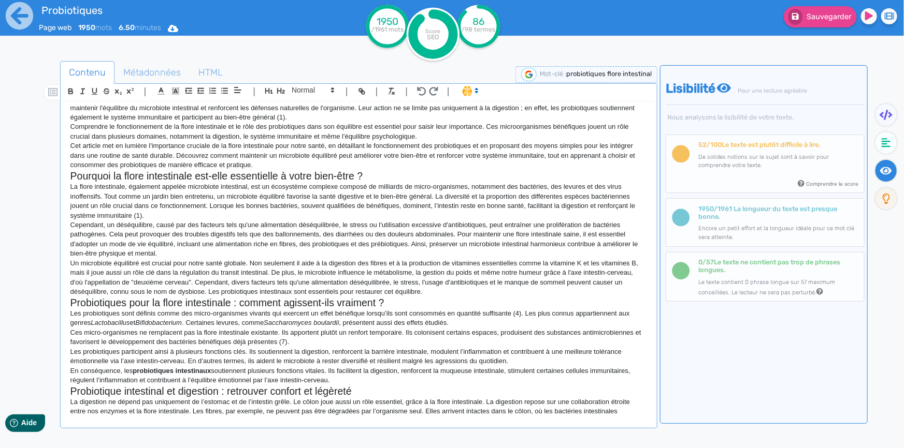
click at [192, 280] on p "Un microbiote équilibré est crucial pour notre santé globale. Non seulement il …" at bounding box center [358, 278] width 576 height 38
click at [193, 283] on p "Un microbiote équilibré est crucial pour notre santé globale. Non seulement il …" at bounding box center [358, 278] width 576 height 38
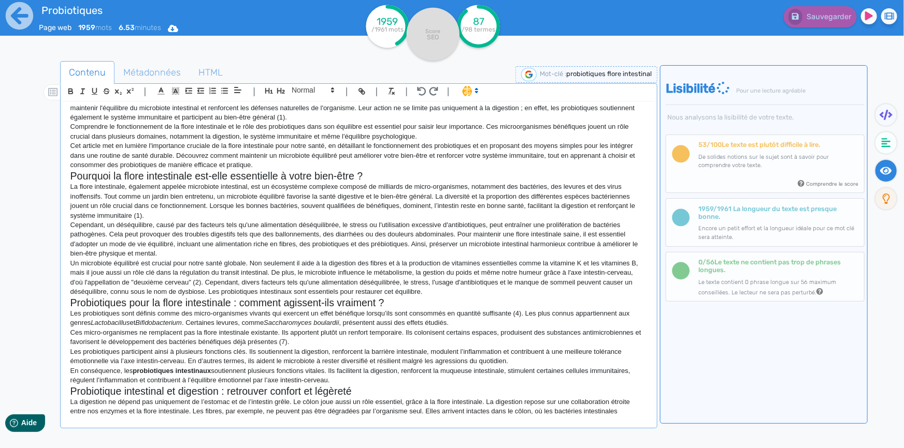
click at [205, 293] on p "Un microbiote équilibré est crucial pour notre santé globale. Non seulement il …" at bounding box center [358, 278] width 576 height 38
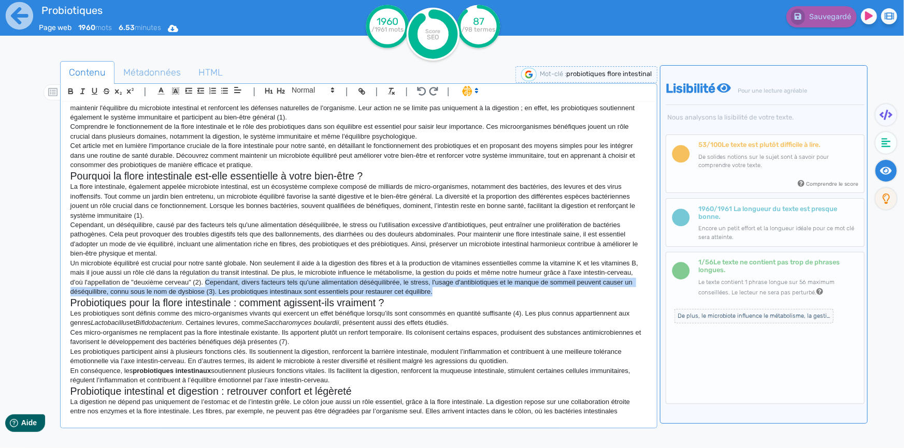
drag, startPoint x: 436, startPoint y: 292, endPoint x: 204, endPoint y: 281, distance: 231.8
click at [204, 281] on p "Un microbiote équilibré est crucial pour notre santé globale. Non seulement il …" at bounding box center [358, 278] width 576 height 38
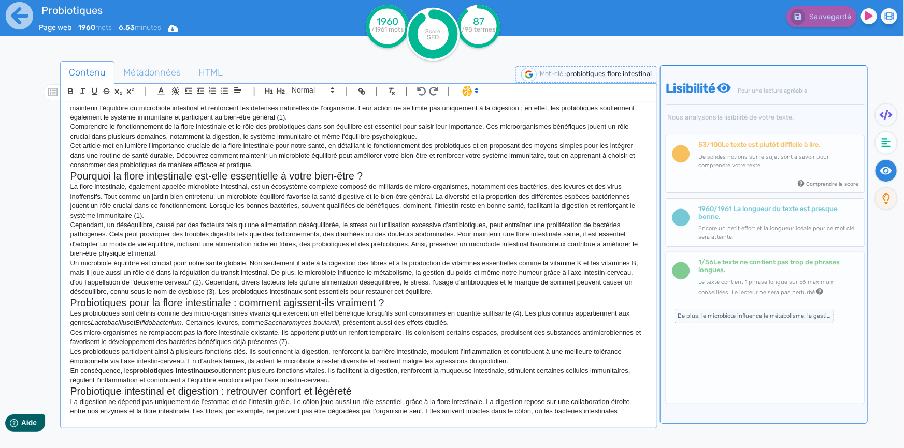
click at [475, 93] on icon at bounding box center [476, 90] width 9 height 9
click at [481, 115] on span at bounding box center [480, 113] width 37 height 16
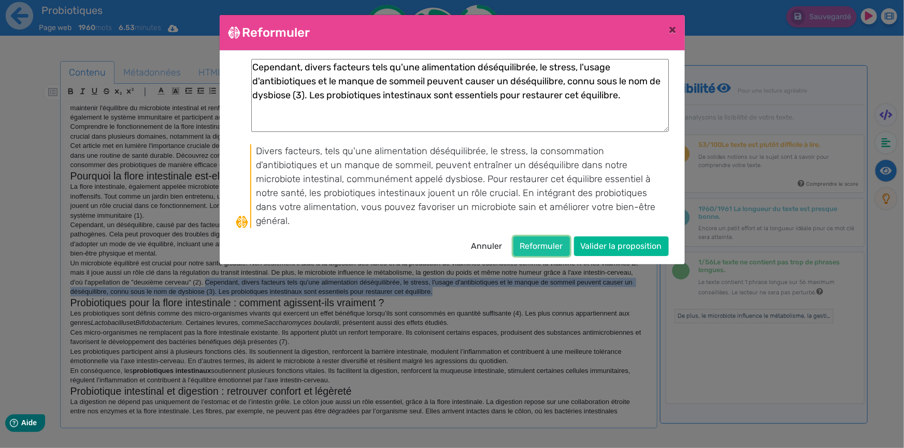
click at [545, 237] on button "Reformuler" at bounding box center [541, 247] width 56 height 20
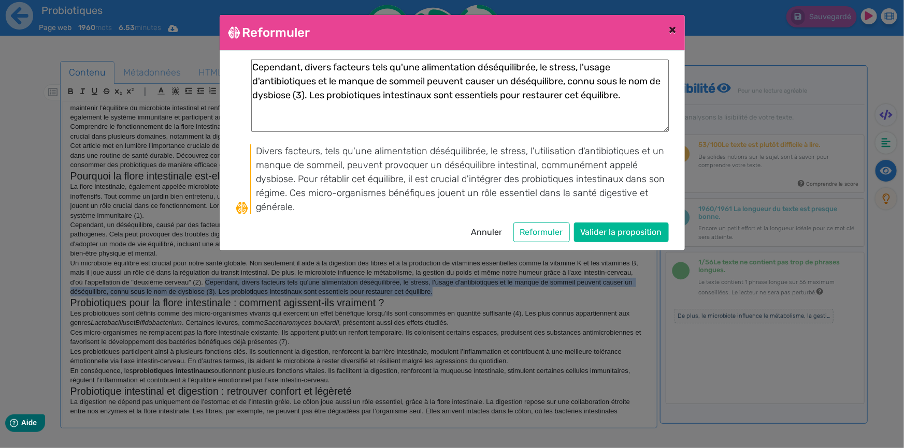
click at [675, 26] on span "×" at bounding box center [672, 29] width 7 height 15
click at [484, 228] on p "Cependant, un déséquilibre, causé par des facteurs tels qu'une alimentation dés…" at bounding box center [358, 240] width 576 height 38
click at [484, 235] on p "Cependant, un déséquilibre, causé par des facteurs tels qu'une alimentation dés…" at bounding box center [358, 240] width 576 height 38
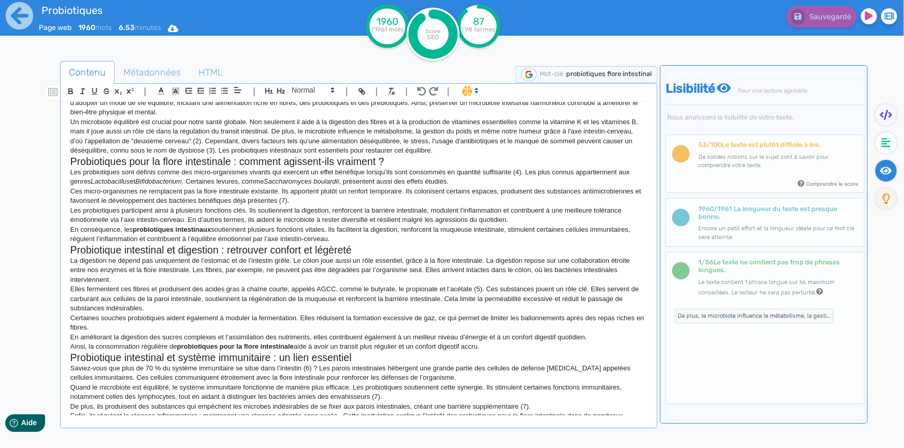
scroll to position [141, 0]
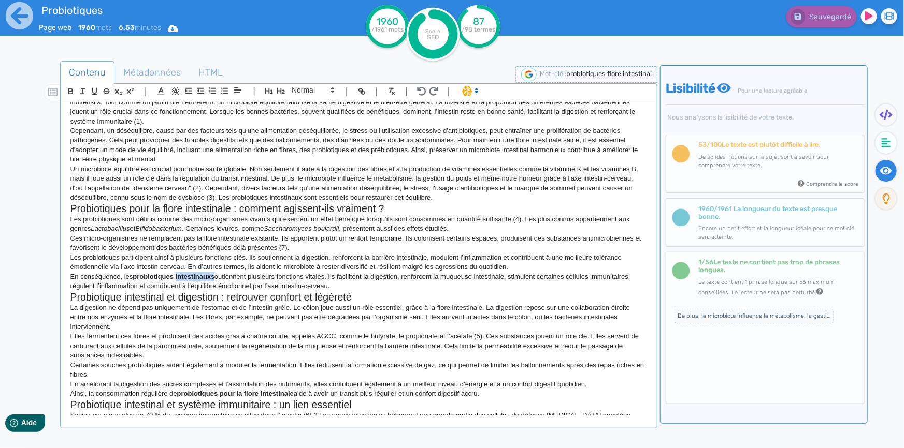
drag, startPoint x: 214, startPoint y: 276, endPoint x: 178, endPoint y: 276, distance: 36.8
click at [178, 276] on p "En conséquence, les probiotiques intestinaux soutiennent plusieurs fonctions vi…" at bounding box center [358, 281] width 576 height 19
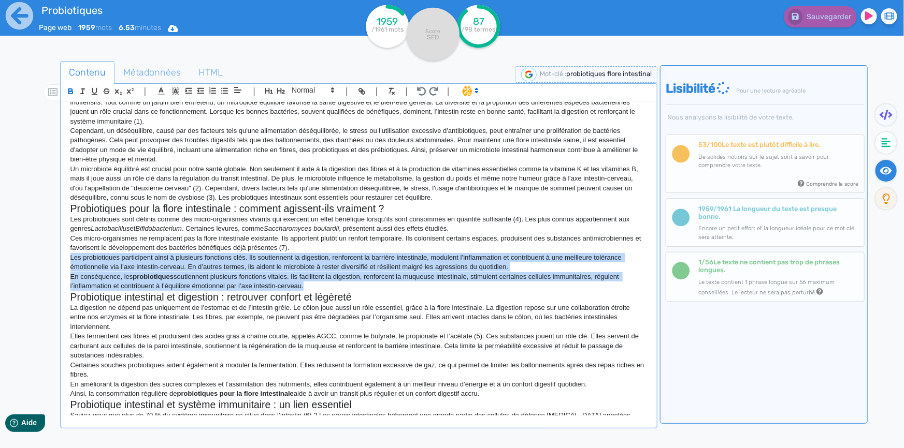
drag, startPoint x: 306, startPoint y: 285, endPoint x: 55, endPoint y: 262, distance: 251.7
click at [55, 262] on div "Contenu Métadonnées HTML | | H3 H4 H5 H6 Normal | | | | H1 Probiotiques et flor…" at bounding box center [467, 286] width 874 height 455
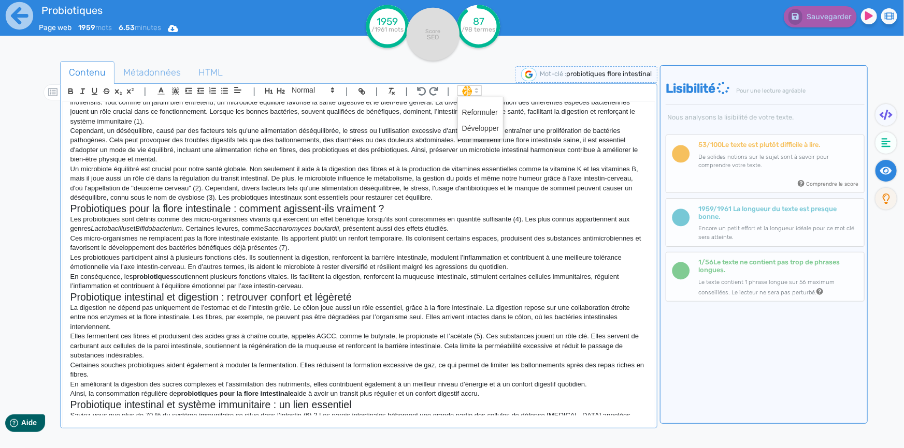
click at [478, 91] on icon at bounding box center [476, 90] width 9 height 9
click at [484, 129] on span at bounding box center [480, 129] width 37 height 16
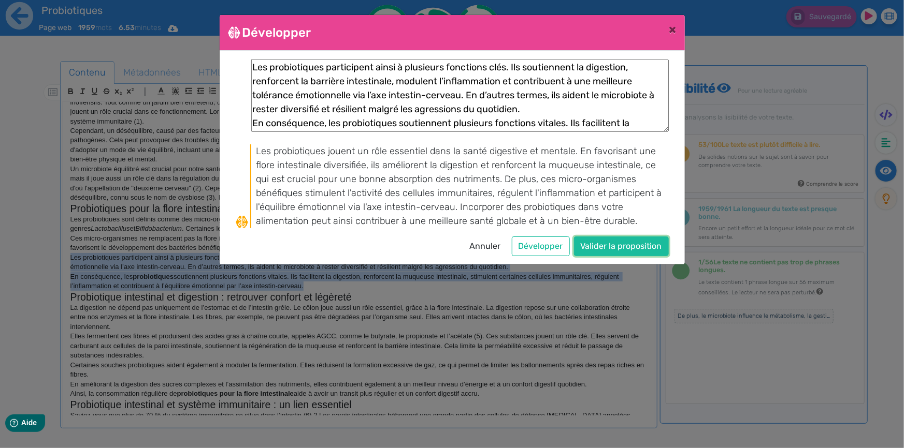
click at [597, 246] on button "Valider la proposition" at bounding box center [621, 247] width 95 height 20
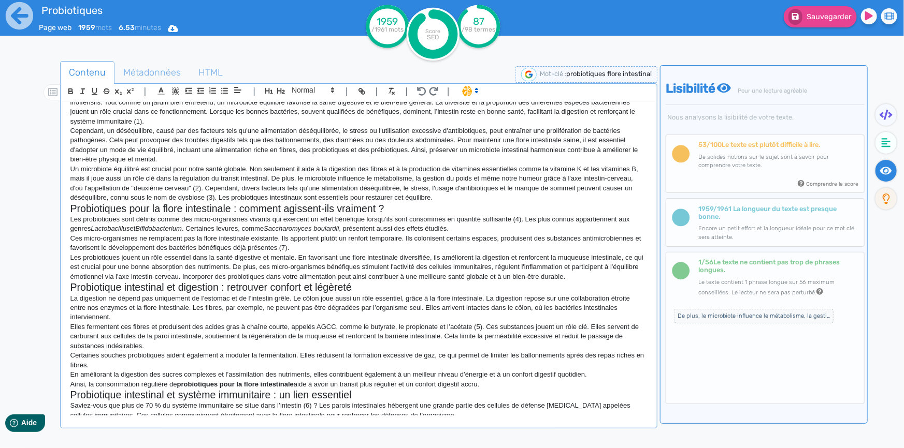
click at [575, 285] on h2 "Probiotique intestinal et digestion : retrouver confort et légèreté" at bounding box center [358, 288] width 576 height 12
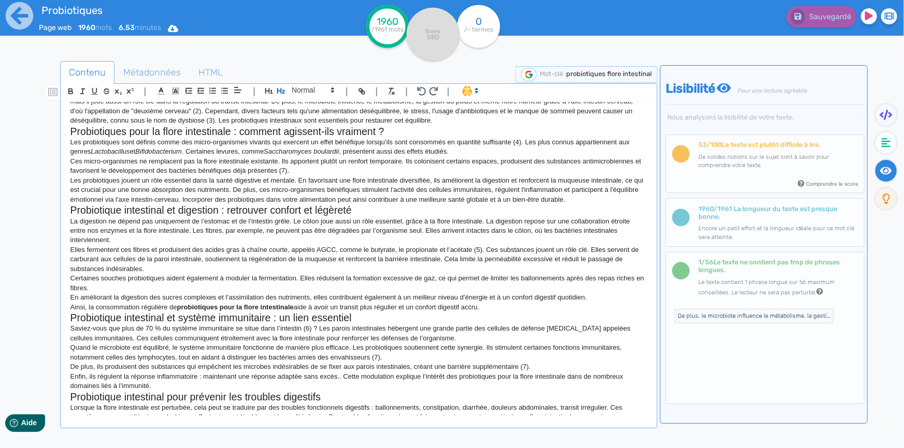
scroll to position [235, 0]
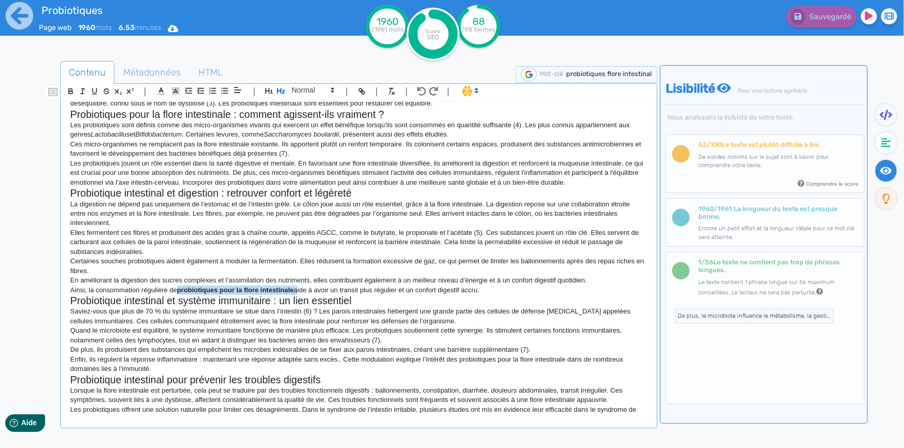
drag, startPoint x: 299, startPoint y: 291, endPoint x: 180, endPoint y: 290, distance: 119.1
click at [180, 290] on p "Ainsi, la consommation régulière de probiotiques pour la flore intestinale aide…" at bounding box center [358, 290] width 576 height 9
click at [65, 92] on button "button" at bounding box center [71, 91] width 12 height 12
click at [377, 247] on p "Elles fermentent ces fibres et produisent des acides gras à chaîne courte, appe…" at bounding box center [358, 242] width 576 height 28
drag, startPoint x: 297, startPoint y: 286, endPoint x: 179, endPoint y: 287, distance: 118.1
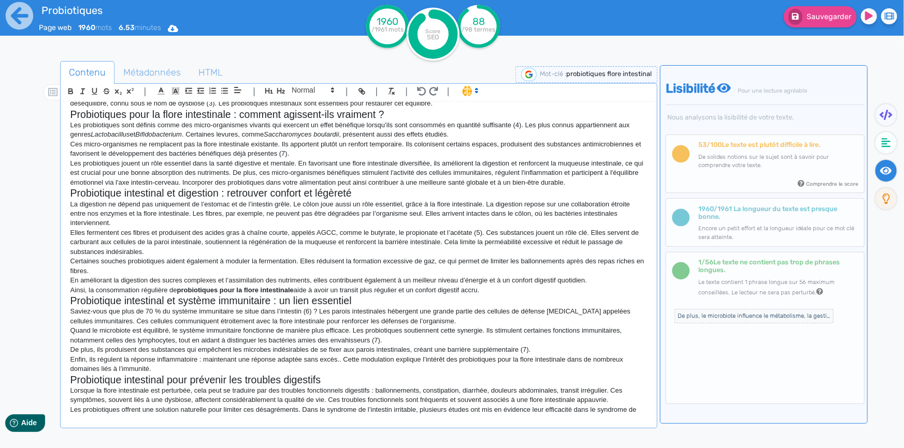
click at [179, 287] on p "Ainsi, la consommation régulière de probiotiques pour la flore intestinale aide…" at bounding box center [358, 290] width 576 height 9
click at [69, 89] on icon "button" at bounding box center [70, 91] width 9 height 9
click at [399, 204] on p "La digestion ne dépend pas uniquement de l’estomac et de l’intestin grêle. Le c…" at bounding box center [358, 214] width 576 height 28
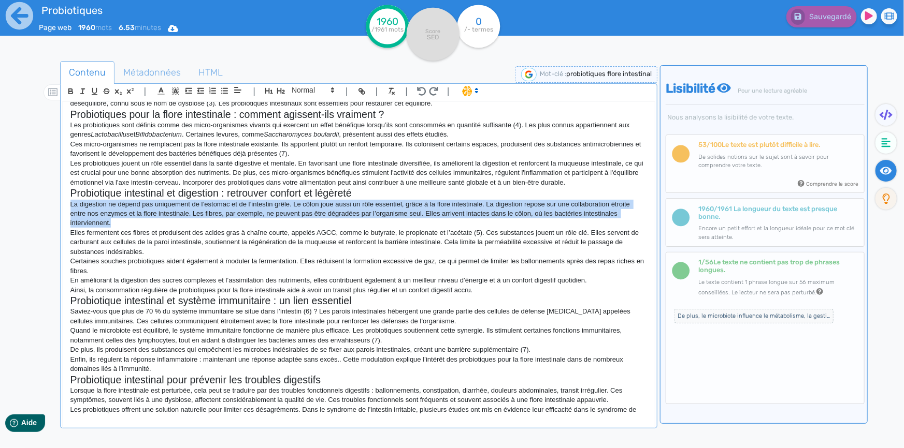
drag, startPoint x: 68, startPoint y: 204, endPoint x: 135, endPoint y: 220, distance: 68.6
click at [135, 220] on div "H1 Probiotiques et flore intestinale : comment un probiotique intestinal peut c…" at bounding box center [359, 259] width 592 height 314
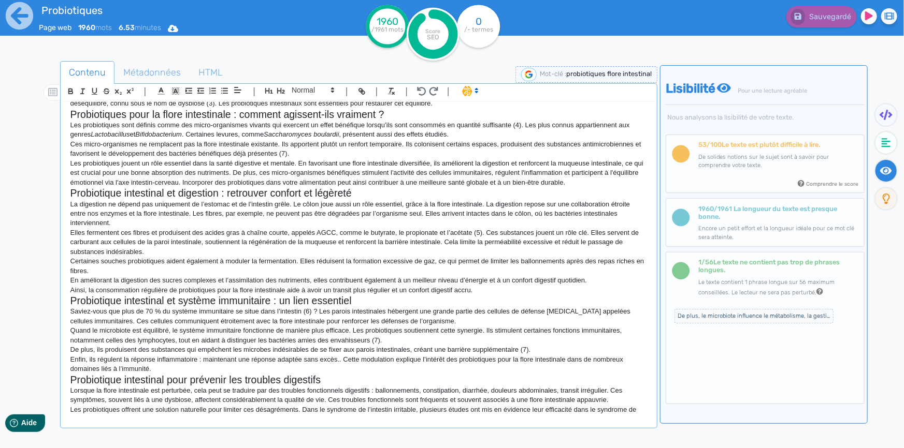
click at [475, 92] on polygon at bounding box center [476, 92] width 2 height 1
click at [476, 107] on span at bounding box center [480, 113] width 37 height 16
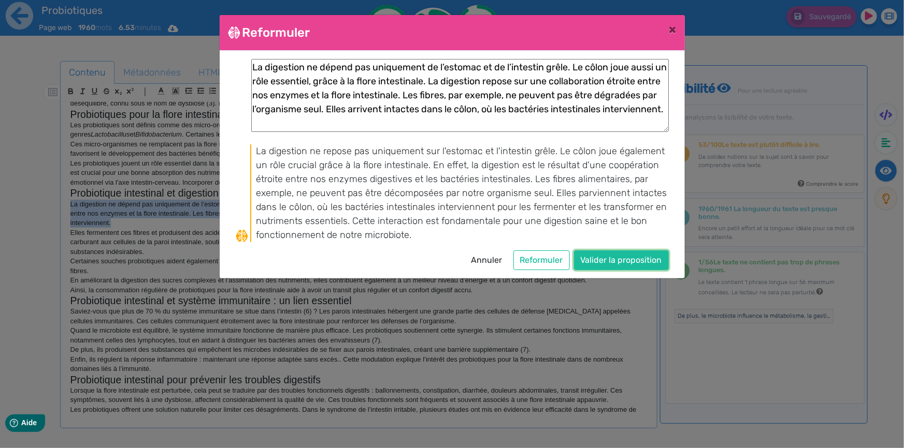
click at [613, 257] on button "Valider la proposition" at bounding box center [621, 261] width 95 height 20
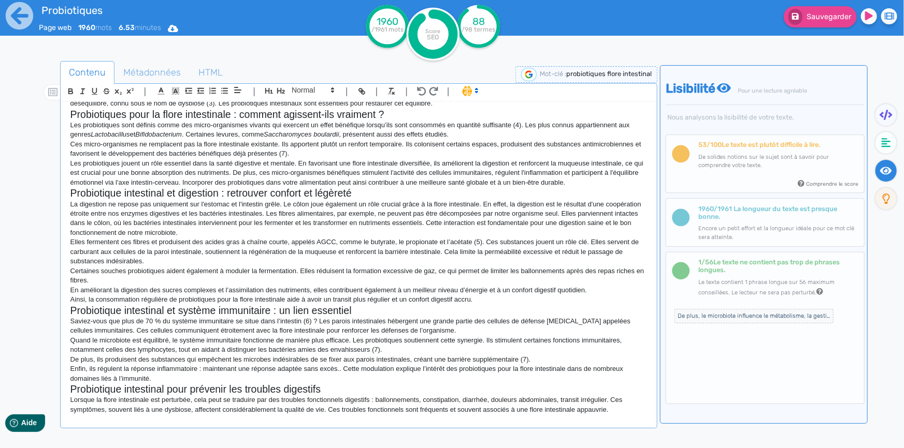
click at [370, 342] on p "Quand le microbiote est équilibré, le système immunitaire fonctionne de manière…" at bounding box center [358, 345] width 576 height 19
click at [404, 229] on p "La digestion ne repose pas uniquement sur l'estomac et l'intestin grêle. Le côl…" at bounding box center [358, 219] width 576 height 38
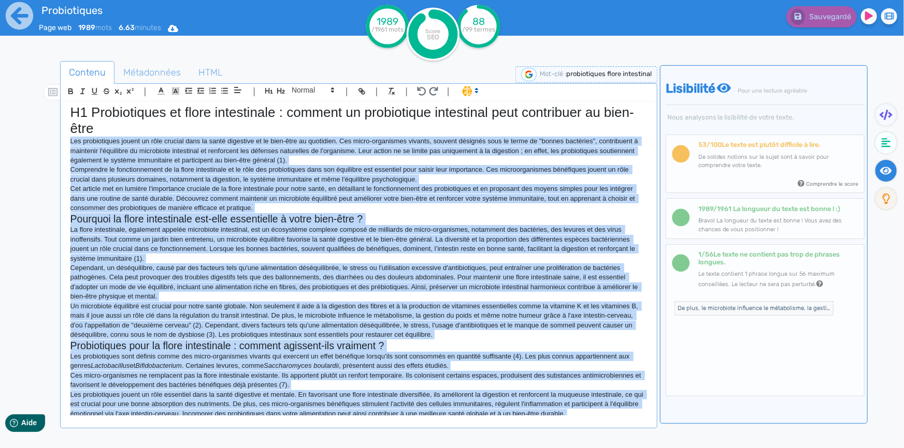
scroll to position [0, 0]
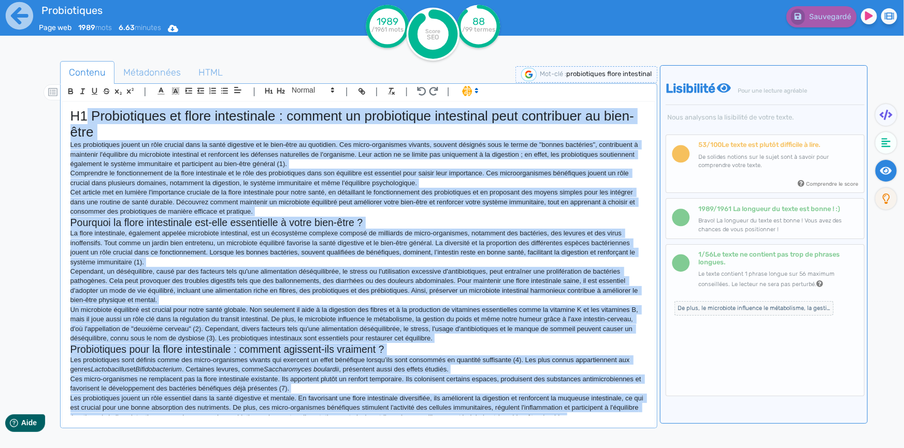
drag, startPoint x: 208, startPoint y: 281, endPoint x: 86, endPoint y: 113, distance: 208.0
click at [86, 113] on div "H1 Probiotiques et flore intestinale : comment un probiotique intestinal peut c…" at bounding box center [359, 259] width 592 height 314
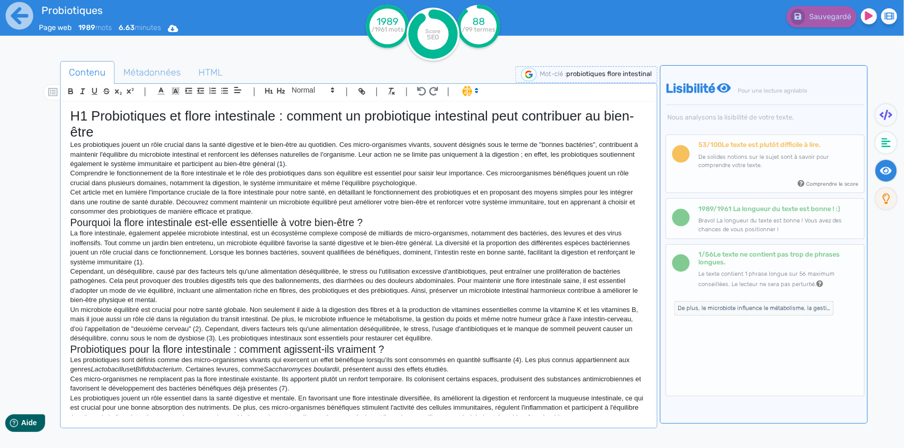
click at [476, 88] on icon at bounding box center [476, 90] width 9 height 9
click at [485, 109] on span at bounding box center [480, 113] width 37 height 16
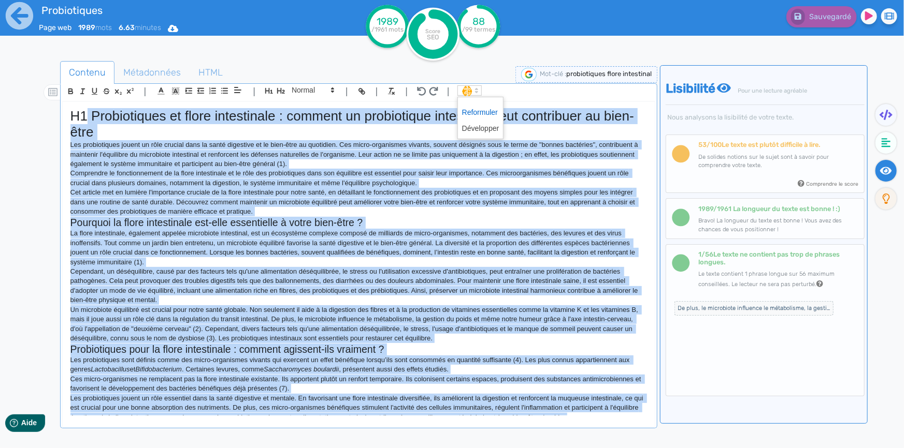
scroll to position [527, 0]
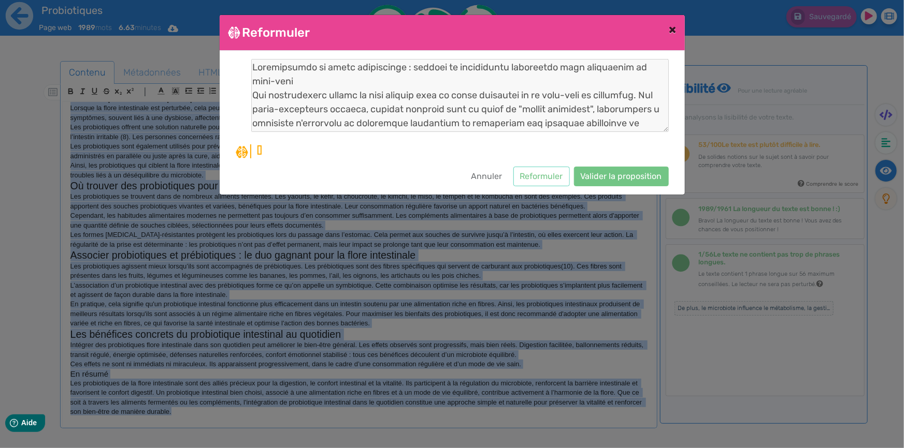
click at [673, 25] on span "×" at bounding box center [672, 29] width 7 height 15
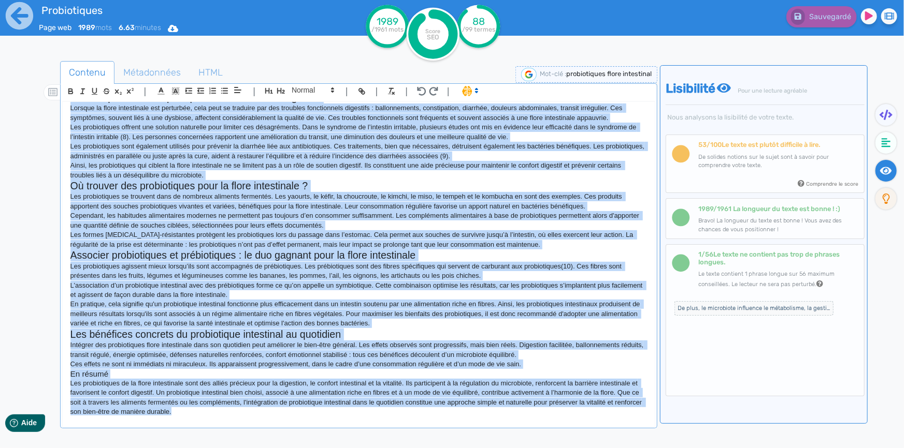
click at [244, 259] on h2 "Associer probiotiques et prébiotiques : le duo gagnant pour la flore intestinale" at bounding box center [358, 256] width 576 height 12
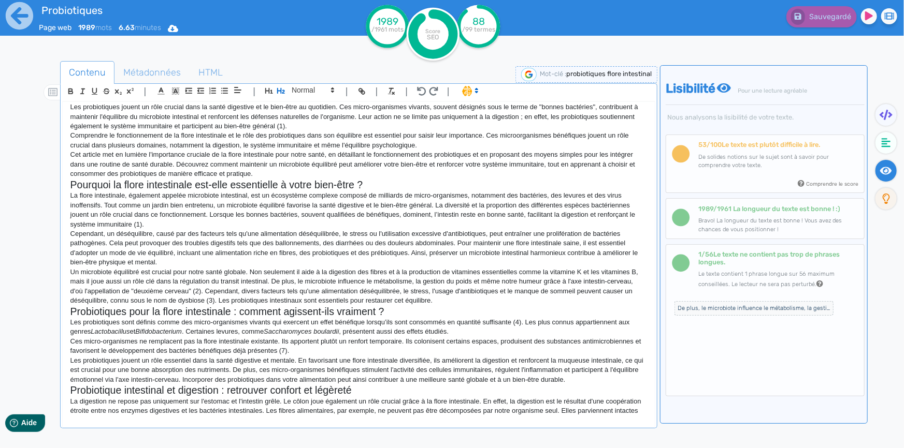
scroll to position [0, 0]
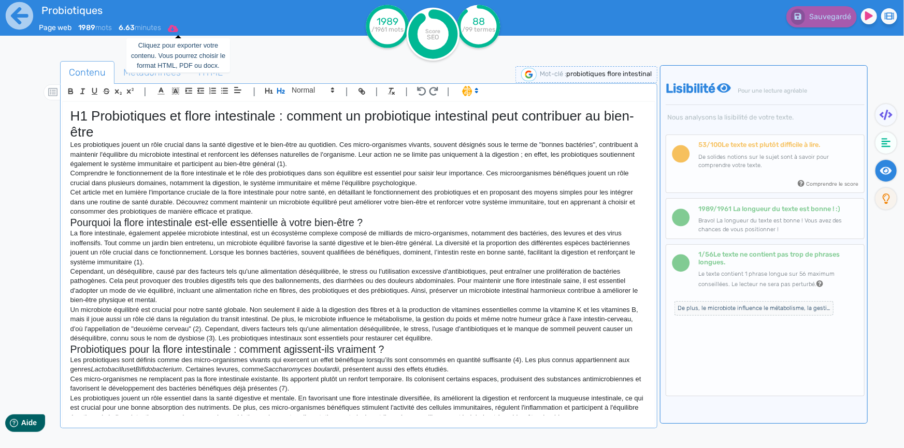
click at [176, 30] on icon at bounding box center [173, 28] width 10 height 7
click at [174, 83] on button "Word" at bounding box center [169, 87] width 83 height 17
click at [10, 20] on icon at bounding box center [19, 15] width 27 height 27
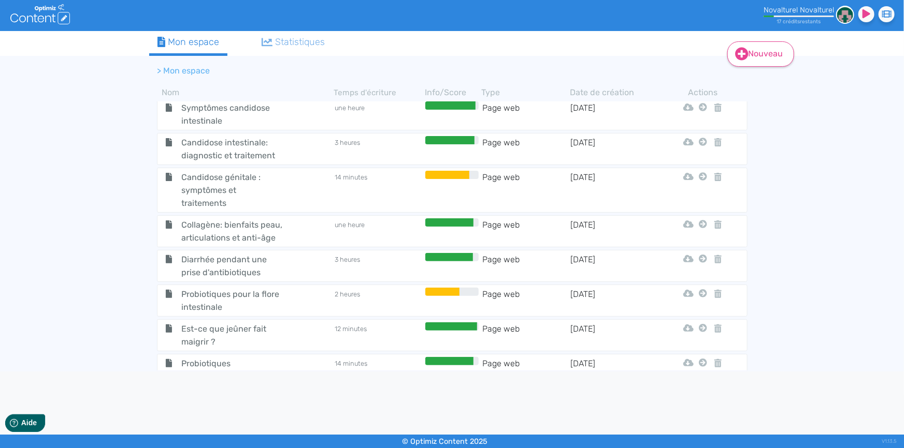
click at [756, 53] on link "Nouveau" at bounding box center [760, 53] width 67 height 25
click at [790, 75] on button "Contenu" at bounding box center [767, 79] width 83 height 17
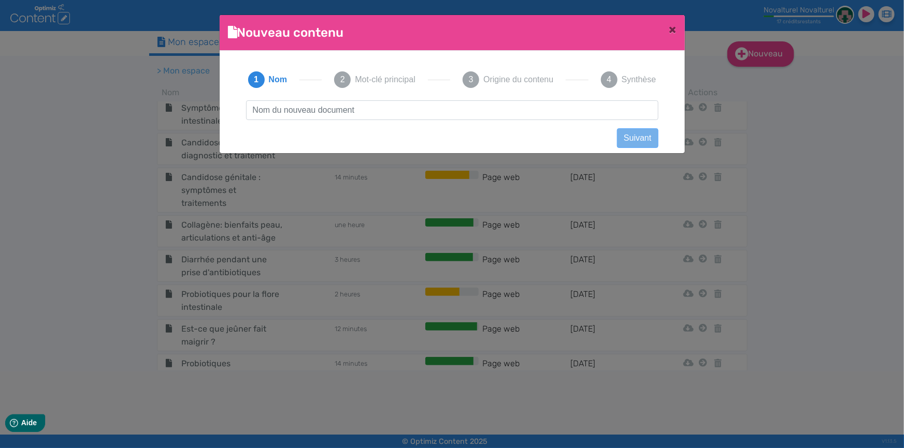
scroll to position [1, 0]
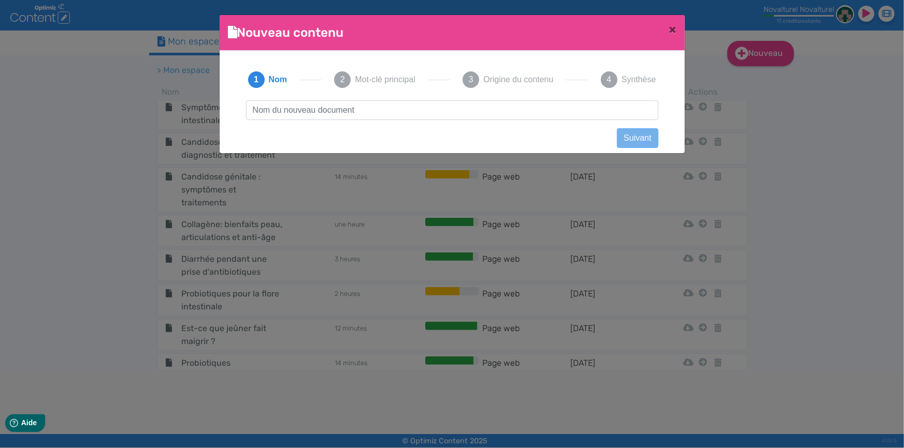
click at [296, 113] on input "text" at bounding box center [452, 110] width 412 height 20
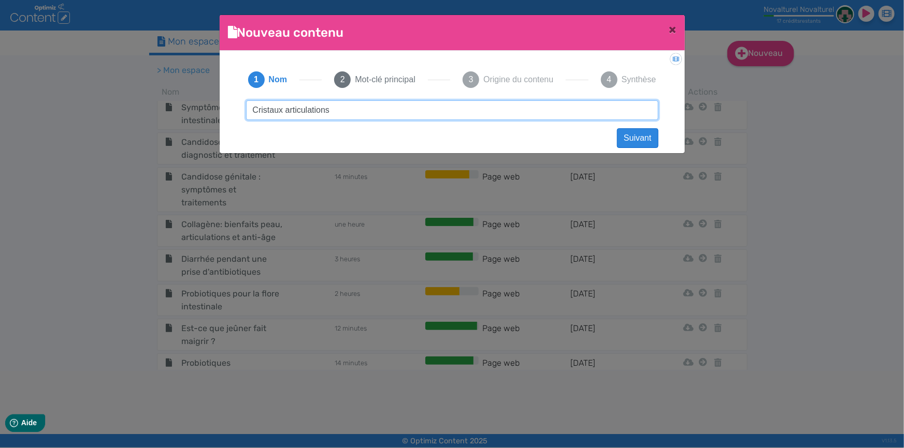
type input "Cristaux articulations"
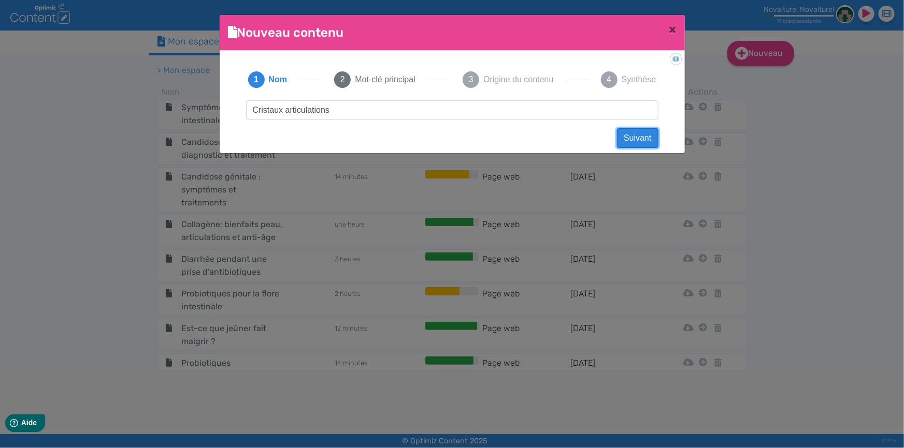
click at [646, 137] on button "Suivant" at bounding box center [637, 138] width 41 height 20
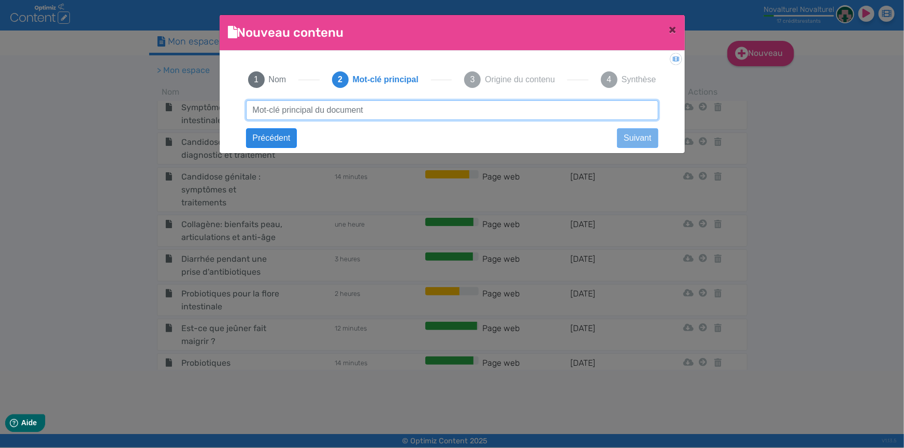
click at [424, 105] on input "text" at bounding box center [452, 110] width 412 height 20
paste input "cristaux dans les articulations"
drag, startPoint x: 316, startPoint y: 111, endPoint x: 284, endPoint y: 113, distance: 32.7
click at [284, 113] on input "cristaux dans les articulations" at bounding box center [452, 110] width 412 height 20
type input "cristaux articulations"
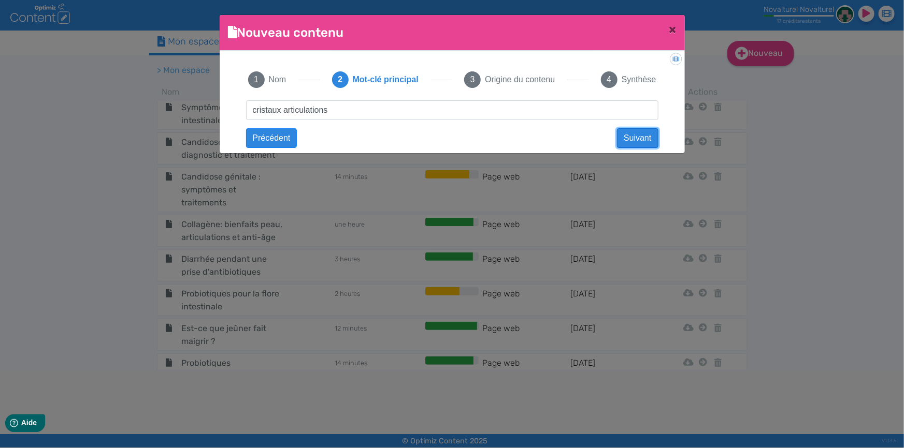
click at [626, 135] on button "Suivant" at bounding box center [637, 138] width 41 height 20
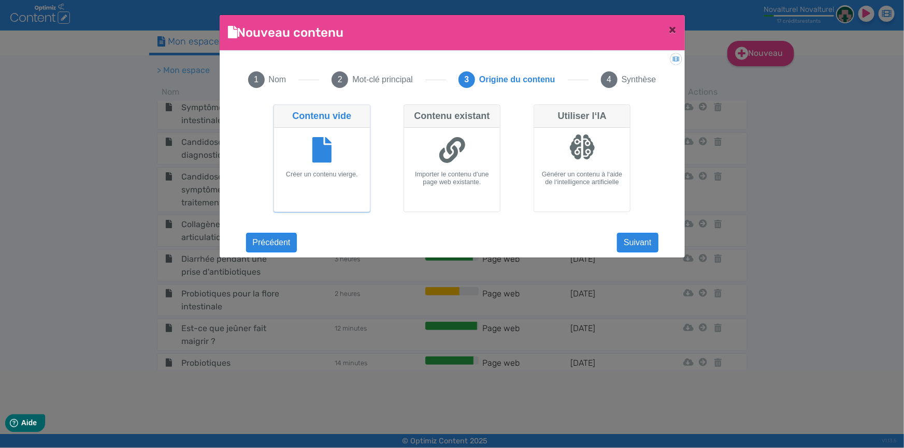
click at [328, 134] on div at bounding box center [322, 151] width 88 height 39
click at [280, 111] on input "Contenu vide Créer un contenu vierge." at bounding box center [276, 108] width 7 height 7
click at [329, 137] on fa-icon at bounding box center [322, 151] width 20 height 29
click at [280, 111] on input "Contenu vide Créer un contenu vierge." at bounding box center [276, 108] width 7 height 7
click at [628, 240] on button "Suivant" at bounding box center [637, 243] width 41 height 20
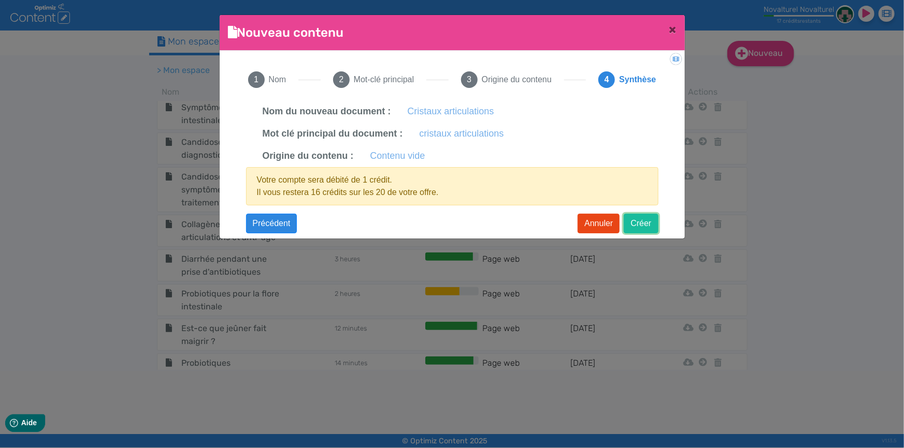
click at [636, 218] on button "Créer" at bounding box center [641, 224] width 34 height 20
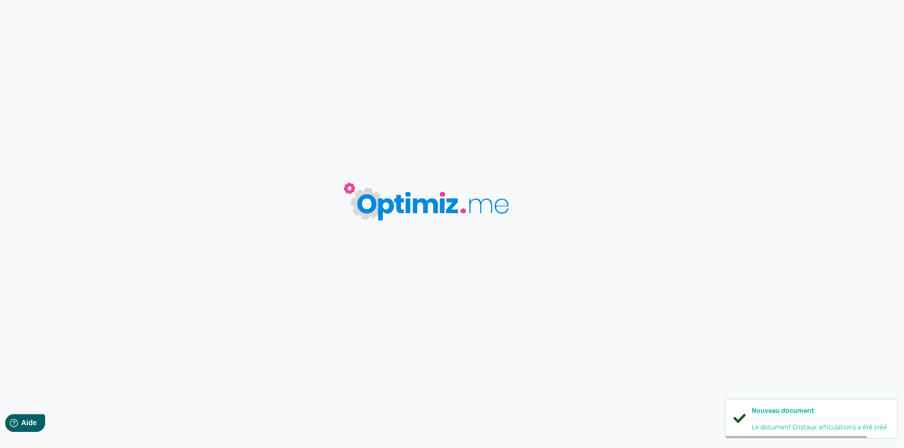
type input "Cristaux articulations"
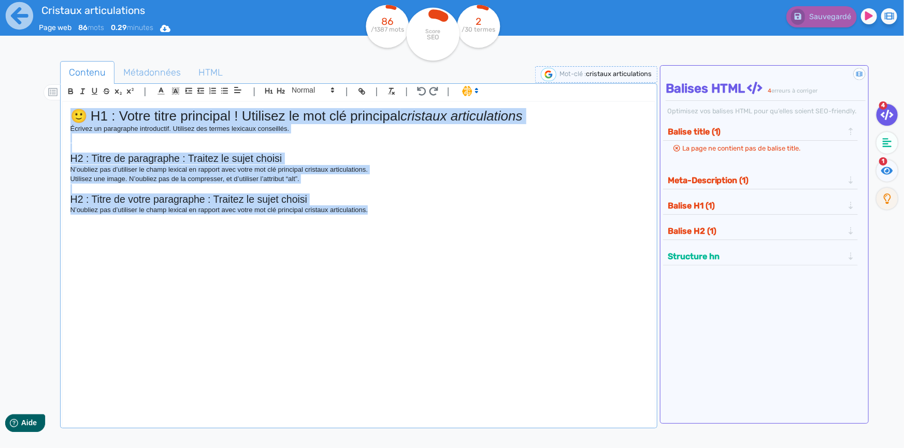
drag, startPoint x: 375, startPoint y: 211, endPoint x: 73, endPoint y: 117, distance: 316.8
click at [73, 117] on div "🙂 H1 : Votre titre principal ! Utilisez le mot clé principal cristaux articulat…" at bounding box center [359, 259] width 592 height 314
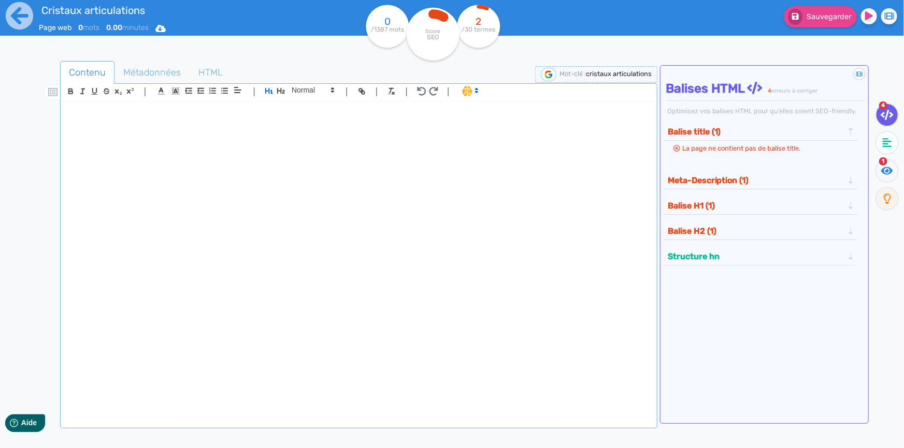
scroll to position [762, 0]
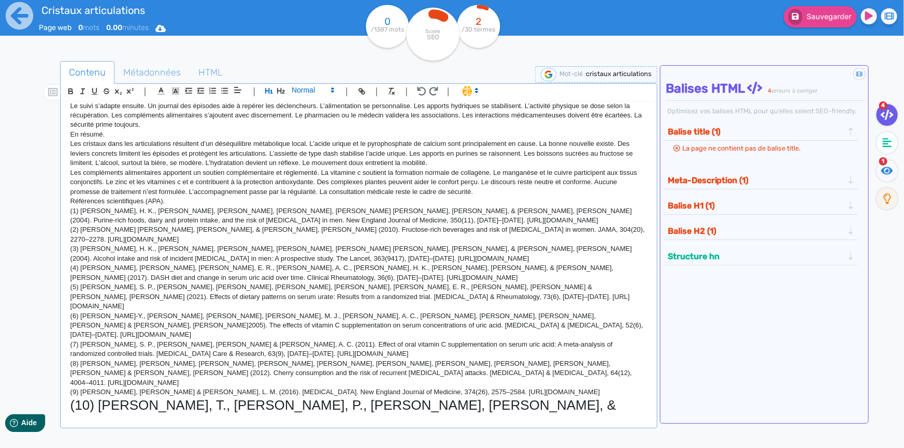
click at [306, 91] on span at bounding box center [312, 90] width 51 height 12
click at [311, 171] on span at bounding box center [312, 174] width 41 height 16
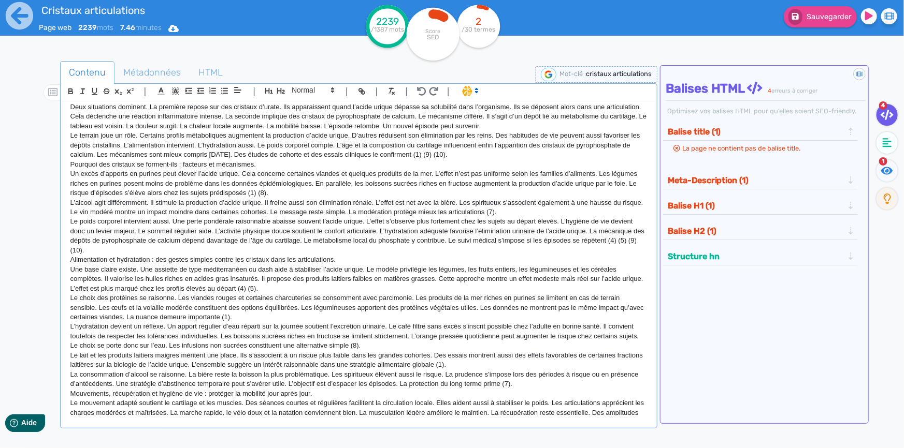
scroll to position [0, 0]
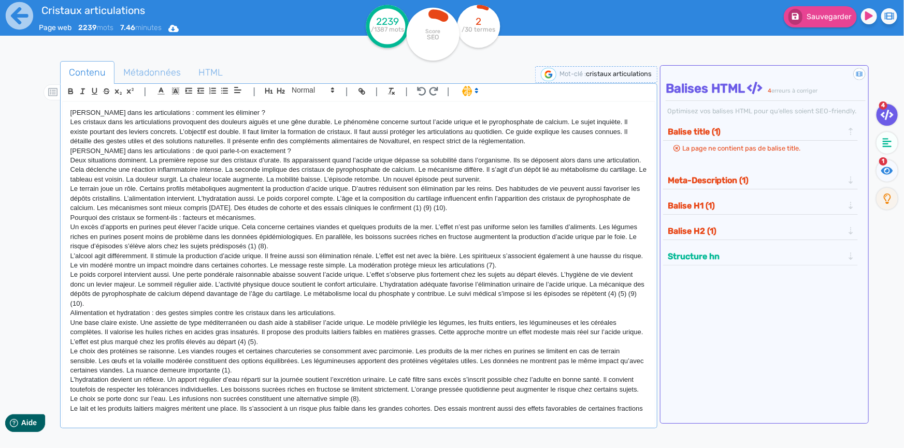
click at [69, 112] on div "[PERSON_NAME] dans les articulations : comment les éliminer ? Les cristaux dans…" at bounding box center [359, 259] width 592 height 314
click at [265, 90] on icon "button" at bounding box center [269, 90] width 9 height 9
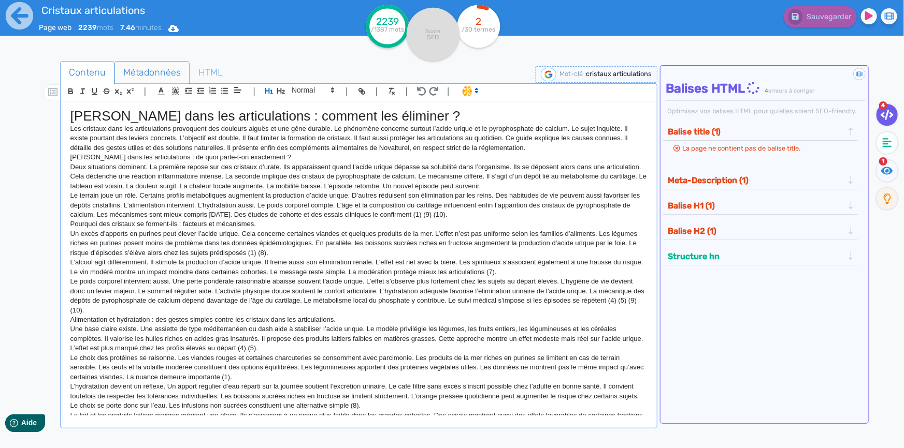
click at [152, 76] on span "Métadonnées" at bounding box center [152, 73] width 74 height 28
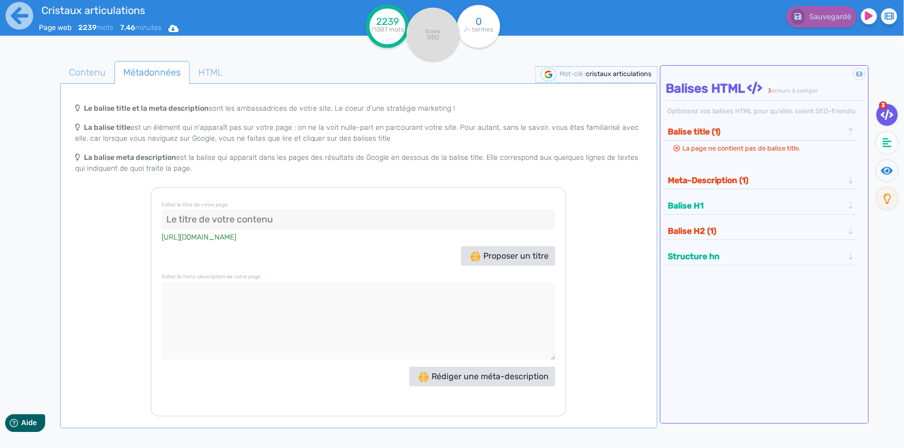
click at [350, 221] on input at bounding box center [359, 220] width 394 height 21
paste input "Cristaux dans les articulations : solutions naturelles."
click at [504, 253] on span "Proposer un titre" at bounding box center [509, 256] width 78 height 10
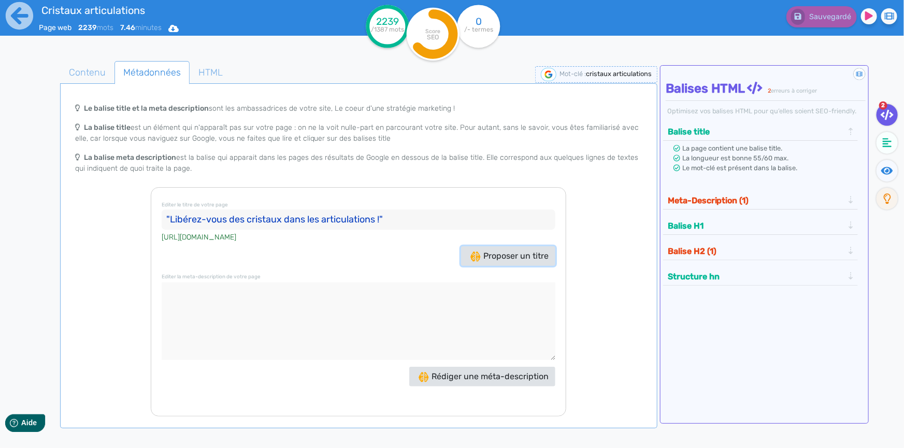
click at [495, 258] on span "Proposer un titre" at bounding box center [509, 256] width 78 height 10
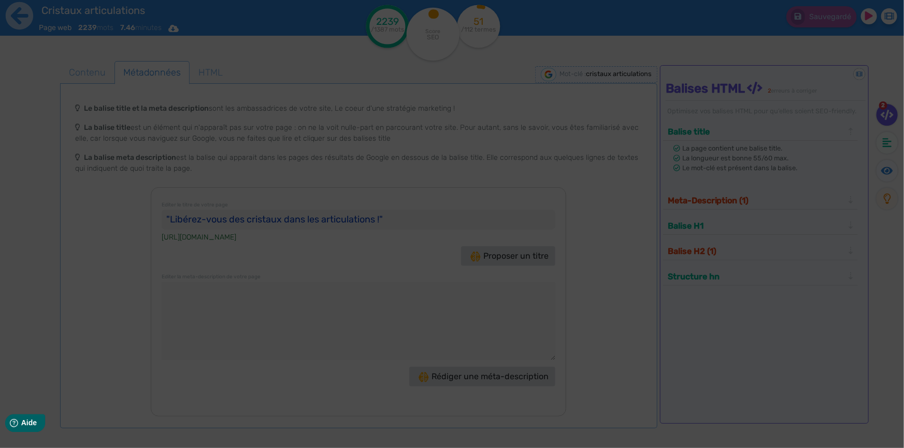
type input ""Découvrez comment éliminer les cristaux articulations !""
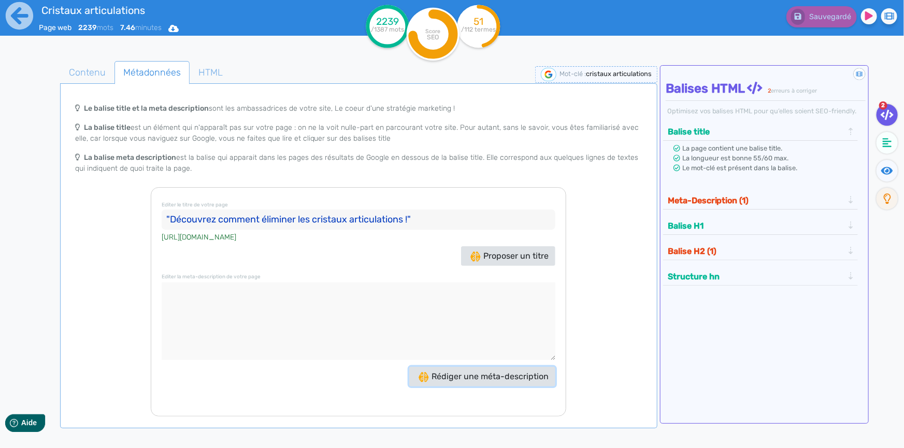
click at [456, 376] on span "Rédiger une méta-description" at bounding box center [483, 377] width 130 height 10
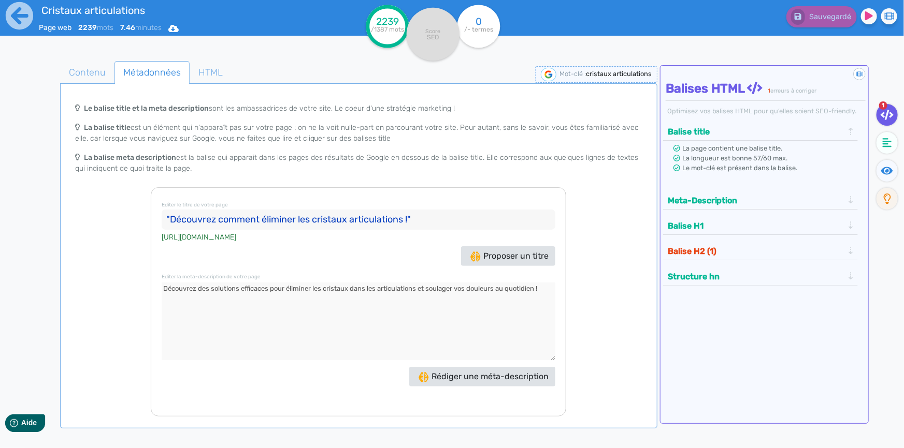
click at [243, 290] on textarea at bounding box center [359, 322] width 394 height 78
type textarea "Découvrez des solutions naturelles et efficaces pour éliminer les cristaux dans…"
click at [297, 222] on input ""Découvrez comment éliminer les cristaux articulations !"" at bounding box center [359, 220] width 394 height 21
click at [420, 221] on input ""Découvrez comment éliminer les cristaux articulations !"" at bounding box center [359, 220] width 394 height 21
drag, startPoint x: 170, startPoint y: 219, endPoint x: 163, endPoint y: 219, distance: 7.3
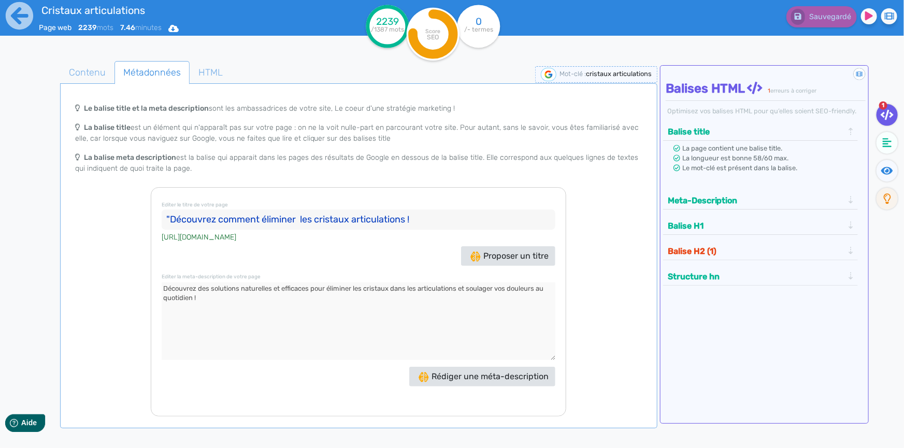
click at [163, 219] on input ""Découvrez comment éliminer les cristaux articulations !" at bounding box center [359, 220] width 394 height 21
click at [296, 219] on input "Découvrez comment éliminer les cristaux articulations !" at bounding box center [359, 220] width 394 height 21
click at [409, 220] on input "Découvrez comment éliminer naturellement les cristaux articulations !" at bounding box center [359, 220] width 394 height 21
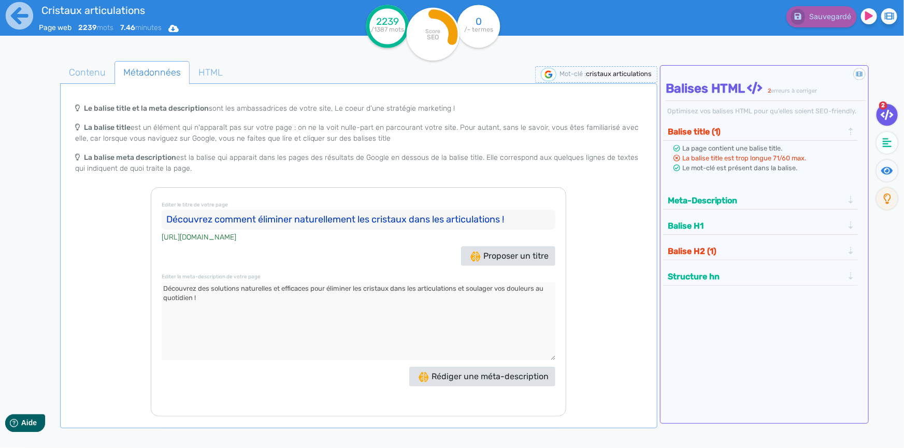
drag, startPoint x: 294, startPoint y: 218, endPoint x: 162, endPoint y: 213, distance: 132.1
click at [162, 213] on input "Découvrez comment éliminer naturellement les cristaux dans les articulations !" at bounding box center [359, 220] width 394 height 21
click at [426, 216] on input "Eliminer naturellement les cristaux dans les articulations !" at bounding box center [359, 220] width 394 height 21
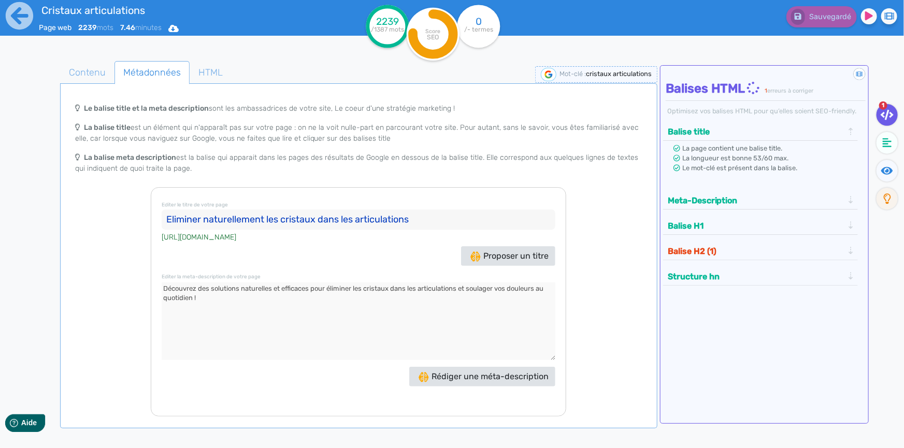
click at [426, 216] on input "Eliminer naturellement les cristaux dans les articulations" at bounding box center [359, 220] width 394 height 21
type input "Eliminer naturellement les cristaux dans les articulations"
click at [104, 77] on span "Contenu" at bounding box center [87, 73] width 53 height 28
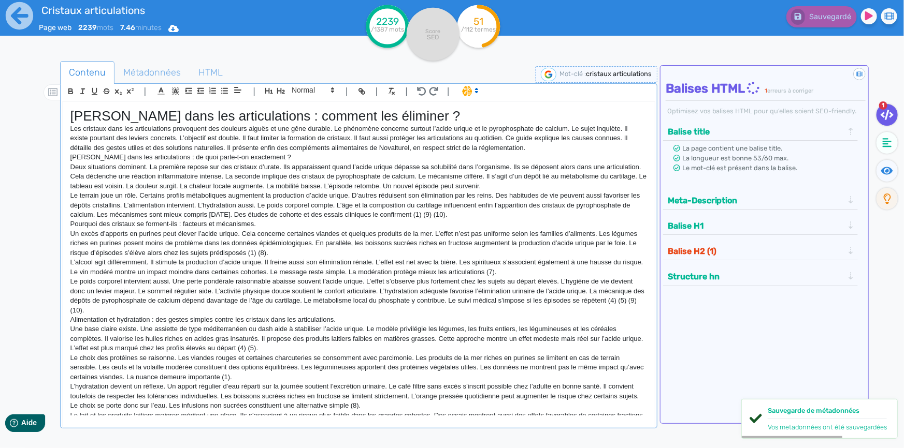
click at [105, 157] on p "[PERSON_NAME] dans les articulations : de quoi parle-t-on exactement ?" at bounding box center [358, 157] width 576 height 9
click at [284, 89] on icon "button" at bounding box center [281, 90] width 9 height 9
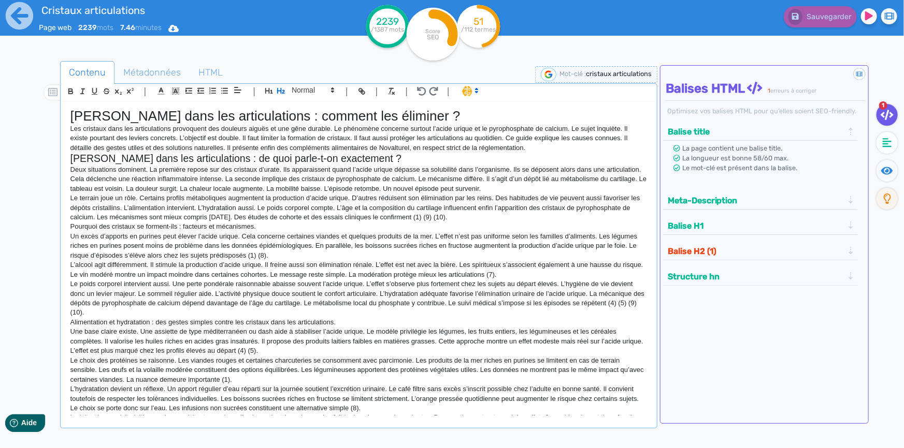
click at [120, 224] on p "Pourquoi des cristaux se forment-ils : facteurs et mécanismes." at bounding box center [358, 226] width 576 height 9
click at [279, 91] on icon "button" at bounding box center [281, 91] width 8 height 6
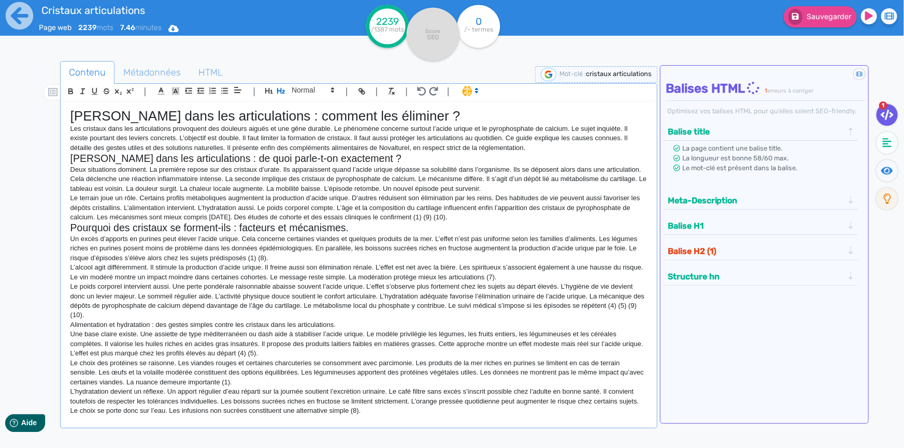
click at [100, 324] on p "Alimentation et hydratation : des gestes simples contre les cristaux dans les a…" at bounding box center [358, 325] width 576 height 9
click at [284, 92] on icon "button" at bounding box center [281, 91] width 8 height 6
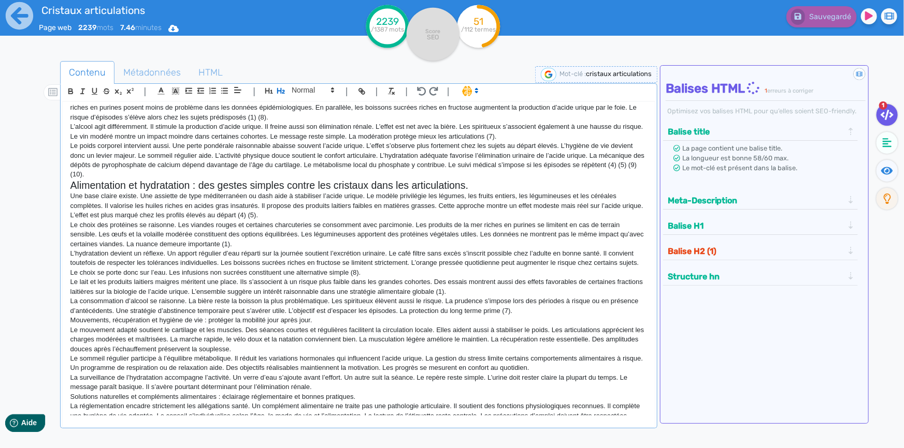
scroll to position [188, 0]
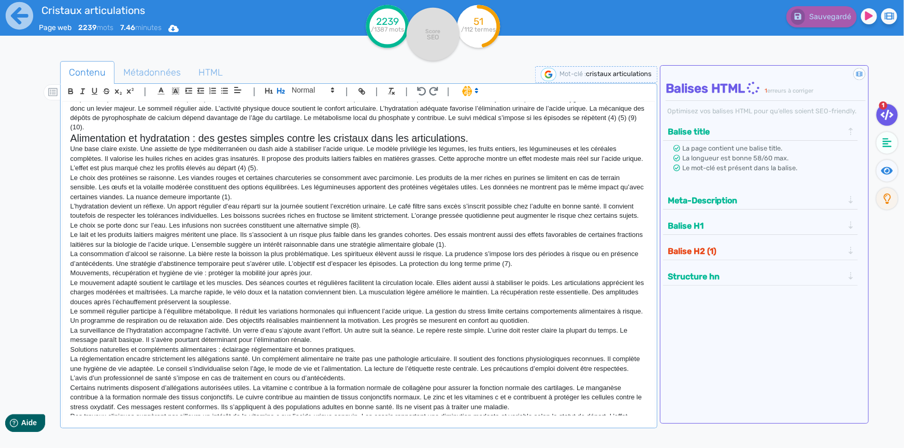
click at [128, 274] on p "Mouvements, récupération et hygiène de vie : protéger la mobilité jour après jo…" at bounding box center [358, 273] width 576 height 9
click at [283, 93] on icon "button" at bounding box center [281, 90] width 9 height 9
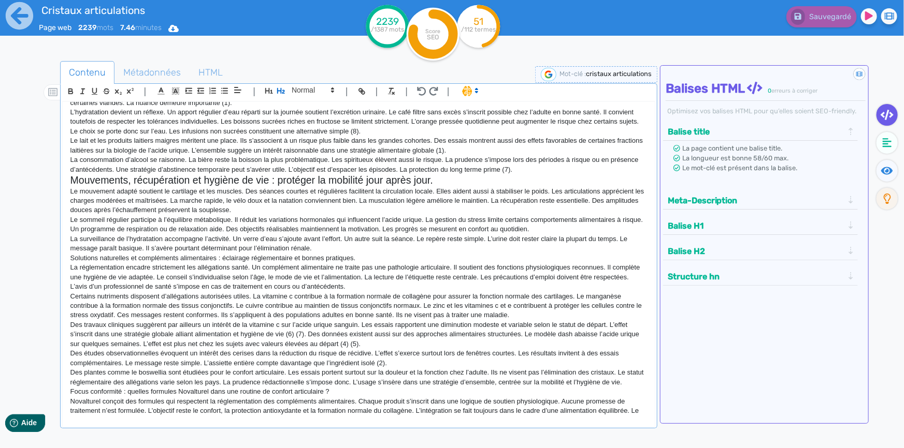
scroll to position [329, 0]
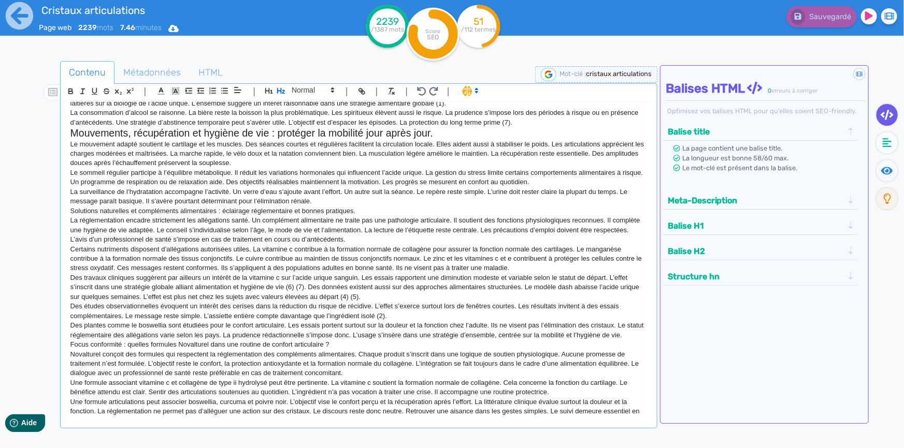
click at [92, 209] on p "Solutions naturelles et compléments alimentaires : éclairage réglementaire et b…" at bounding box center [358, 211] width 576 height 9
click at [281, 93] on icon "button" at bounding box center [281, 90] width 9 height 9
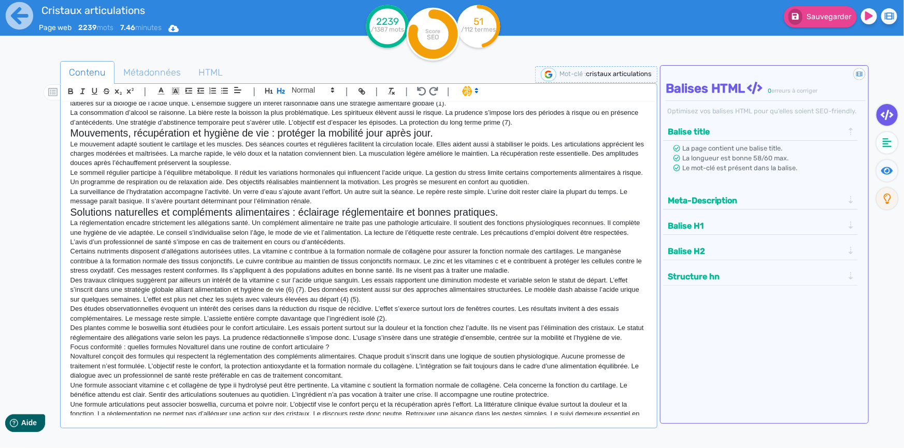
click at [152, 352] on p "Focus conformité : quelles formules Novalturel dans une routine de confort arti…" at bounding box center [358, 347] width 576 height 9
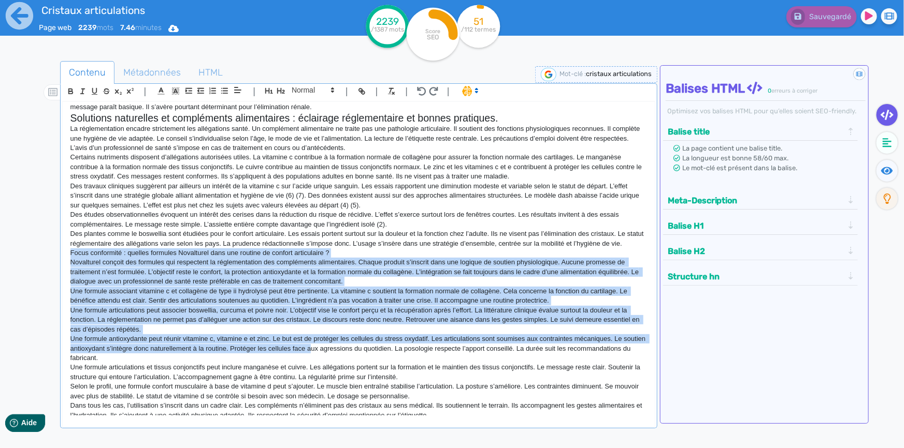
scroll to position [471, 0]
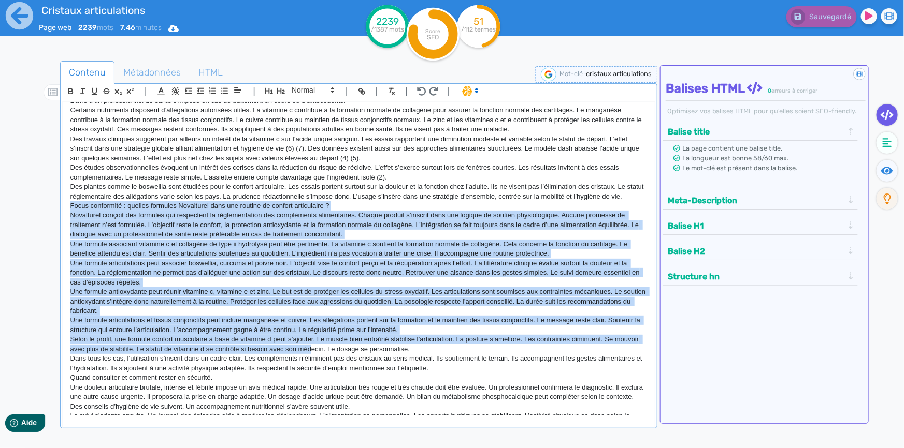
drag, startPoint x: 69, startPoint y: 309, endPoint x: 332, endPoint y: 356, distance: 266.8
click at [332, 356] on div "[PERSON_NAME] dans les articulations : comment les éliminer ? Les cristaux dans…" at bounding box center [359, 259] width 592 height 314
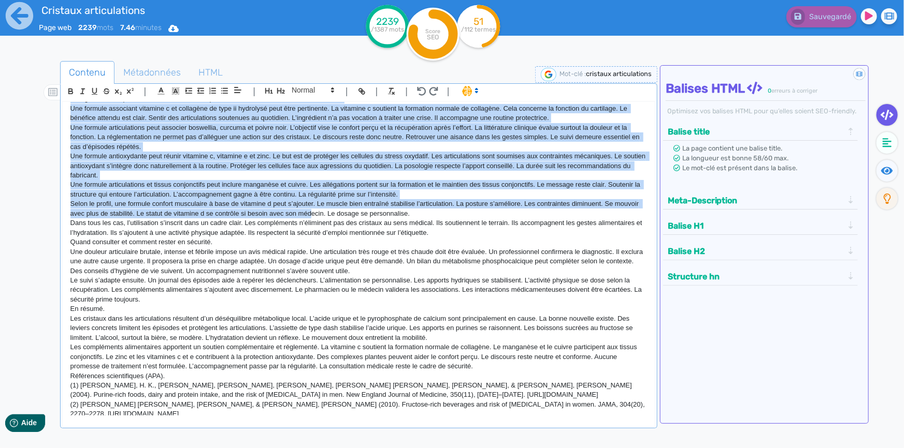
scroll to position [612, 0]
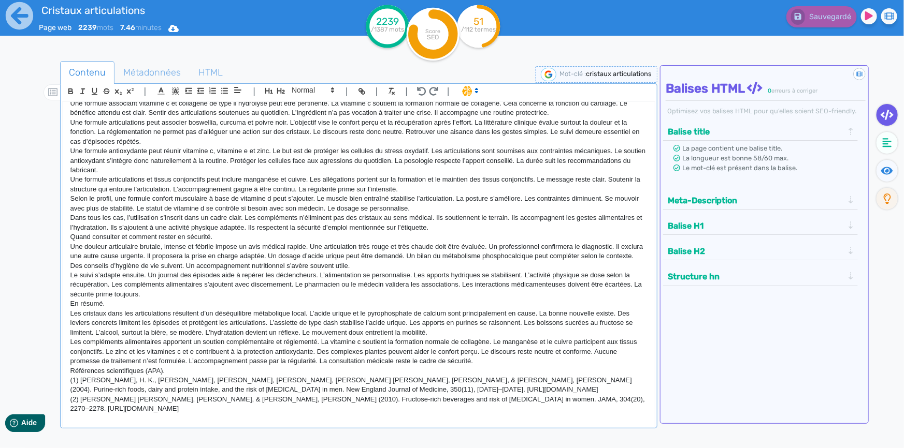
click at [140, 309] on p "En résumé." at bounding box center [358, 303] width 576 height 9
click at [202, 242] on p "Quand consulter et comment rester en sécurité." at bounding box center [358, 237] width 576 height 9
click at [281, 90] on icon "button" at bounding box center [281, 90] width 9 height 9
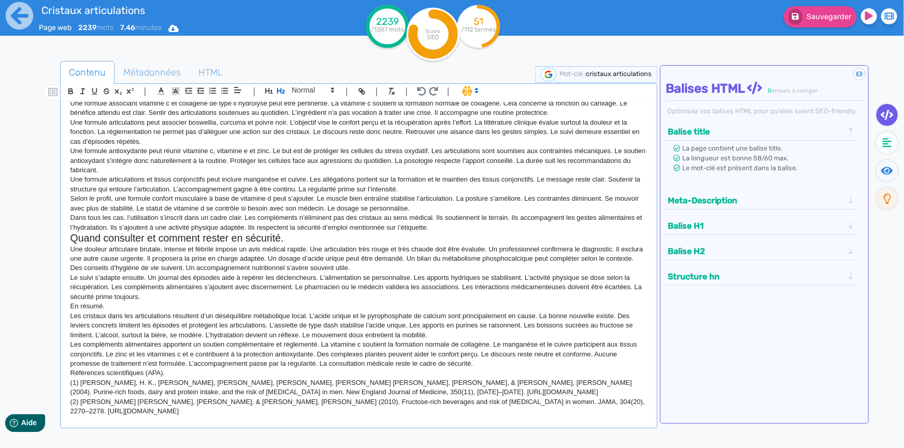
click at [107, 311] on p "En résumé." at bounding box center [358, 306] width 576 height 9
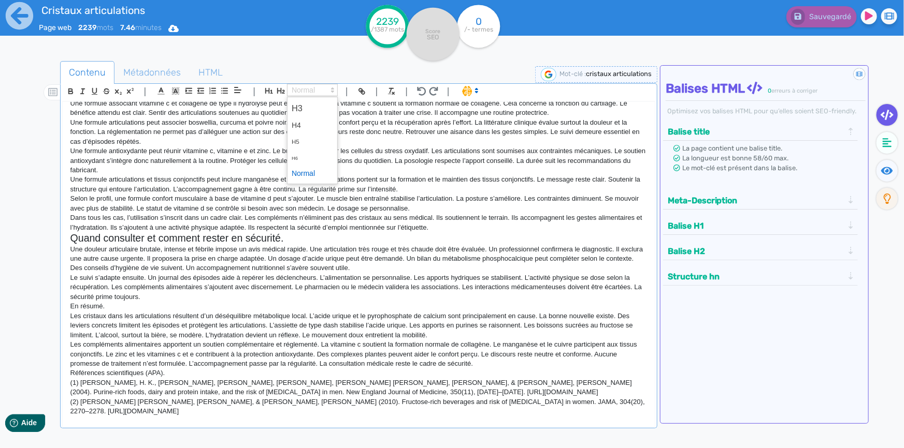
click at [334, 91] on icon at bounding box center [332, 89] width 9 height 9
click at [321, 109] on span at bounding box center [312, 108] width 41 height 18
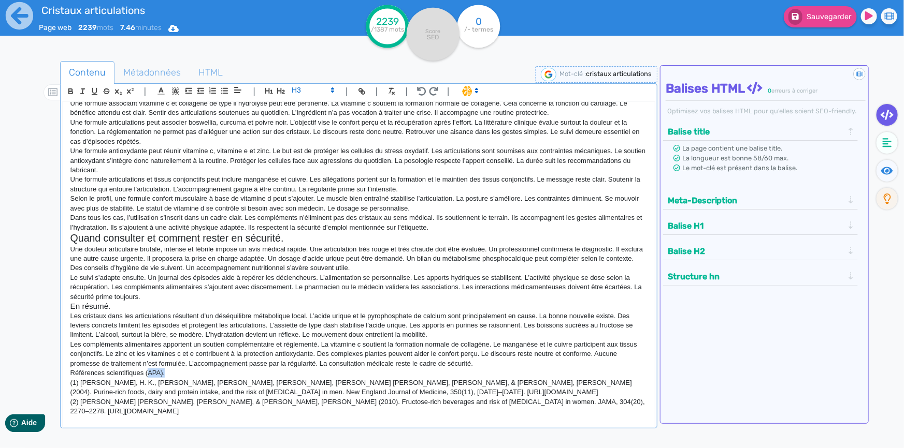
drag, startPoint x: 162, startPoint y: 383, endPoint x: 147, endPoint y: 386, distance: 14.7
click at [147, 378] on p "Références scientifiques (APA)." at bounding box center [358, 373] width 576 height 9
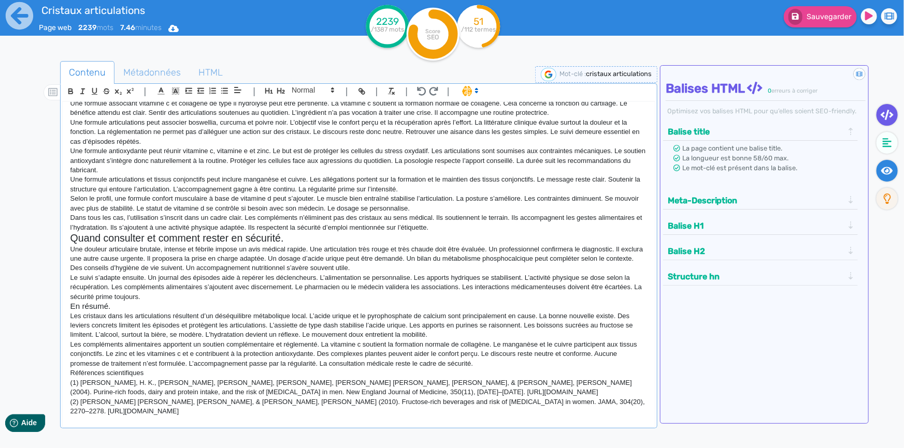
click at [890, 164] on fa-icon at bounding box center [886, 171] width 21 height 22
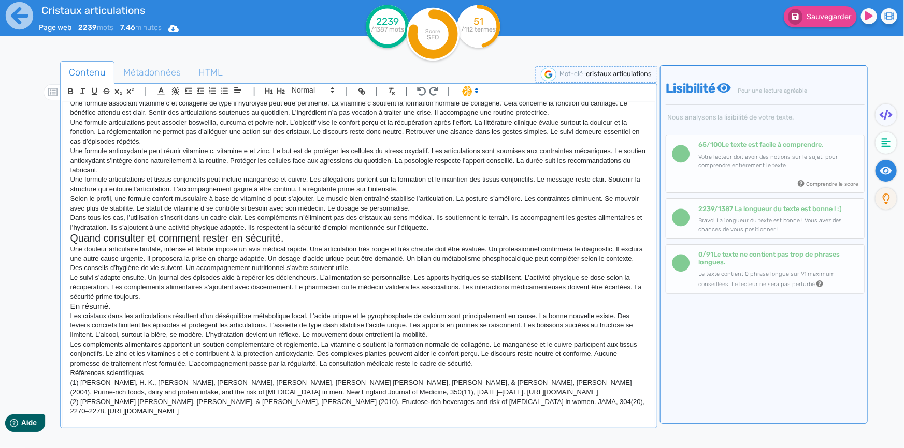
click at [457, 296] on p "Le suivi s’adapte ensuite. Un journal des épisodes aide à repérer les déclenche…" at bounding box center [358, 287] width 576 height 28
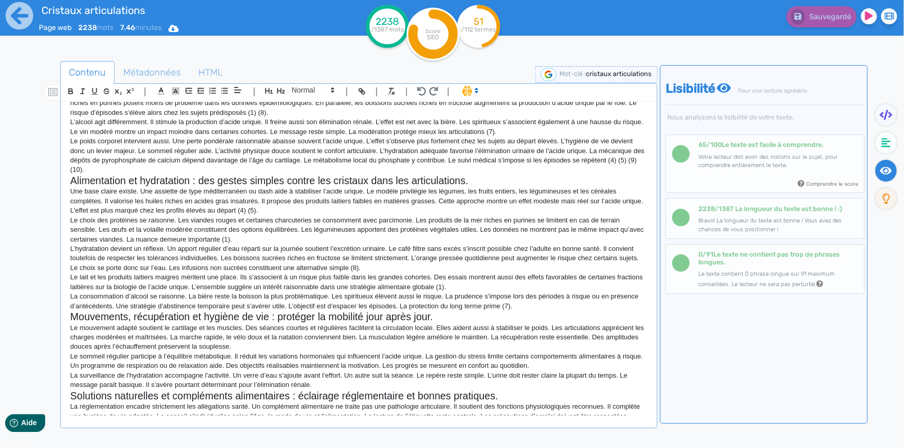
scroll to position [141, 0]
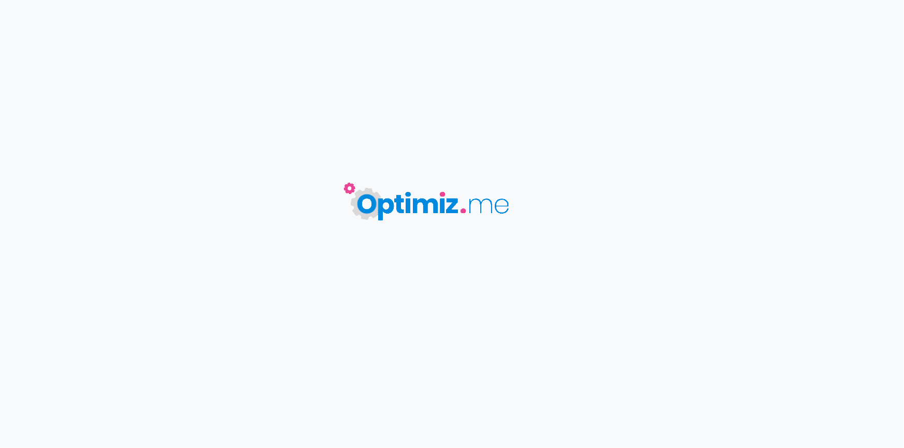
type input "Cristaux articulations"
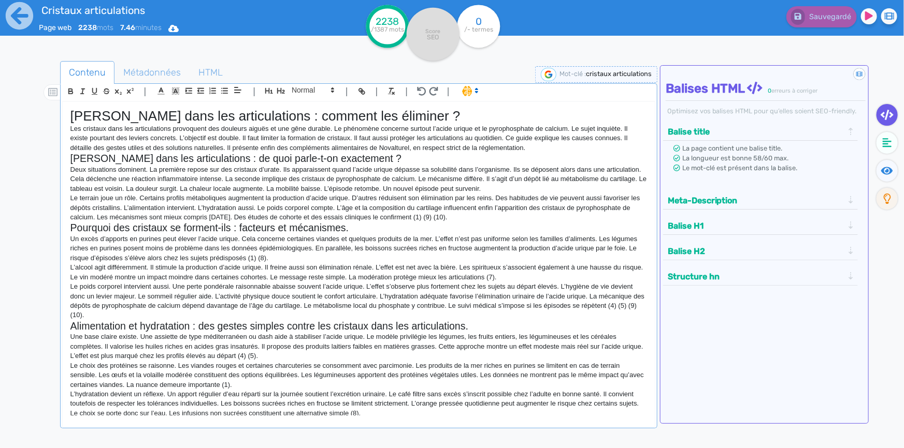
click at [458, 211] on p "Le terrain joue un rôle. Certains profils métaboliques augmentent la production…" at bounding box center [358, 208] width 576 height 28
click at [24, 18] on icon at bounding box center [19, 15] width 27 height 27
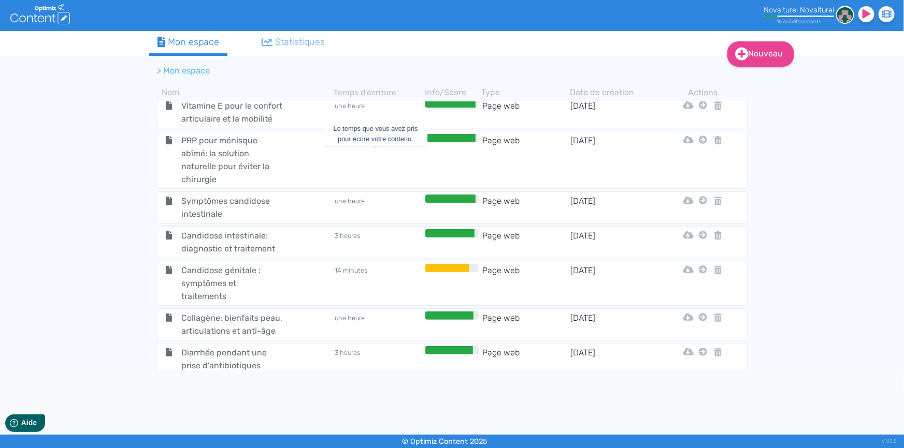
scroll to position [867, 0]
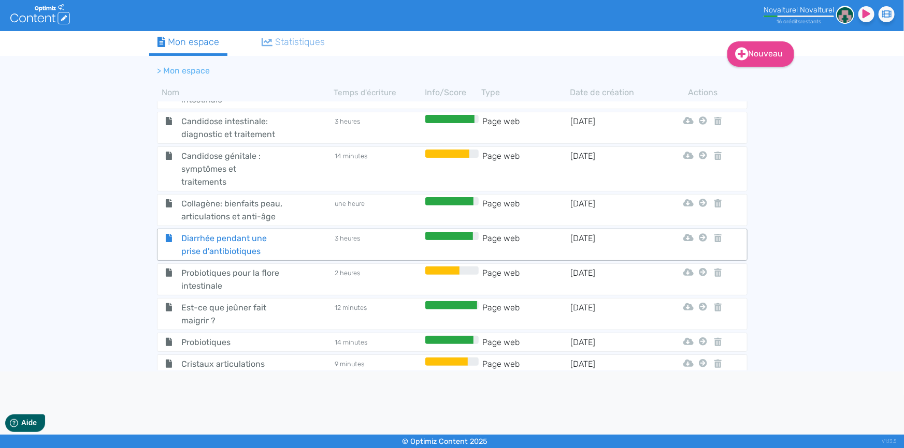
click at [264, 241] on span "Diarrhée pendant une prise d'antibiotiques" at bounding box center [231, 245] width 117 height 26
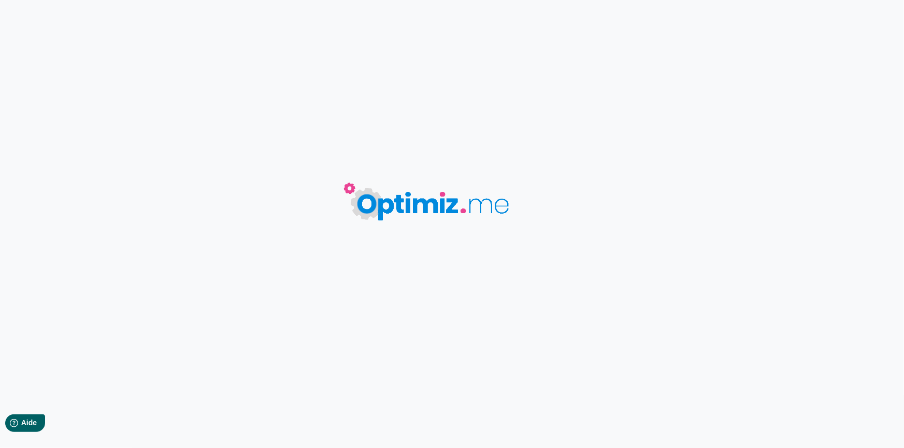
type input "Diarrhée pendant une prise d'antibiotiques"
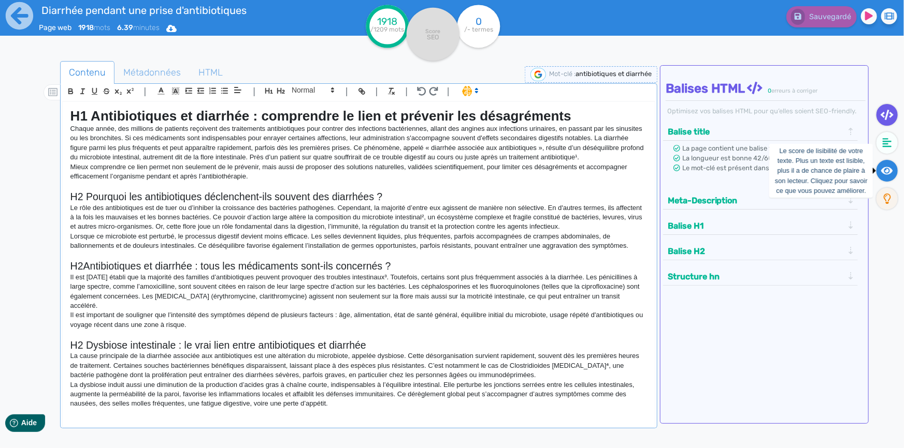
click at [885, 169] on icon at bounding box center [887, 171] width 12 height 10
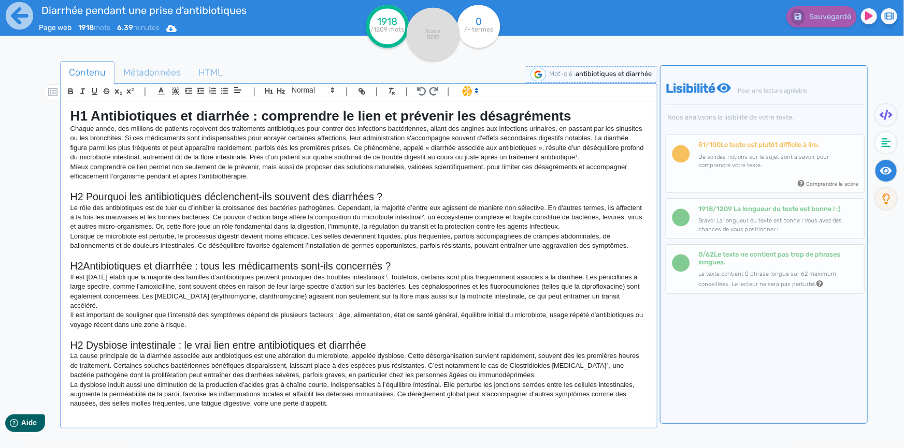
click at [363, 154] on p "Chaque année, des millions de patients reçoivent des traitements antibiotiques …" at bounding box center [358, 143] width 576 height 38
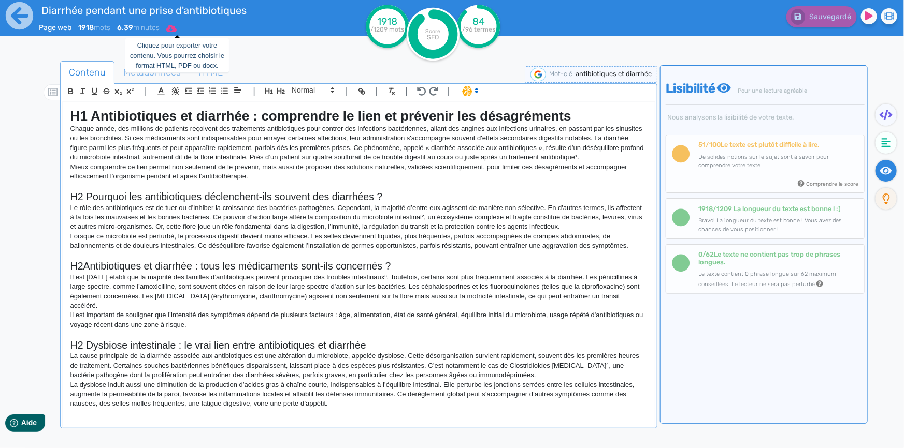
click at [177, 30] on icon at bounding box center [171, 28] width 10 height 7
click at [179, 85] on button "Word" at bounding box center [168, 87] width 83 height 17
click at [25, 16] on icon at bounding box center [19, 16] width 28 height 28
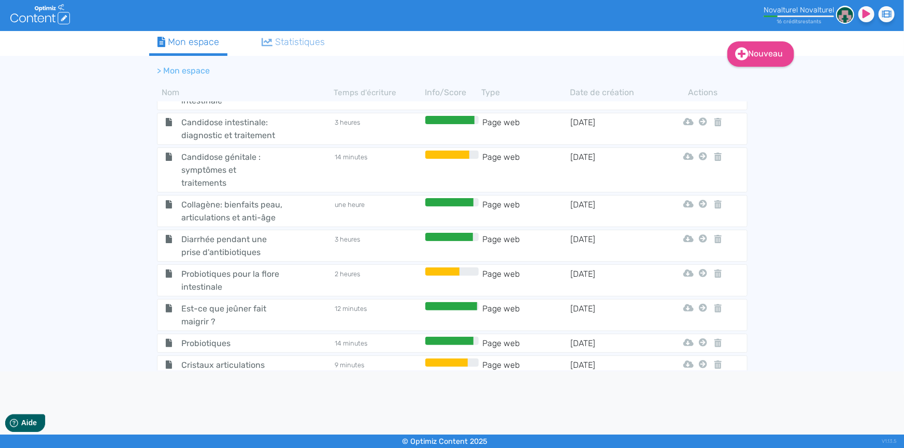
scroll to position [867, 0]
click at [282, 336] on span "Probiotiques" at bounding box center [231, 342] width 117 height 13
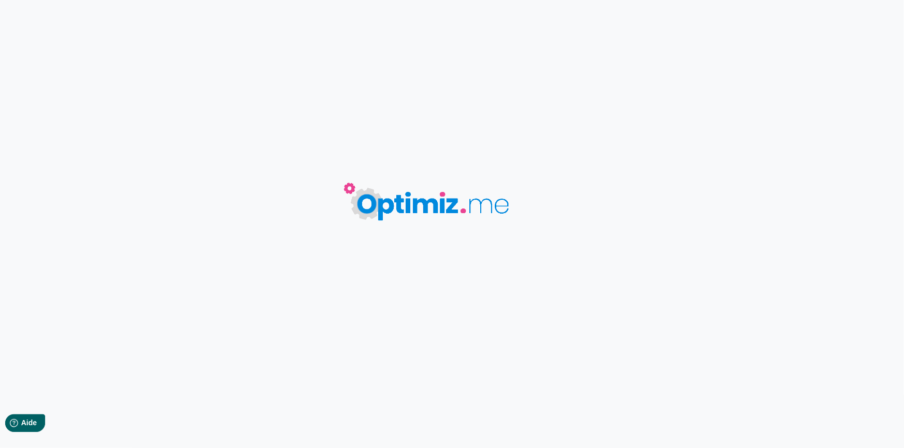
type input "Probiotiques"
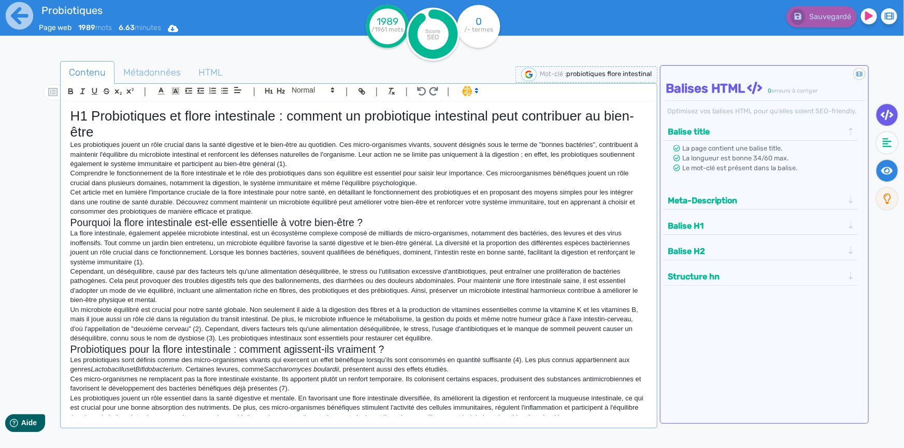
click at [885, 170] on icon at bounding box center [887, 171] width 12 height 10
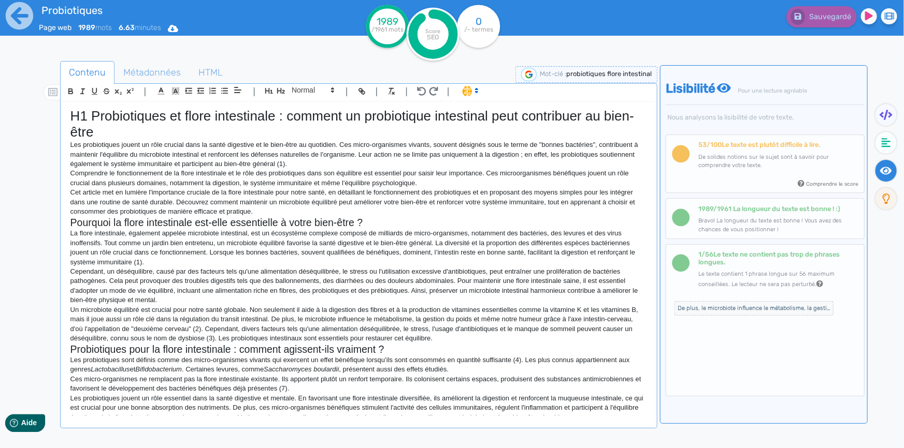
click at [529, 181] on p "Comprendre le fonctionnement de la flore intestinale et le rôle des probiotique…" at bounding box center [358, 178] width 576 height 19
click at [178, 29] on icon at bounding box center [173, 28] width 10 height 7
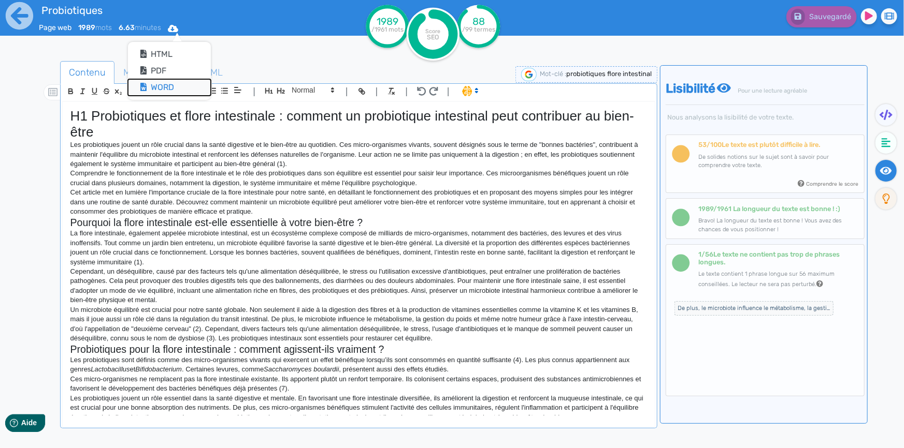
click at [180, 83] on button "Word" at bounding box center [169, 87] width 83 height 17
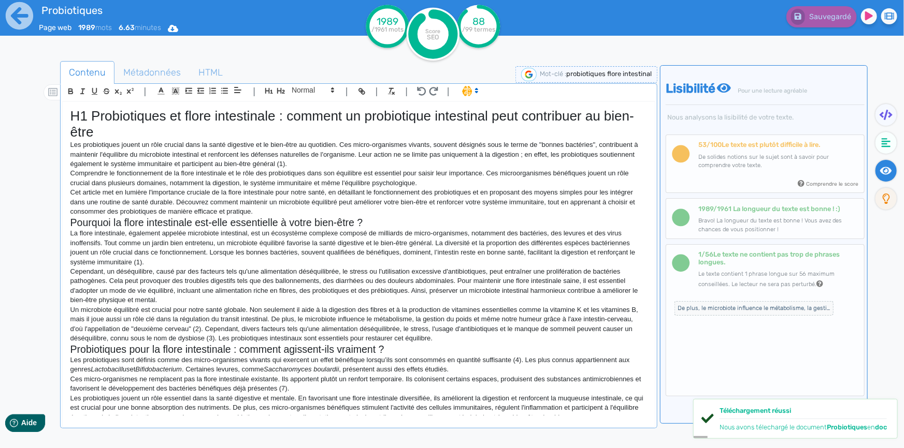
click at [392, 164] on p "Les probiotiques jouent un rôle crucial dans la santé digestive et le bien-être…" at bounding box center [358, 154] width 576 height 28
